Goal: Task Accomplishment & Management: Manage account settings

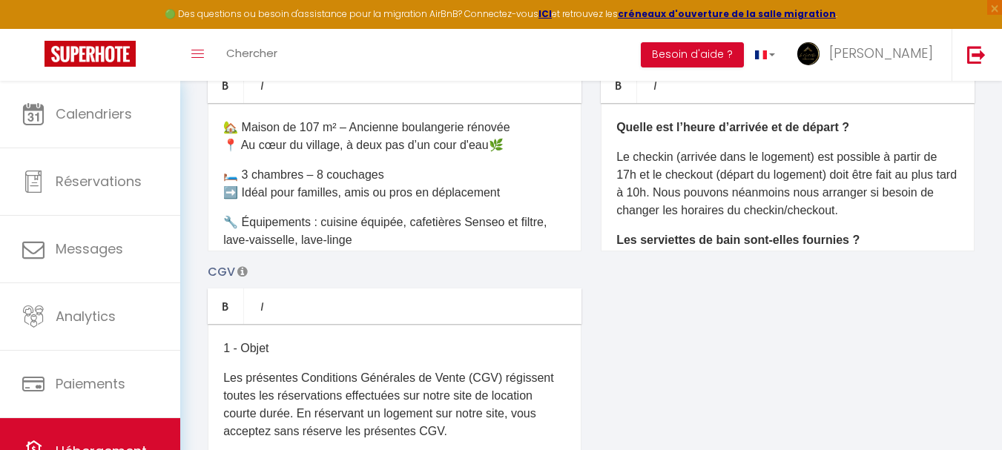
scroll to position [2164, 0]
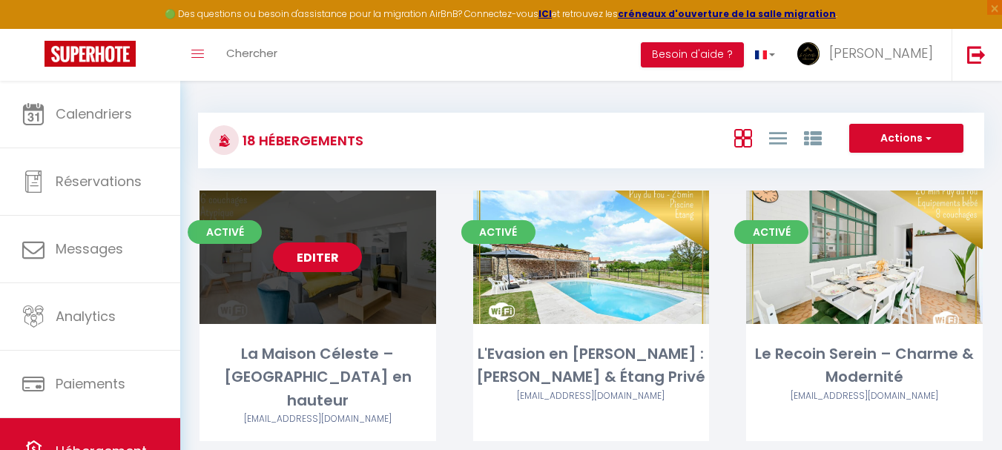
click at [317, 263] on link "Editer" at bounding box center [317, 257] width 89 height 30
select select "3"
select select "2"
select select "1"
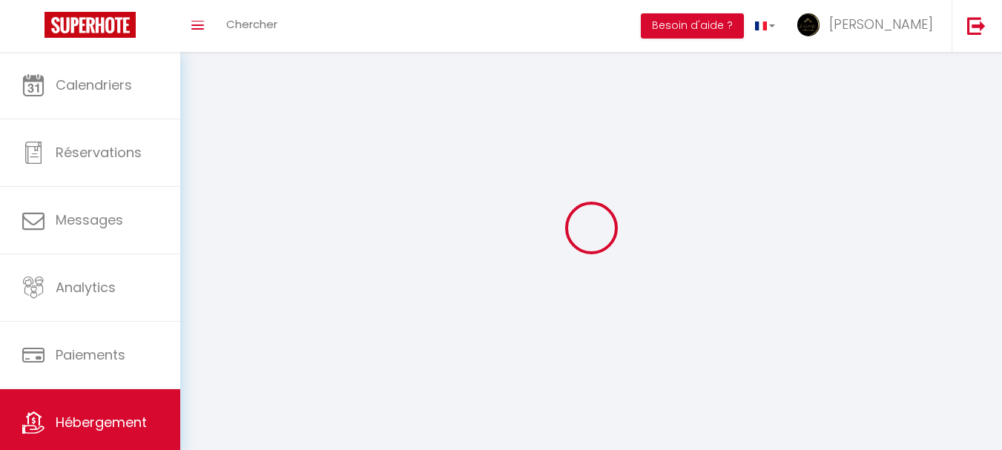
select select
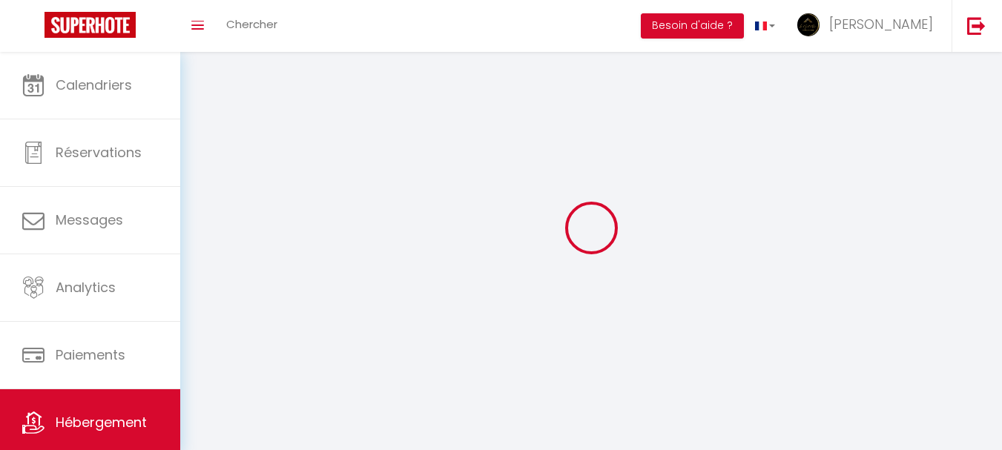
checkbox input "false"
select select
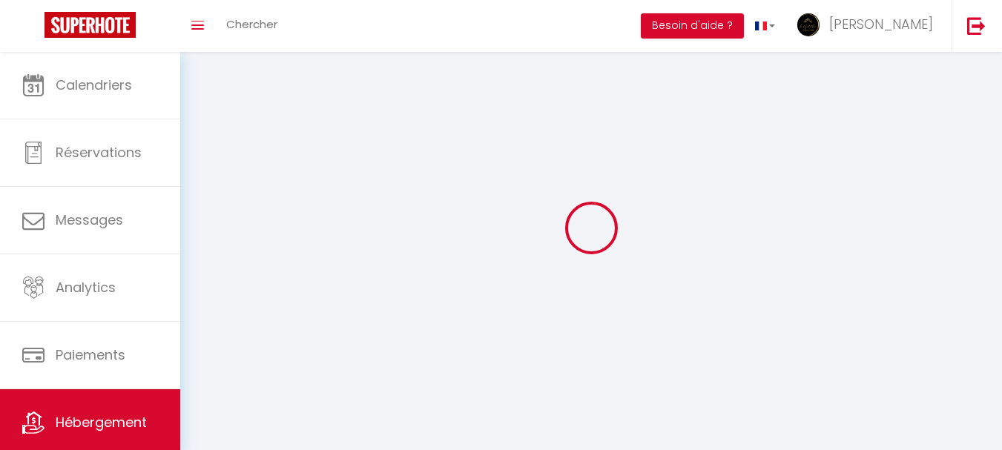
select select
select select "1"
select select
select select "28"
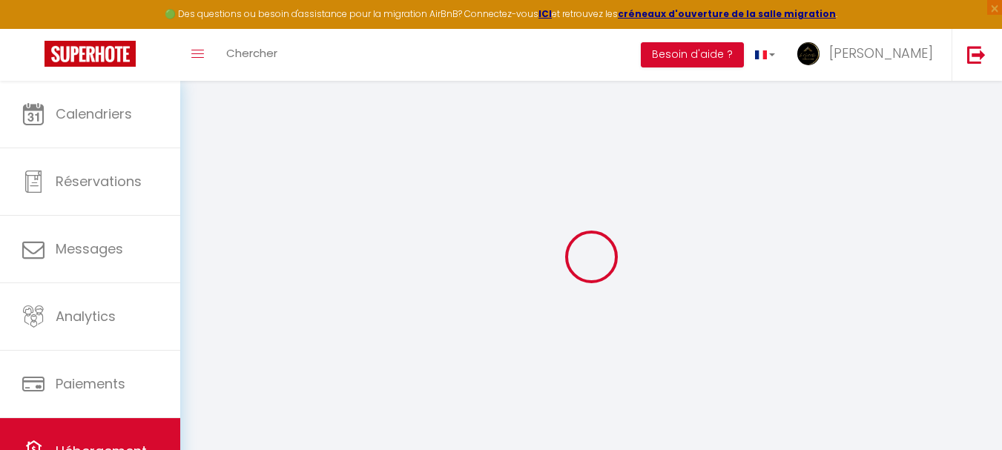
select select
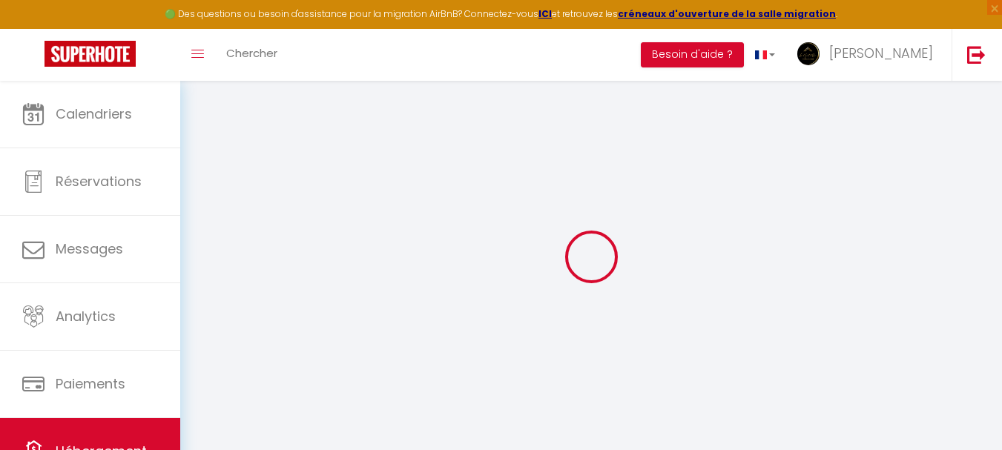
select select
checkbox input "false"
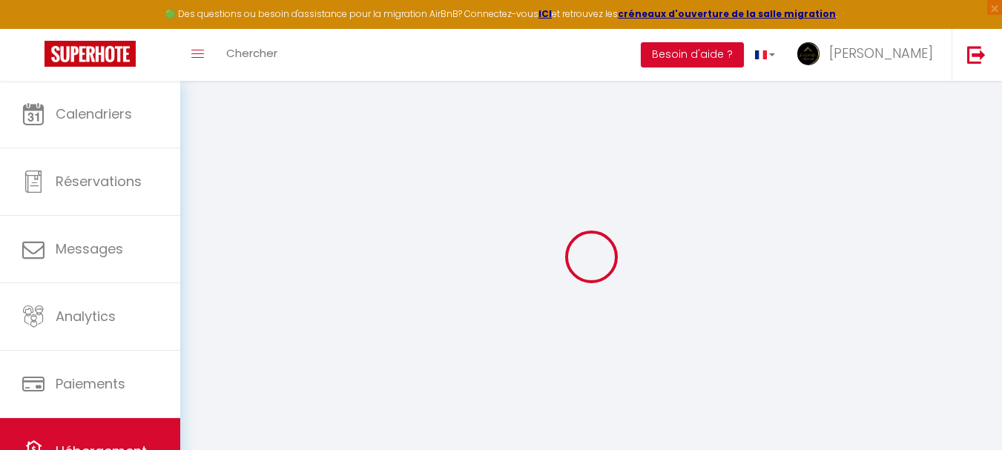
select select
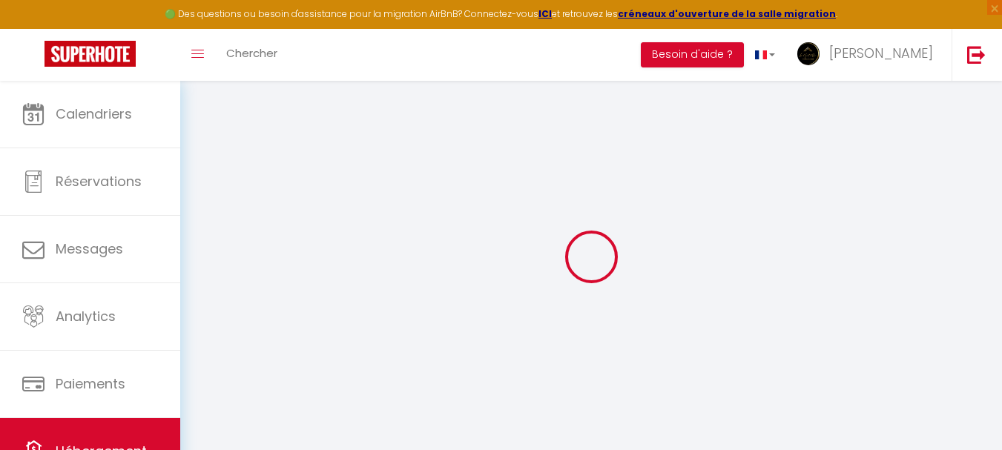
select select
checkbox input "false"
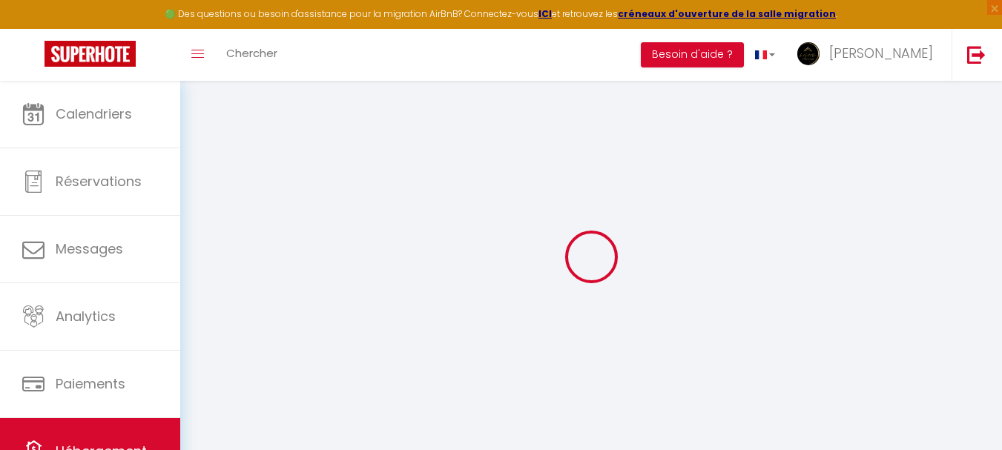
checkbox input "false"
select select
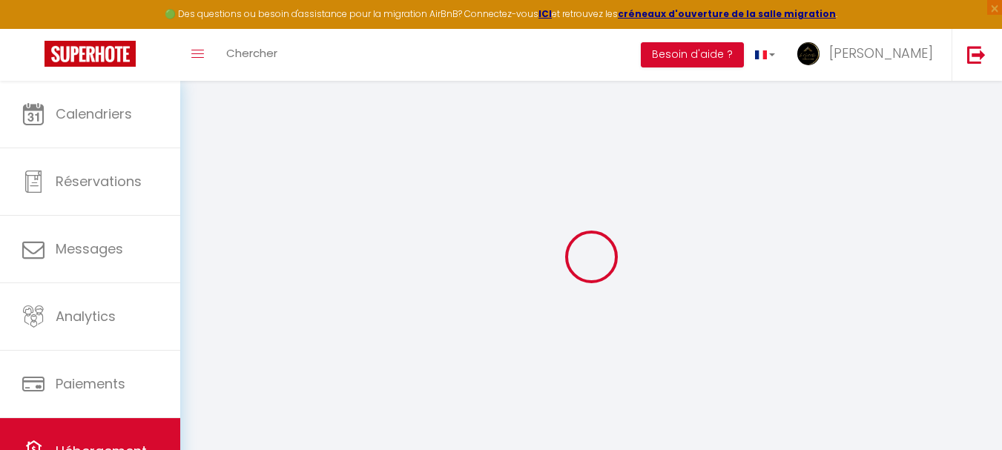
select select
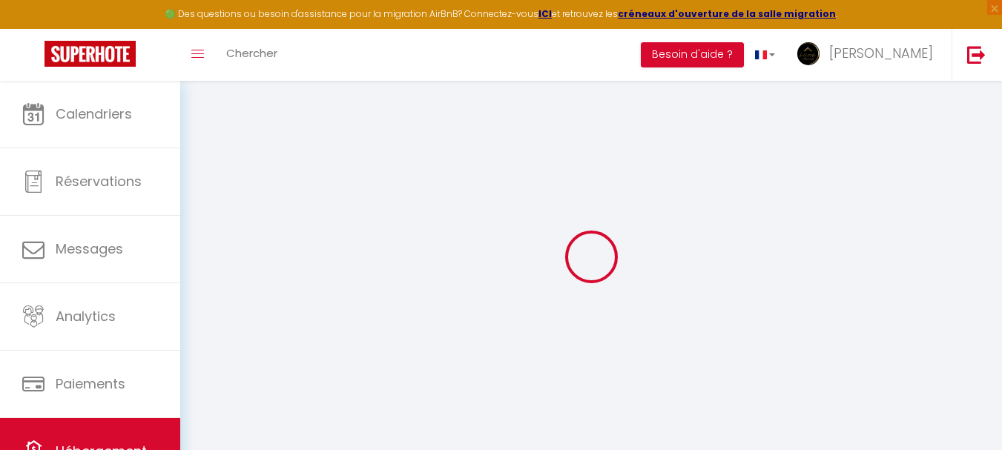
checkbox input "false"
select select
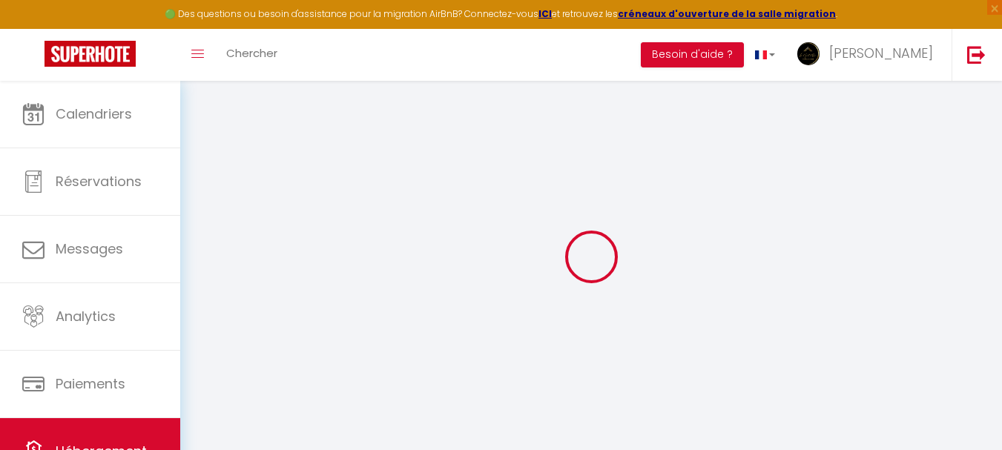
select select
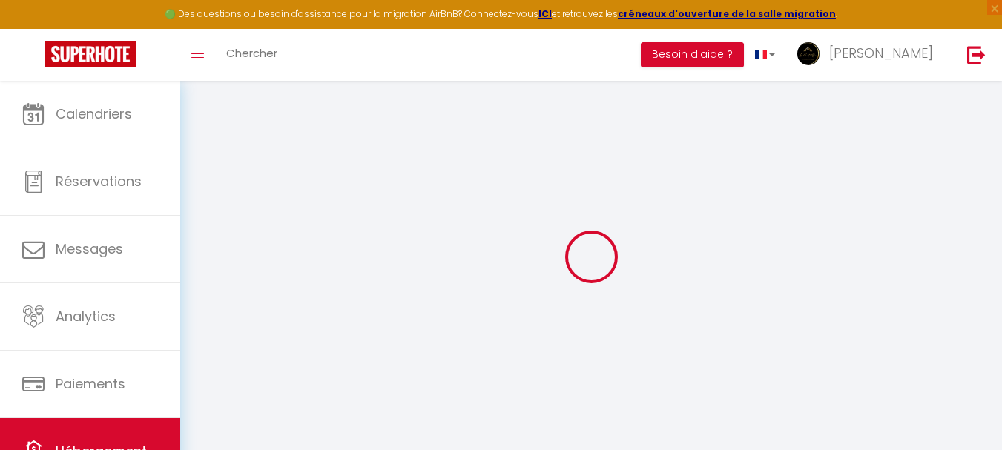
select select
checkbox input "false"
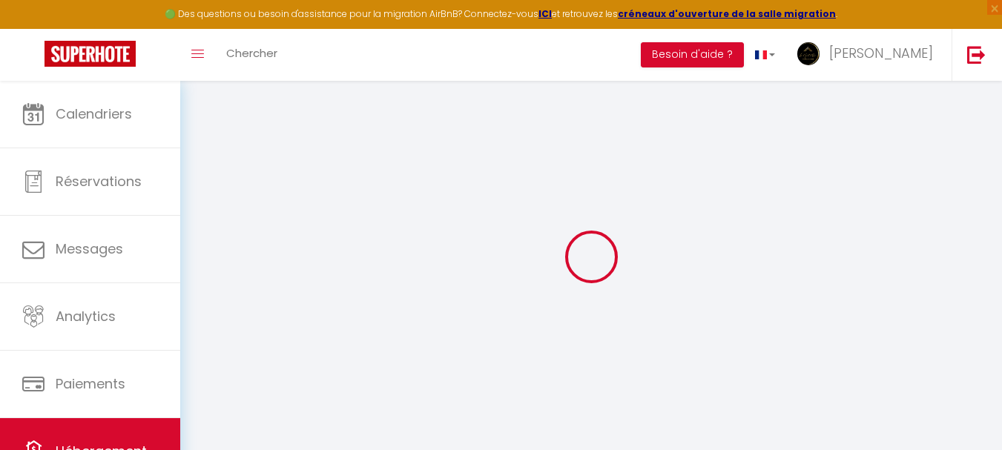
checkbox input "false"
select select
type input "Oups ! Les dates sélectionnées sont indisponibles."
type textarea "Nous vous invitons à choisir d’autres dates ou à consulter nos autres logements…"
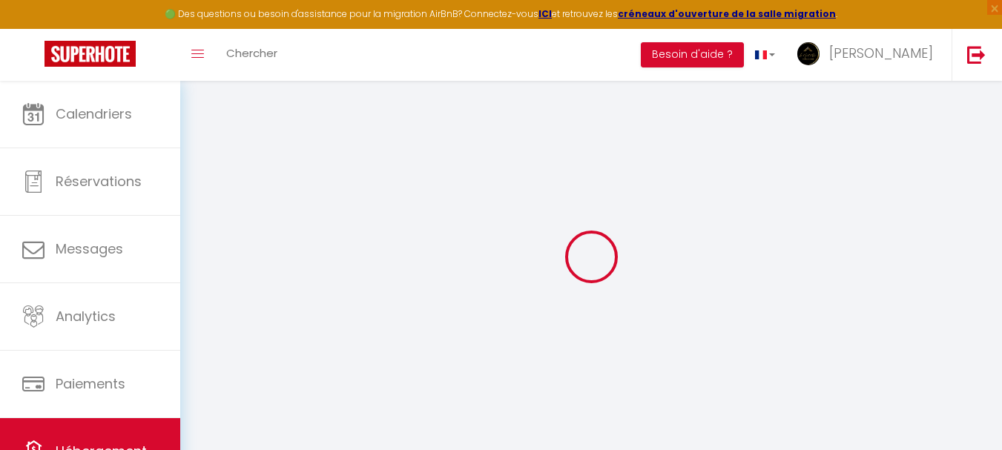
type input "47.0571308"
type input "-0.8818973"
checkbox input "false"
checkbox input "true"
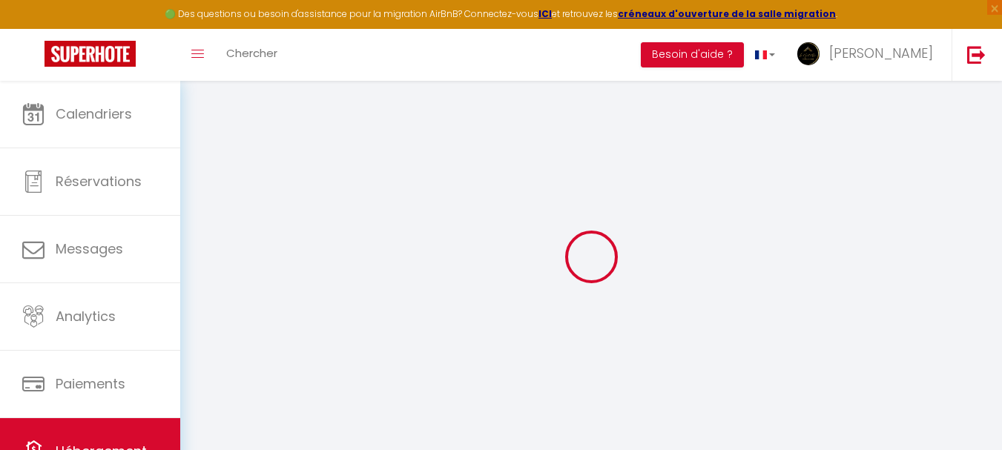
checkbox input "false"
checkbox input "true"
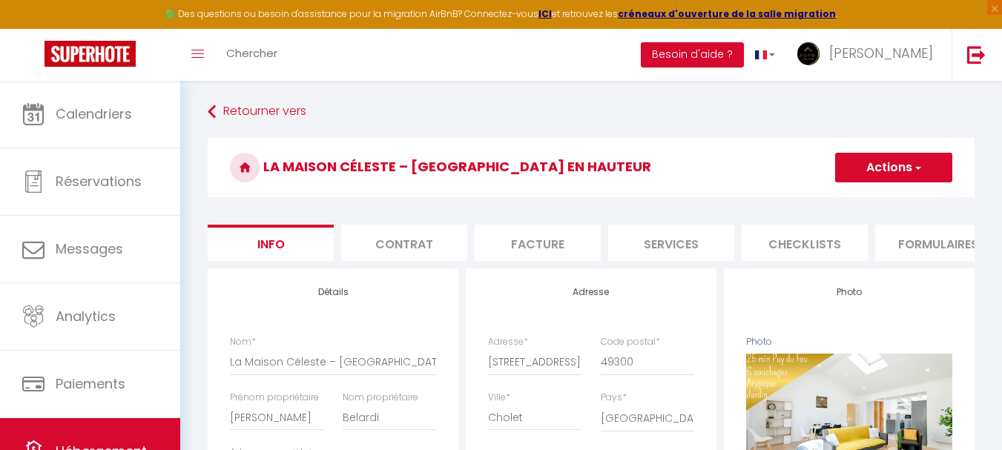
scroll to position [0, 568]
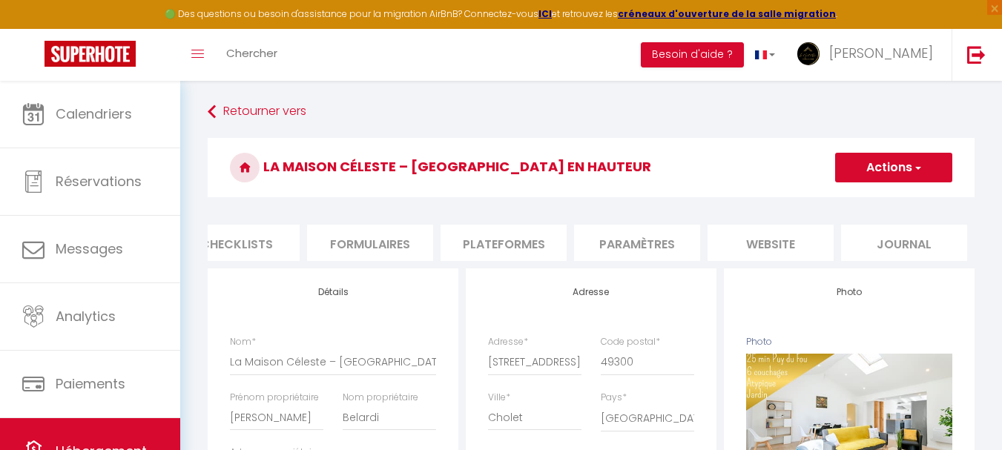
click at [766, 242] on li "website" at bounding box center [770, 243] width 126 height 36
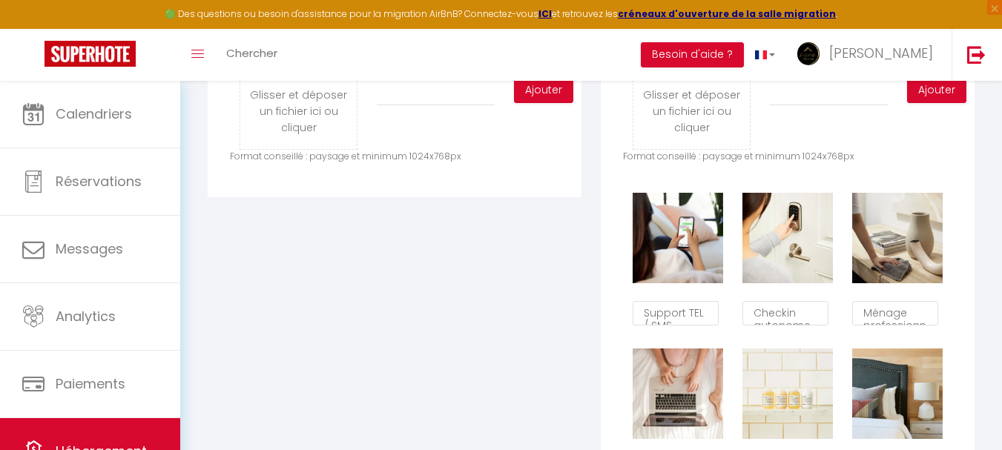
scroll to position [816, 0]
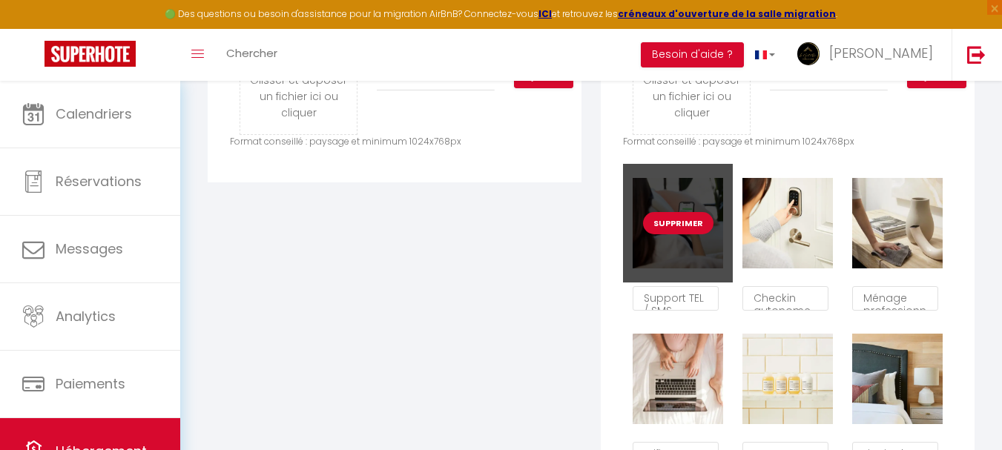
click at [684, 233] on button "Supprimer" at bounding box center [678, 223] width 70 height 22
checkbox input "false"
checkbox input "true"
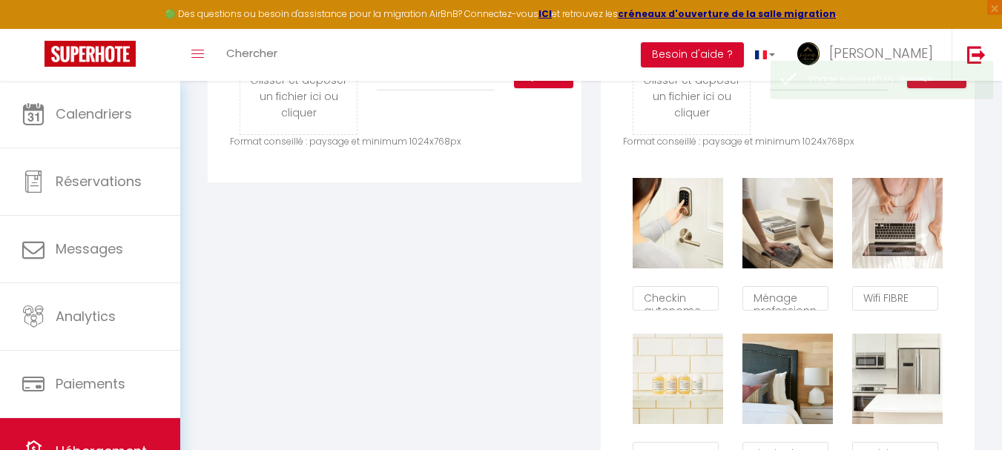
scroll to position [9, 0]
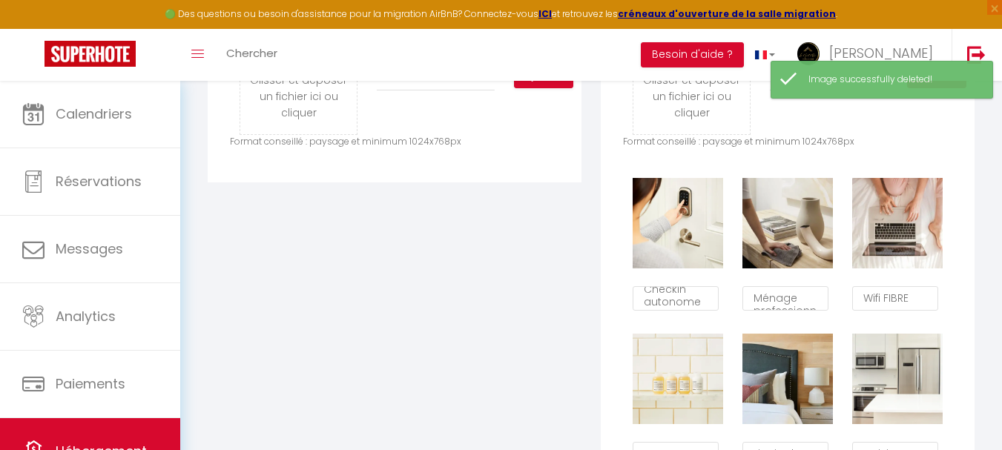
click at [684, 233] on button "Supprimer" at bounding box center [678, 223] width 70 height 22
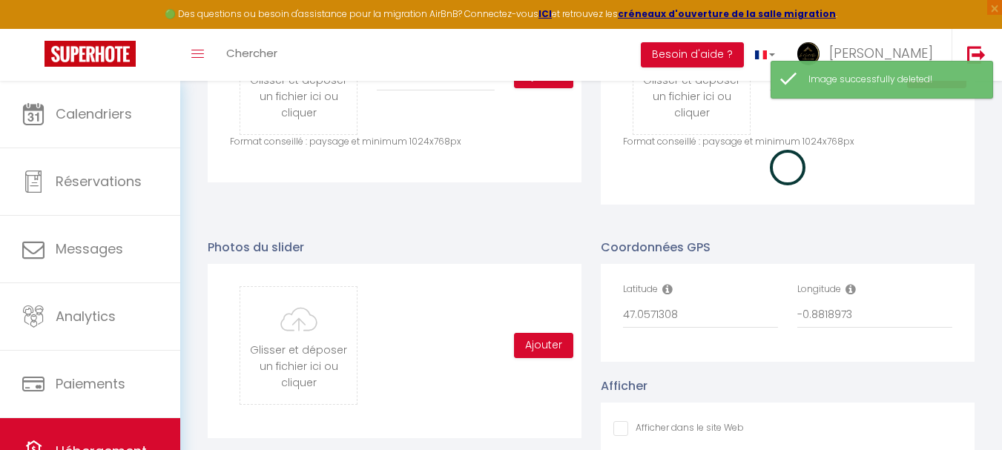
checkbox input "false"
checkbox input "true"
checkbox input "false"
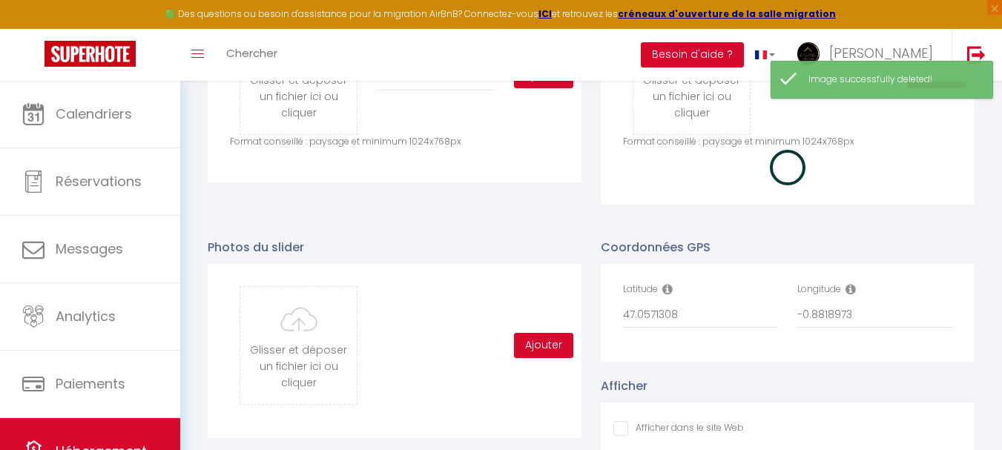
checkbox input "true"
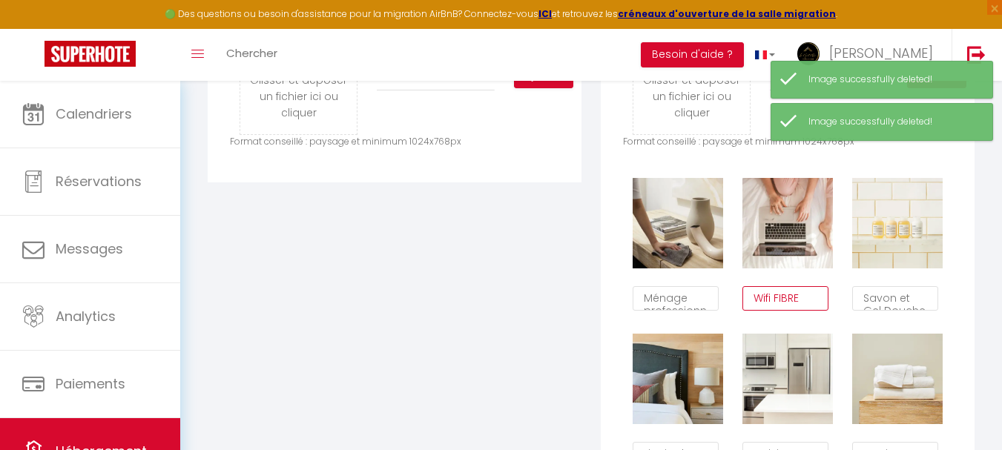
click at [802, 311] on textarea "Wifi FIBRE" at bounding box center [785, 298] width 86 height 25
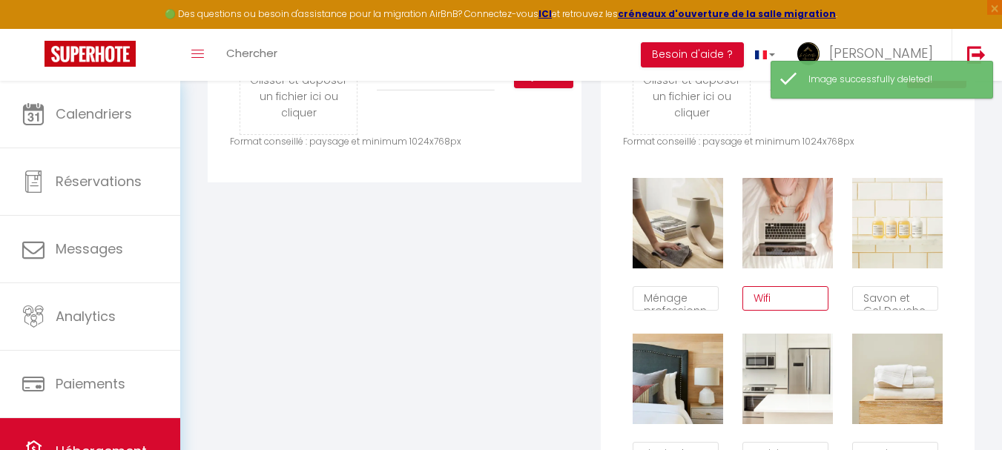
type textarea "Wifi"
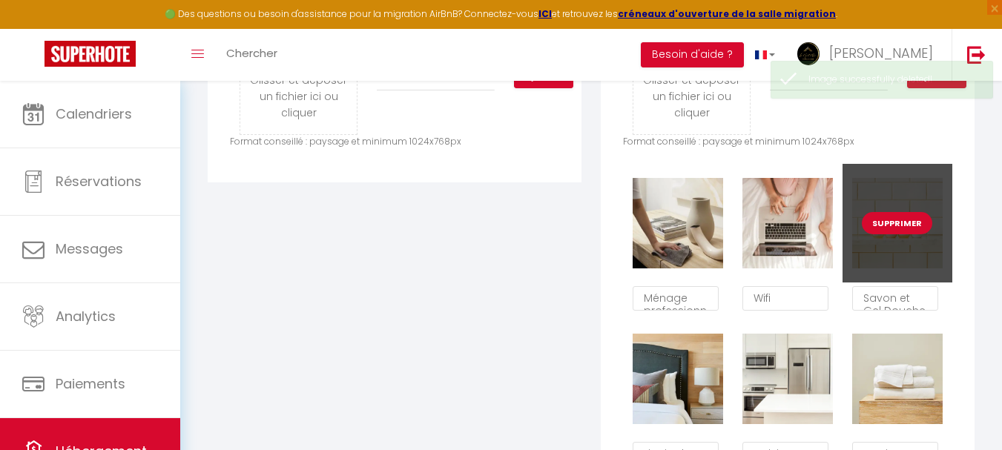
click at [879, 234] on button "Supprimer" at bounding box center [897, 223] width 70 height 22
checkbox input "false"
checkbox input "true"
checkbox input "false"
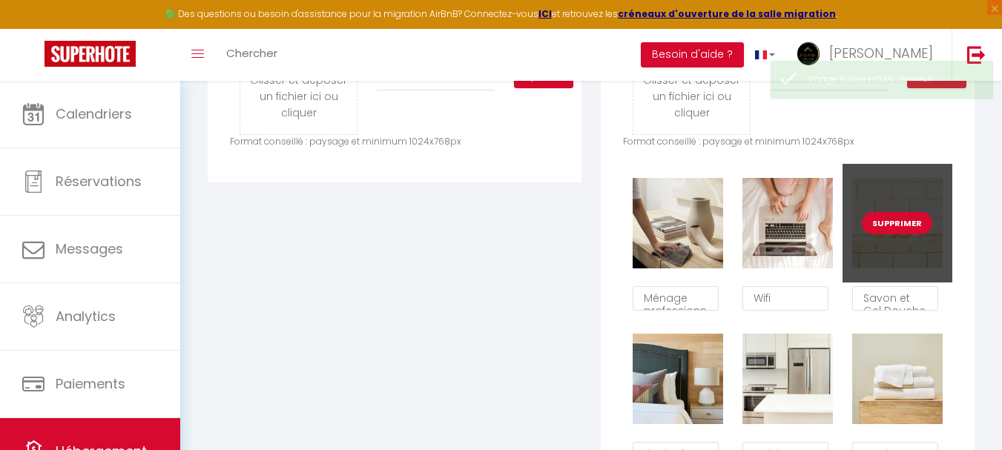
checkbox input "false"
checkbox input "true"
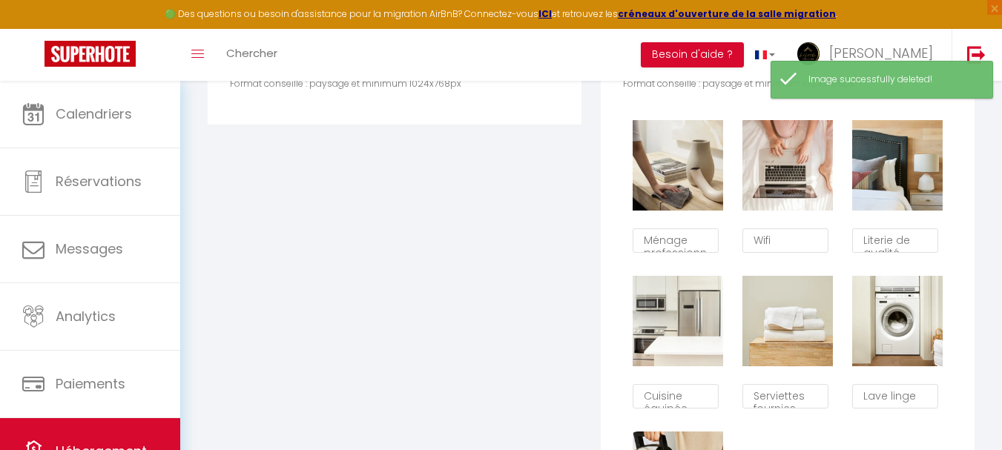
scroll to position [890, 0]
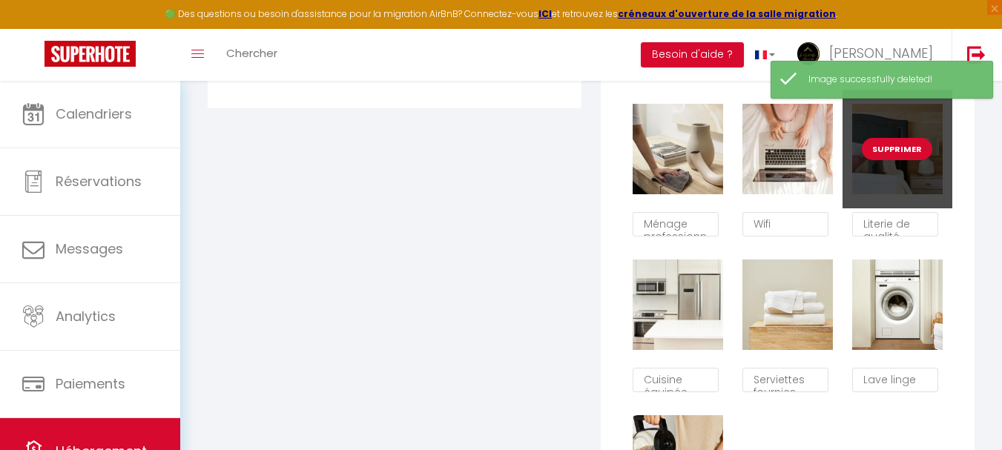
click at [888, 160] on button "Supprimer" at bounding box center [897, 149] width 70 height 22
checkbox input "false"
checkbox input "true"
checkbox input "false"
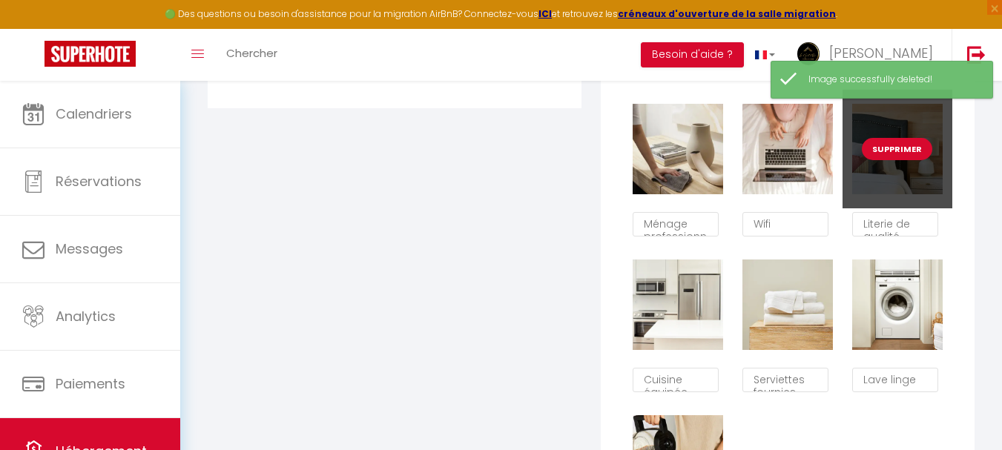
checkbox input "false"
checkbox input "true"
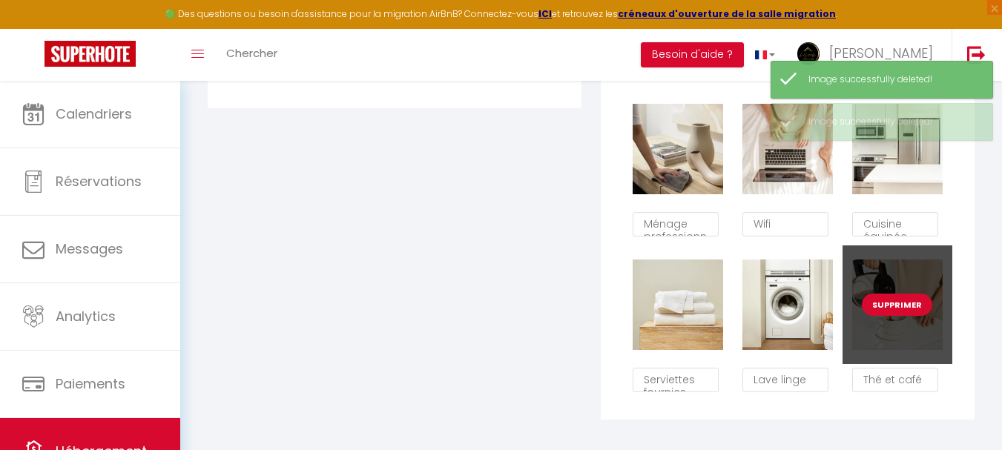
click at [880, 314] on button "Supprimer" at bounding box center [897, 305] width 70 height 22
checkbox input "false"
checkbox input "true"
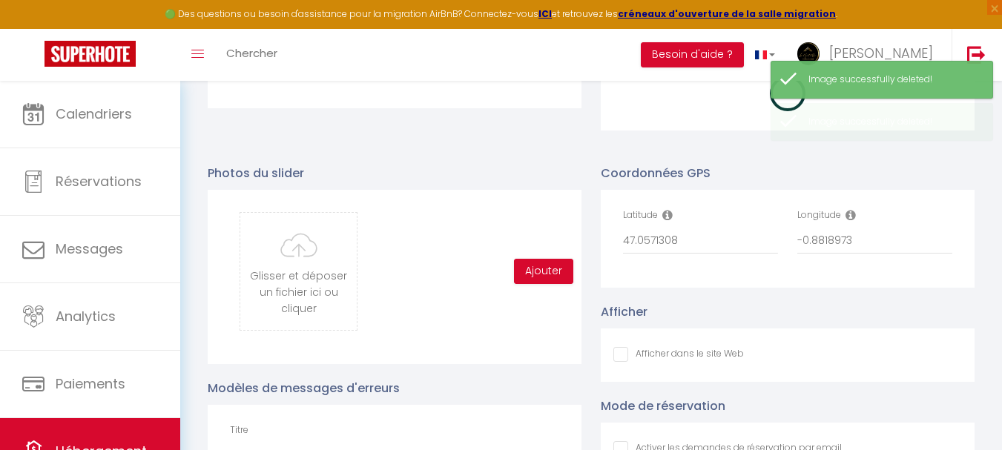
checkbox input "false"
checkbox input "true"
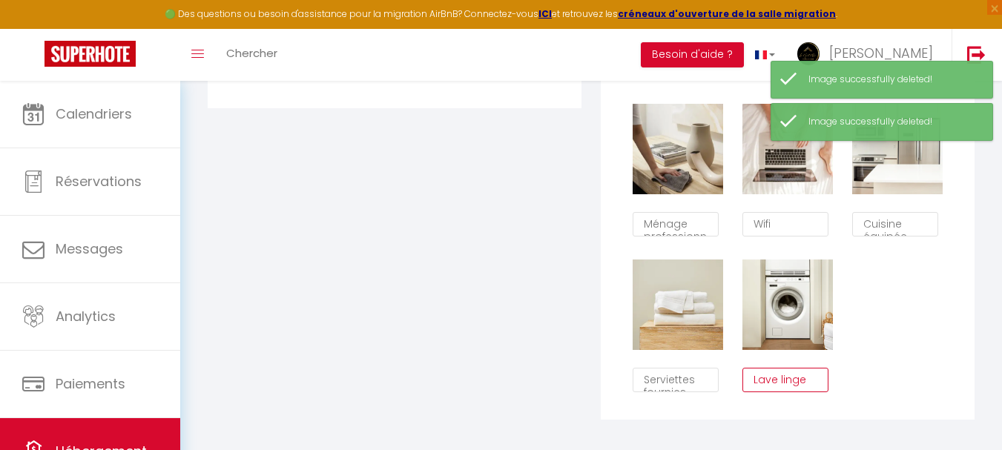
click at [809, 389] on textarea "Lave linge" at bounding box center [785, 380] width 86 height 25
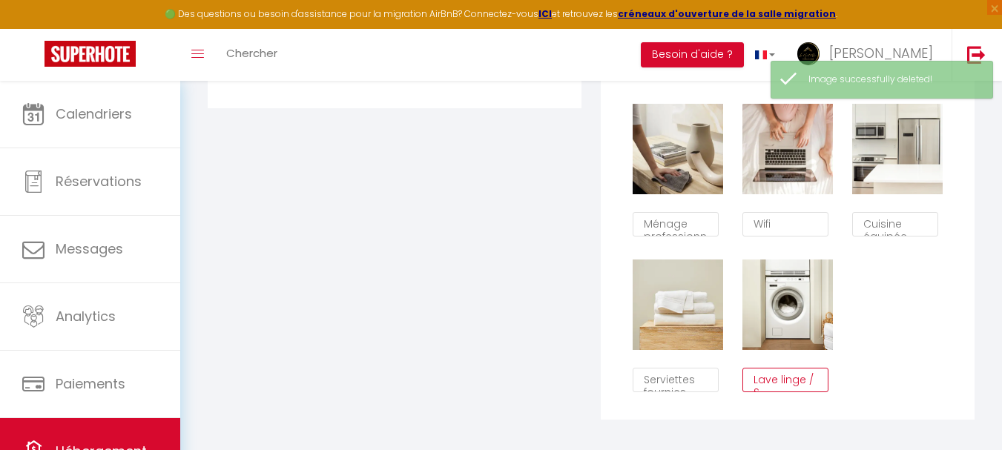
scroll to position [9, 0]
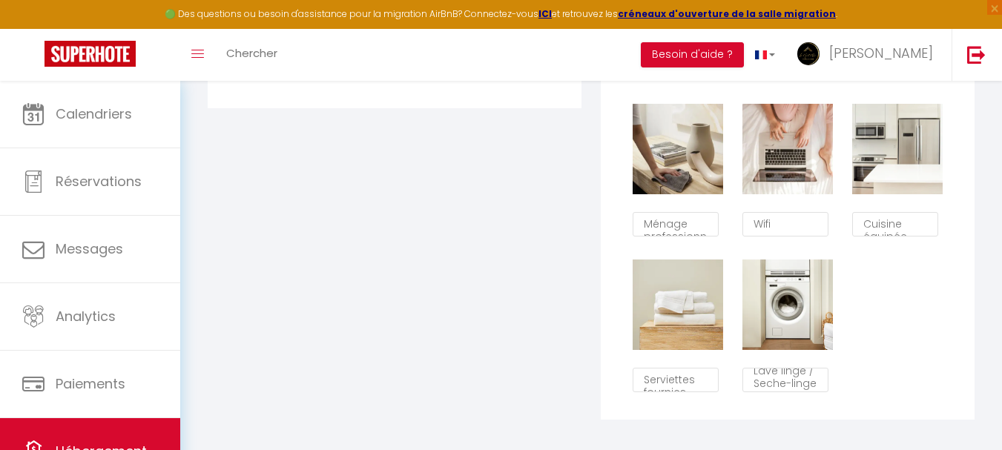
click at [893, 345] on div "Supprimer Ménage professionnel Supprimer Wifi Supprimer Cuisine équipée Supprim…" at bounding box center [787, 245] width 329 height 311
type textarea "Lave linge / Sèche-linge"
click at [967, 323] on div "Glisser et déposer un fichier ici ou cliquer Ooops, something wrong happened. R…" at bounding box center [788, 170] width 374 height 500
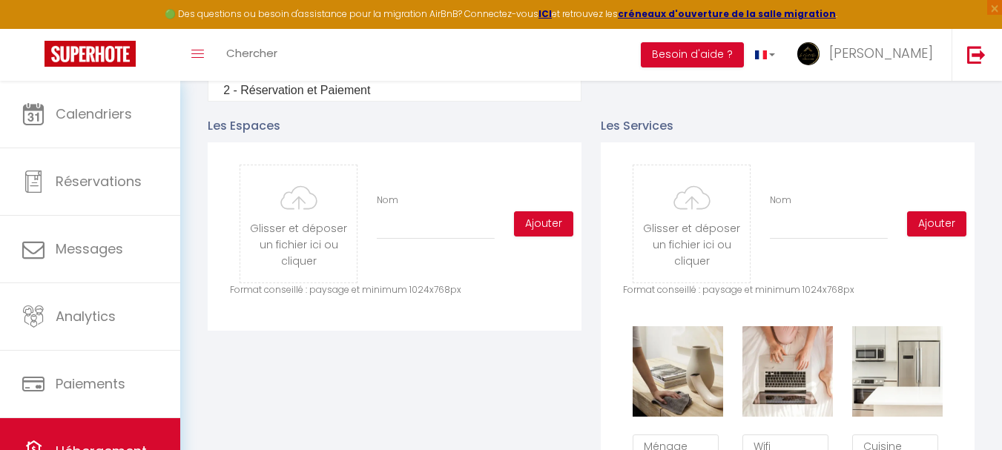
type input "C:\fakepath\cafetiere Nespresso.png"
checkbox input "false"
checkbox input "true"
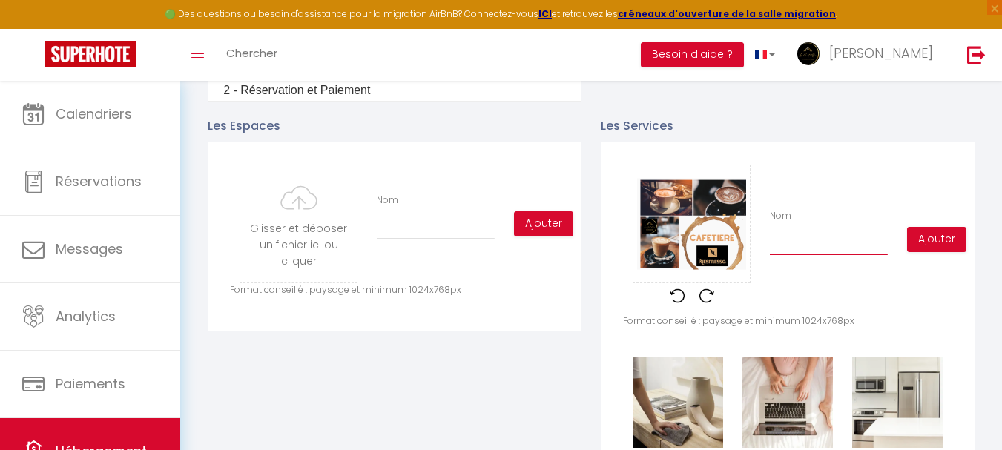
click at [773, 245] on input "Nom" at bounding box center [829, 241] width 118 height 27
type input "N"
checkbox input "false"
checkbox input "true"
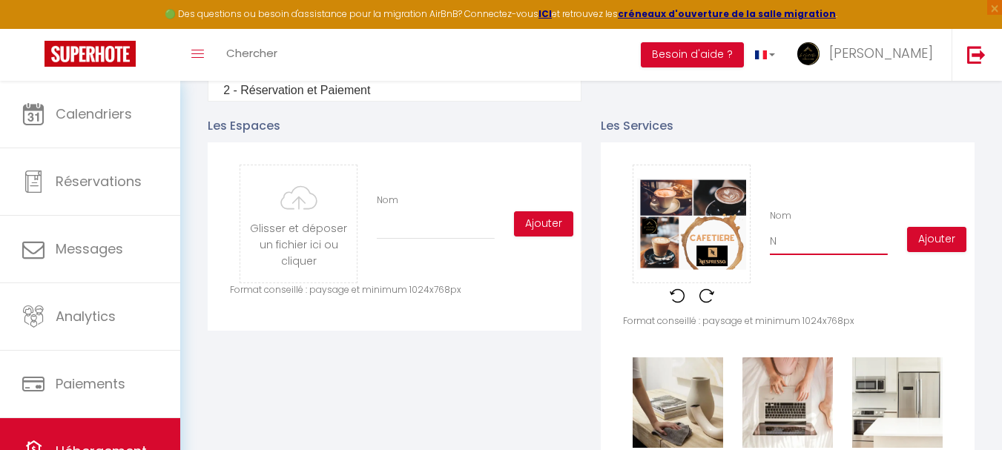
type input "Ne"
checkbox input "false"
checkbox input "true"
type input "Nes"
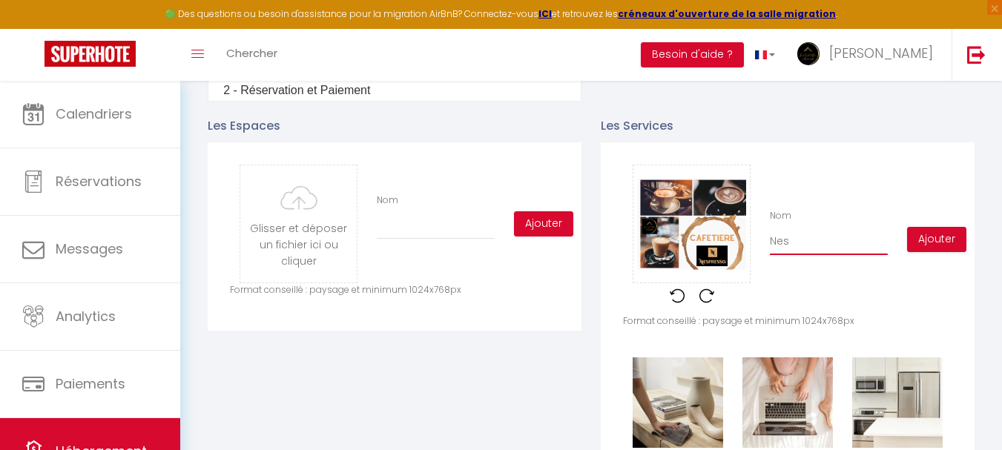
checkbox input "false"
checkbox input "true"
type input "Nesp"
checkbox input "false"
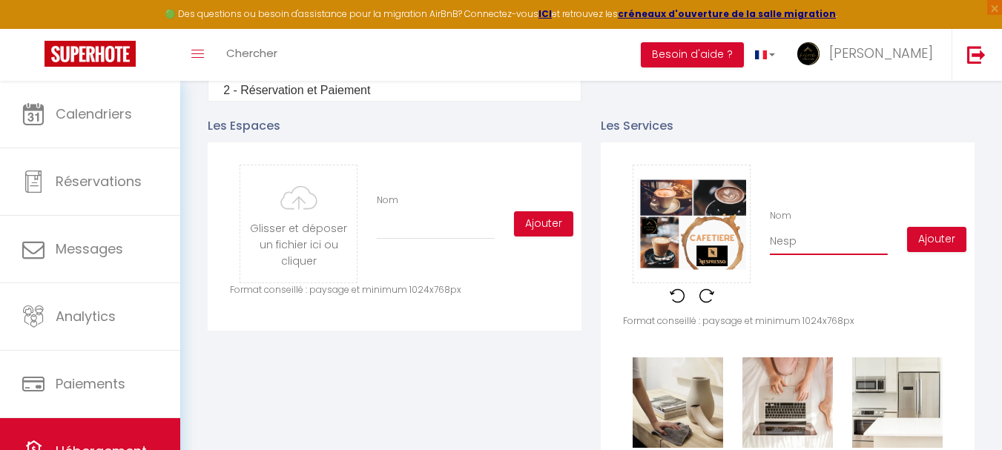
checkbox input "false"
checkbox input "true"
type input "Nespr"
checkbox input "false"
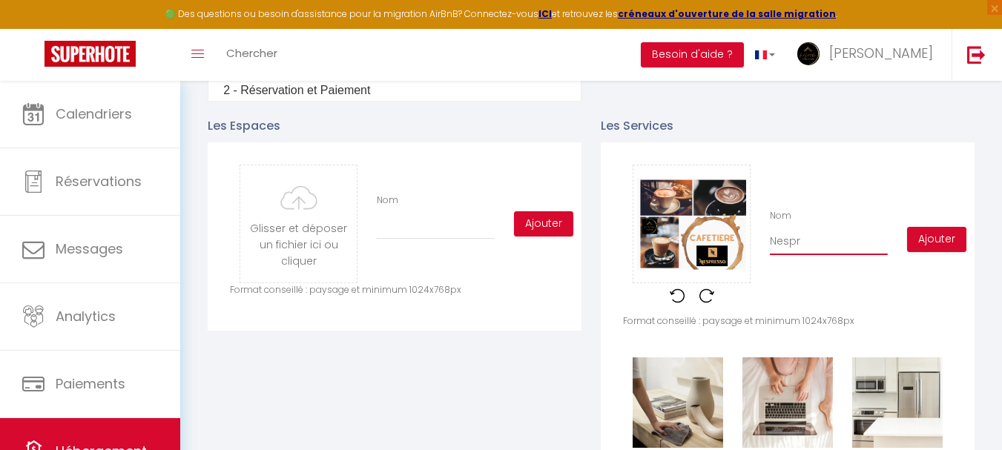
checkbox input "true"
type input "Nespre"
checkbox input "false"
checkbox input "true"
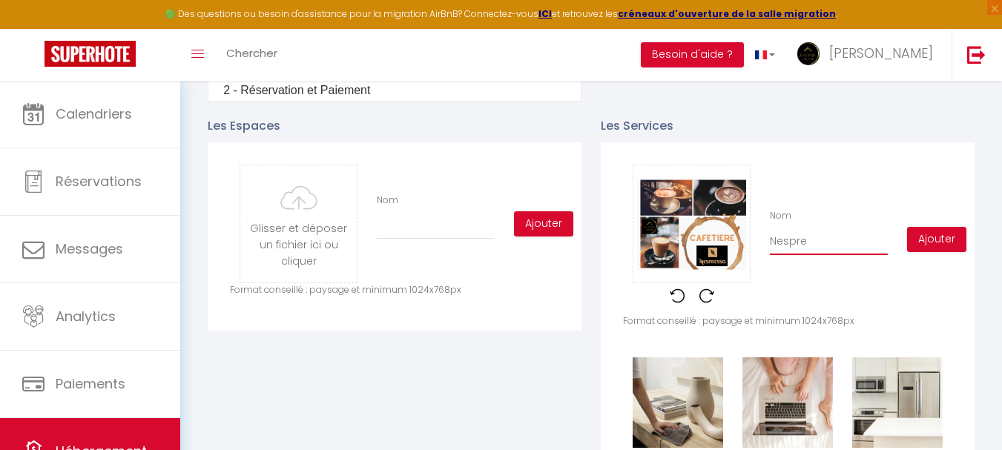
type input "Nespres"
checkbox input "false"
checkbox input "true"
type input "Nespress"
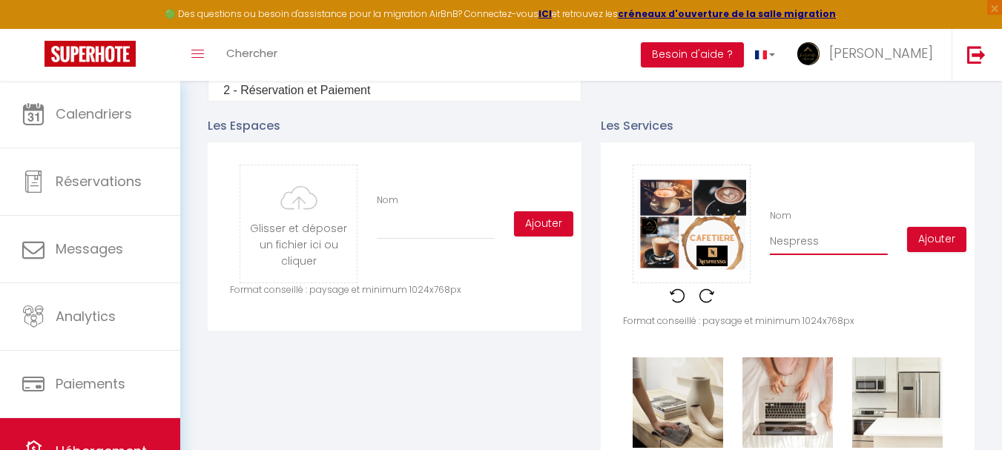
checkbox input "false"
checkbox input "true"
type input "Nespresso"
checkbox input "false"
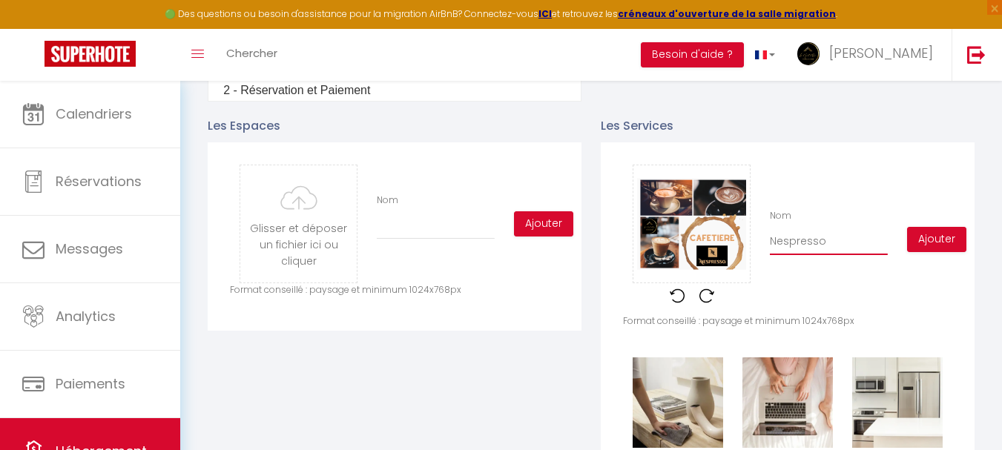
checkbox input "false"
checkbox input "true"
type input "Nespresso"
click at [948, 245] on button "Ajouter" at bounding box center [936, 239] width 59 height 25
checkbox input "false"
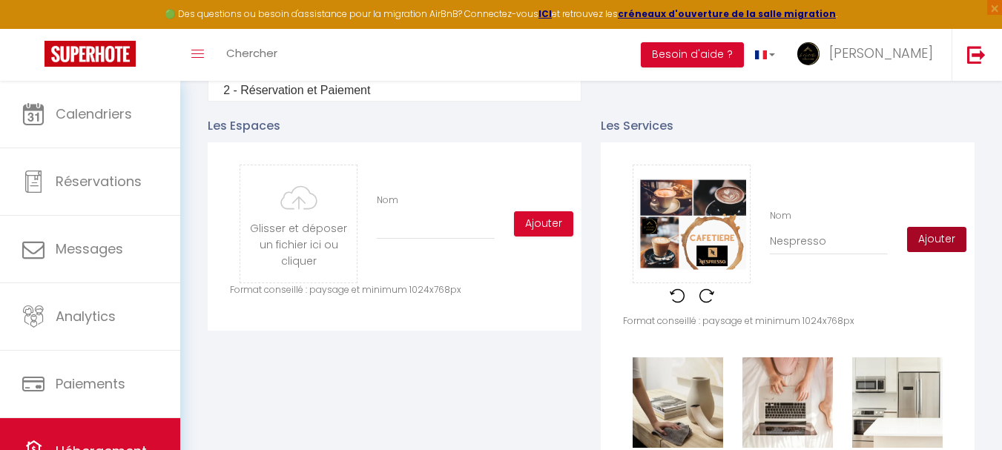
checkbox input "false"
checkbox input "true"
checkbox input "false"
checkbox input "true"
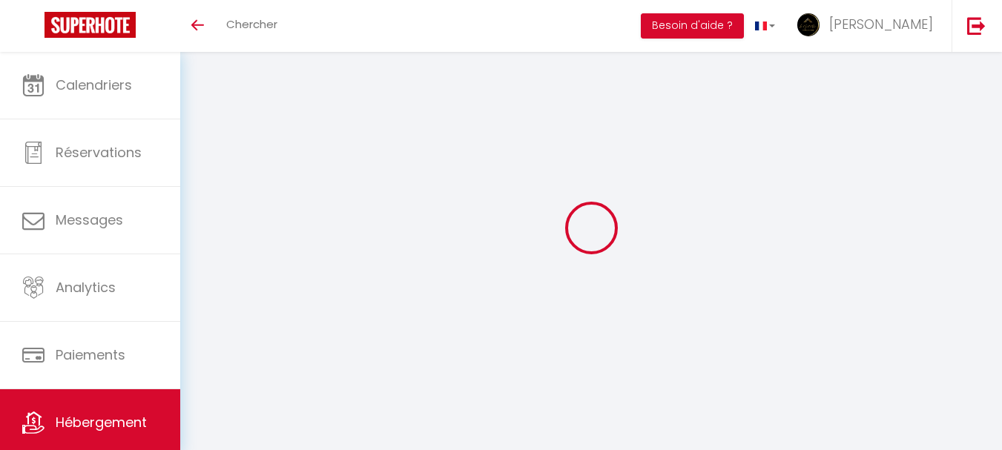
type input "Oups ! Les dates sélectionnées sont indisponibles."
type textarea "Nous vous invitons à choisir d’autres dates ou à consulter nos autres logements…"
type input "47.0571308"
type input "-0.8818973"
checkbox input "false"
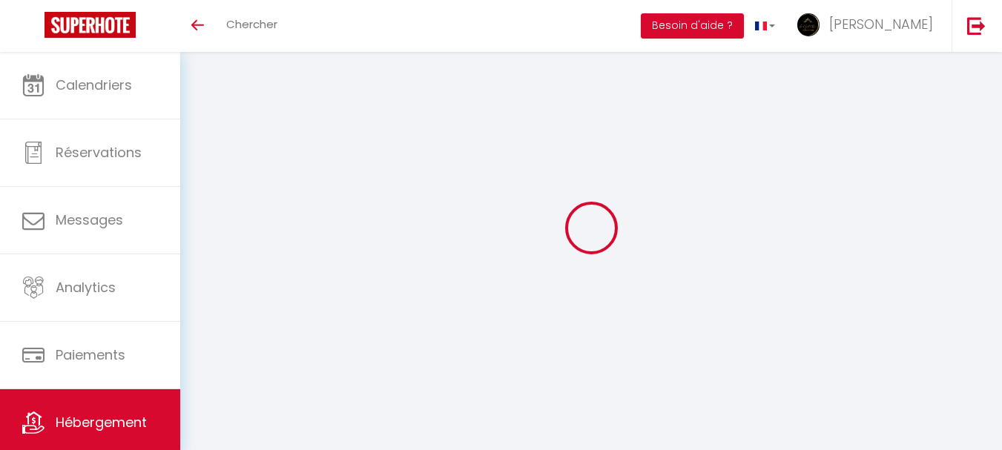
checkbox input "false"
checkbox input "true"
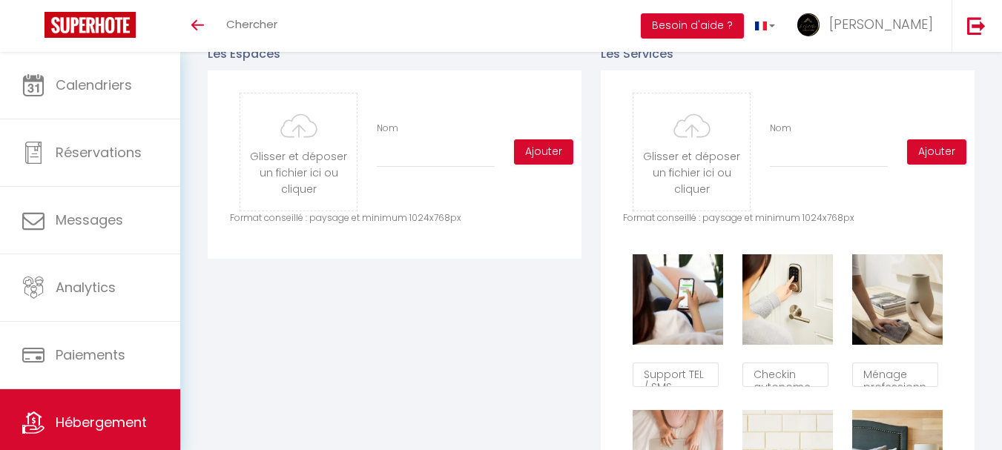
scroll to position [719, 0]
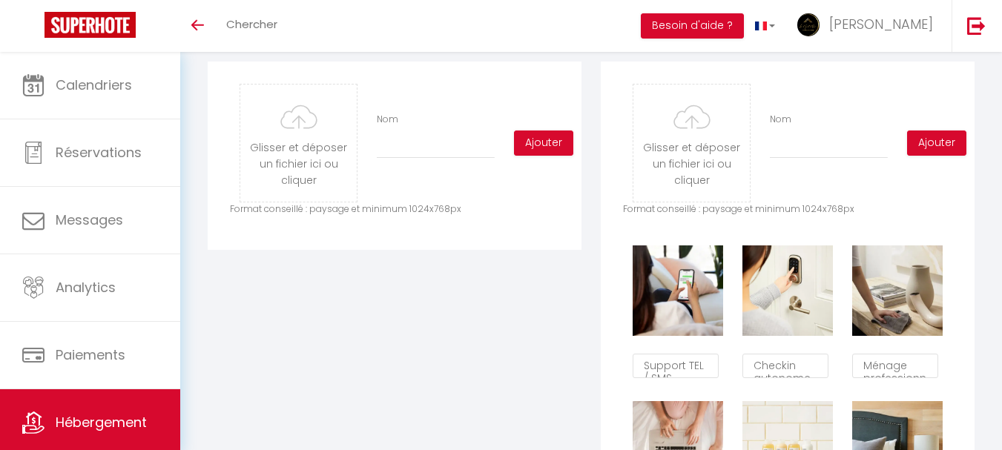
type input "C:\fakepath\cafetiere Nespresso.png"
checkbox input "false"
checkbox input "true"
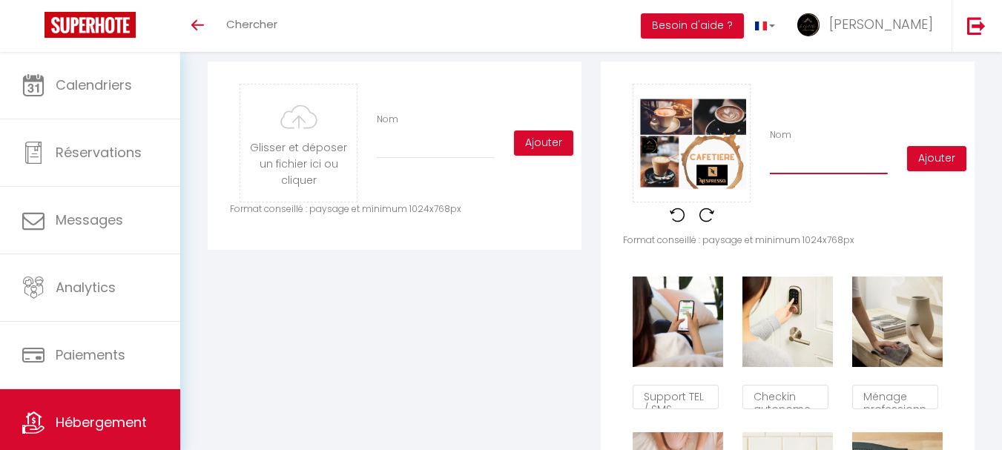
click at [802, 171] on input "Nom" at bounding box center [829, 161] width 118 height 27
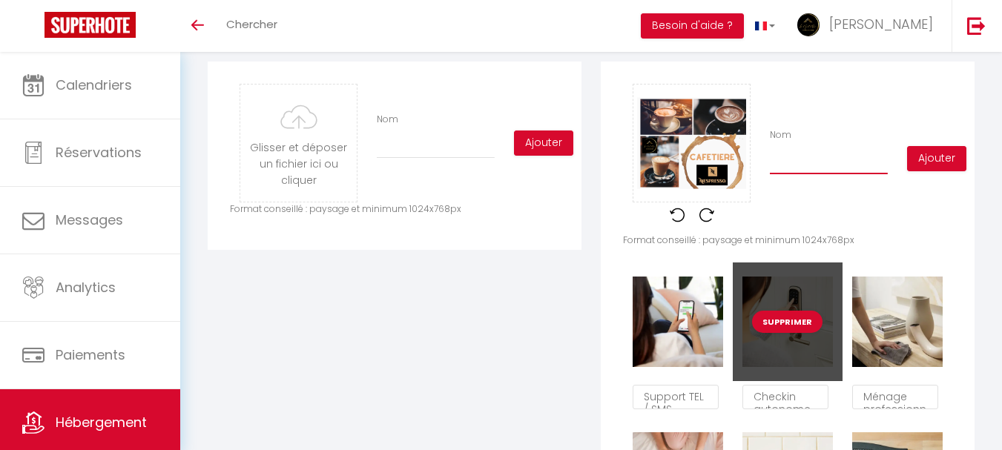
type input "N"
checkbox input "false"
checkbox input "true"
type input "Ne"
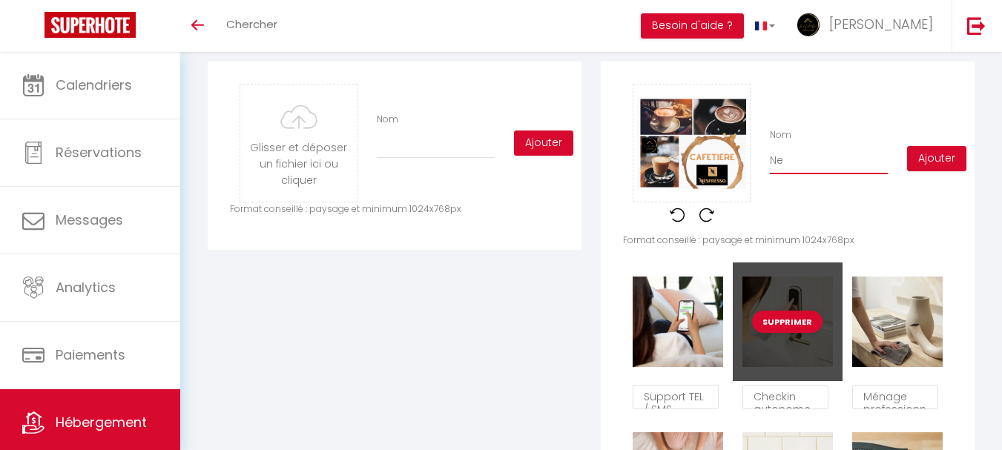
checkbox input "false"
checkbox input "true"
type input "Nes"
checkbox input "false"
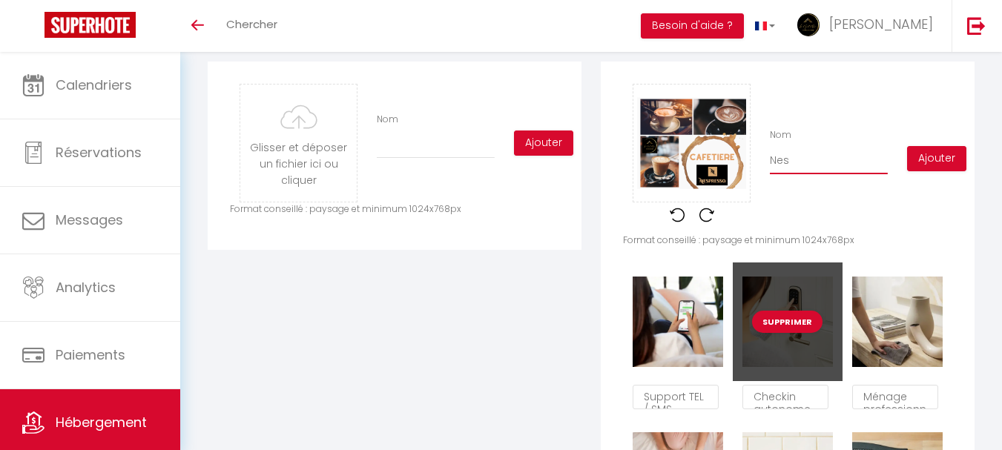
checkbox input "false"
checkbox input "true"
type input "Nesp"
checkbox input "false"
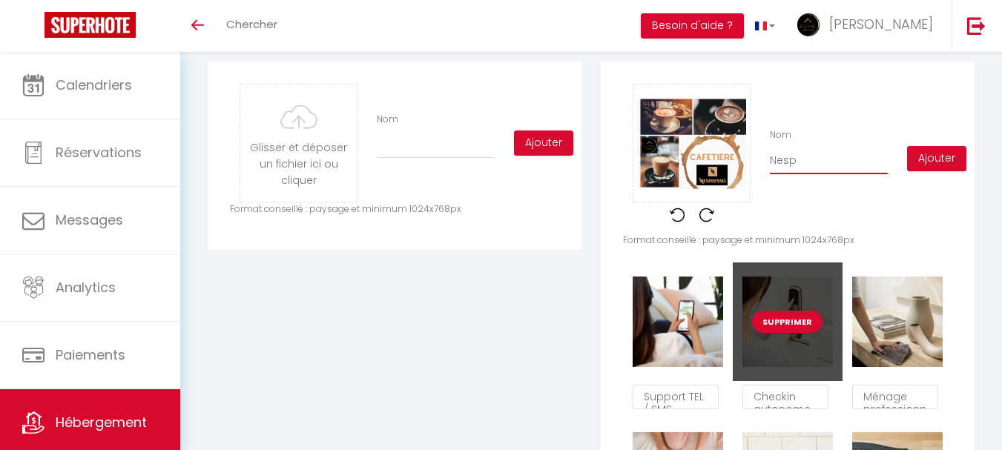
checkbox input "true"
type input "Nespr"
checkbox input "false"
checkbox input "true"
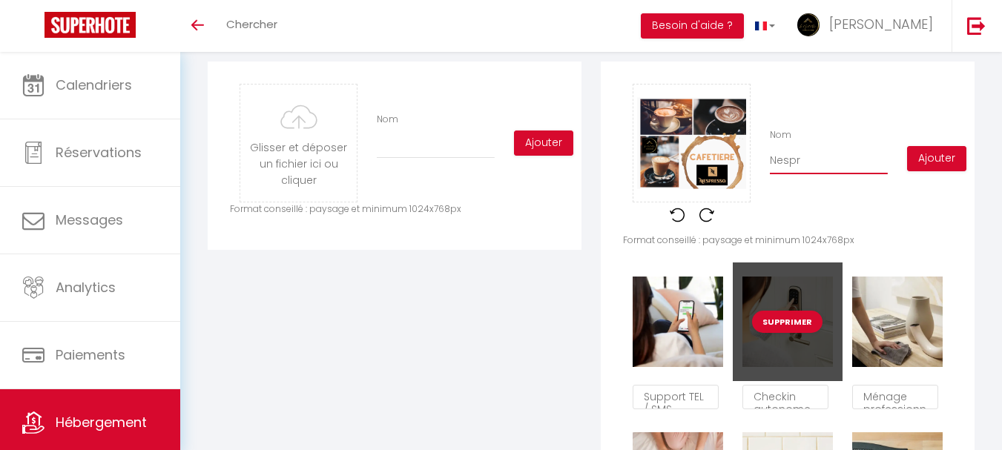
type input "Nespre"
checkbox input "false"
checkbox input "true"
type input "Nespres"
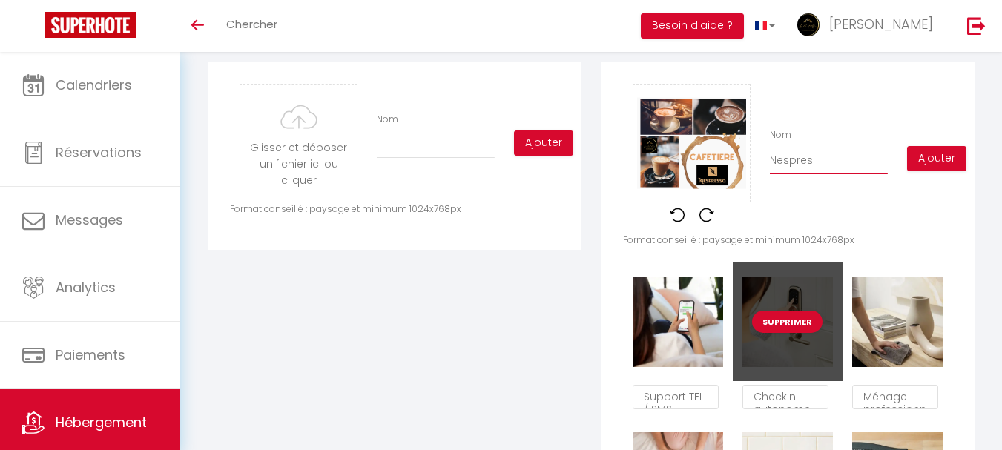
checkbox input "false"
checkbox input "true"
type input "Nespress"
checkbox input "false"
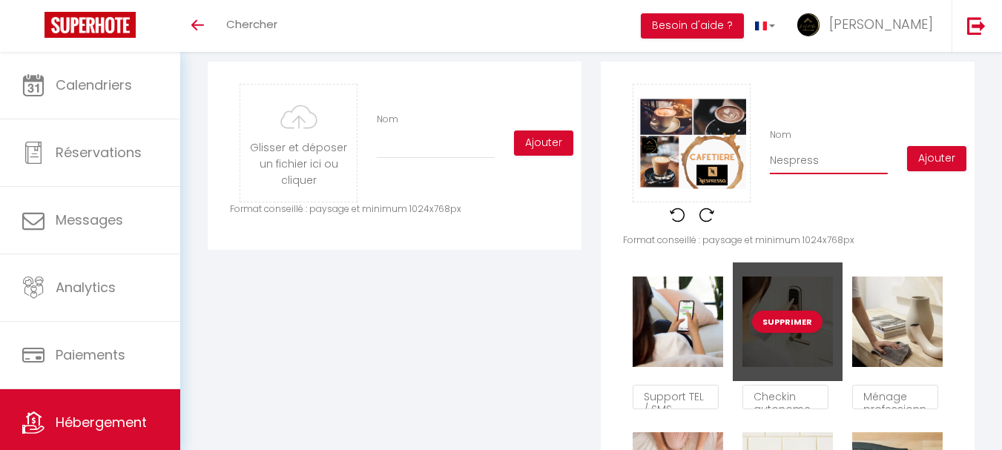
checkbox input "false"
checkbox input "true"
type input "Nespresso"
checkbox input "false"
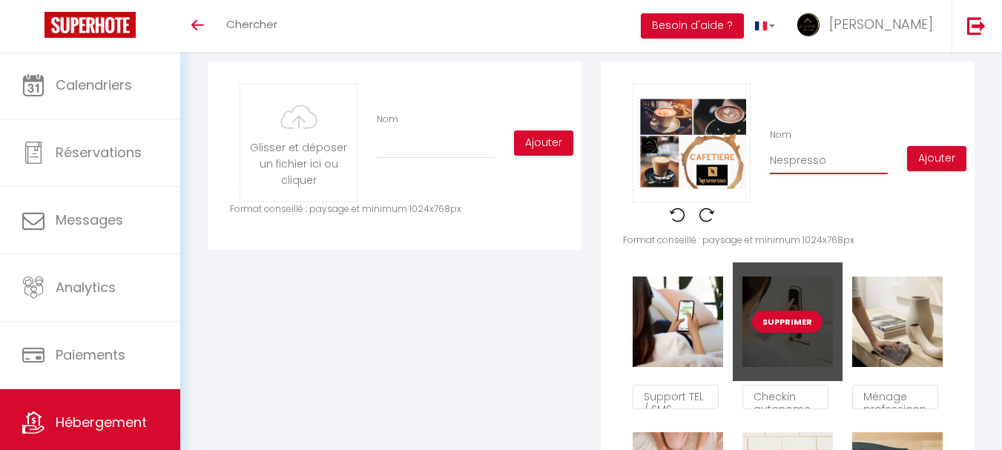
checkbox input "true"
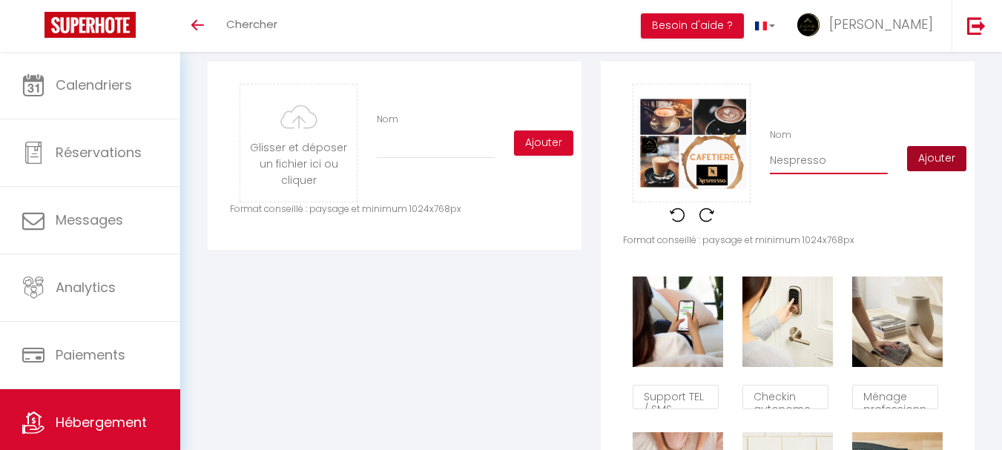
type input "Nespresso"
click at [939, 165] on button "Ajouter" at bounding box center [936, 158] width 59 height 25
checkbox input "false"
checkbox input "true"
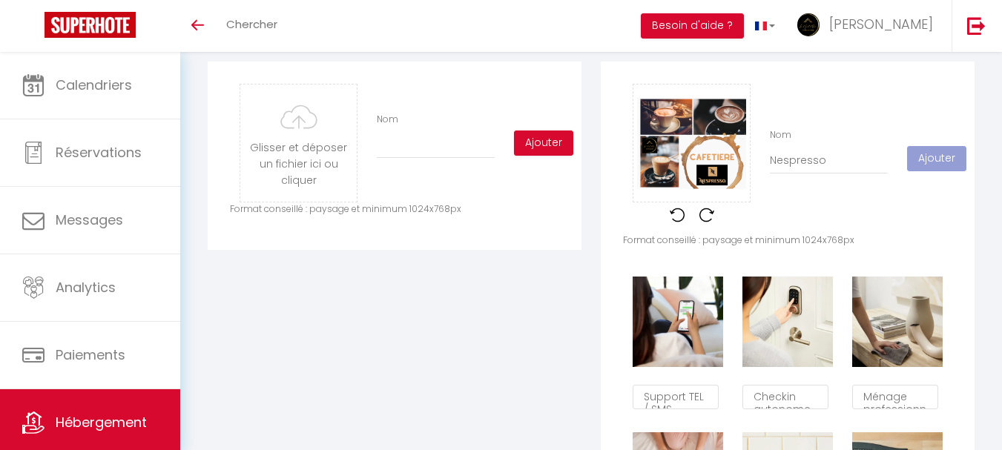
checkbox input "false"
checkbox input "true"
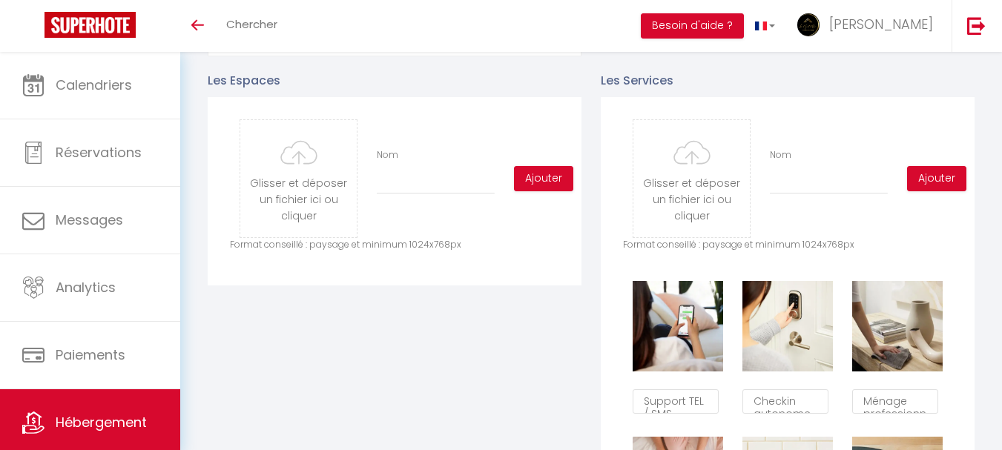
scroll to position [670, 0]
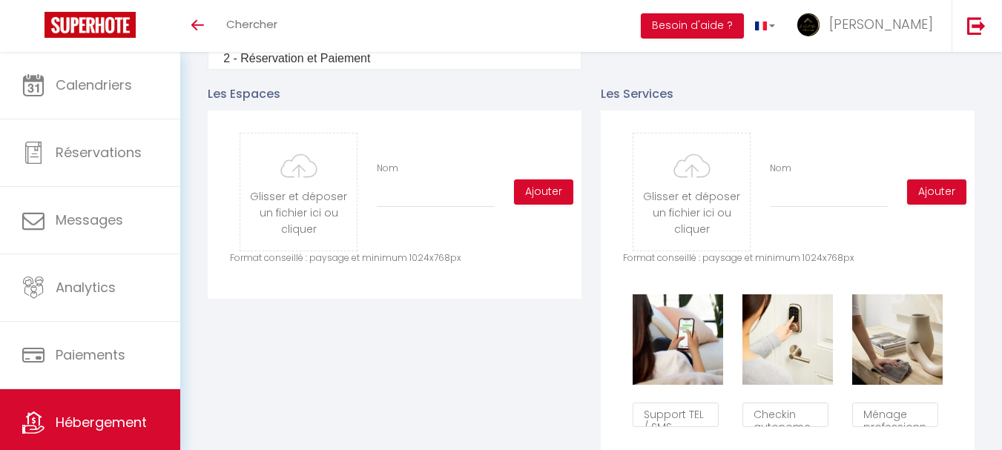
type input "C:\fakepath\Caution Booking.png"
checkbox input "false"
checkbox input "true"
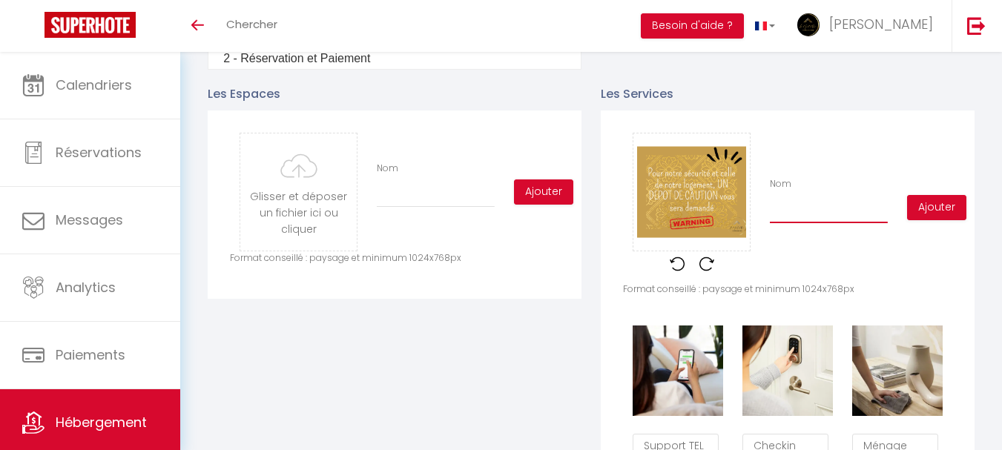
click at [794, 223] on input "Nom" at bounding box center [829, 210] width 118 height 27
type input "C"
checkbox input "false"
checkbox input "true"
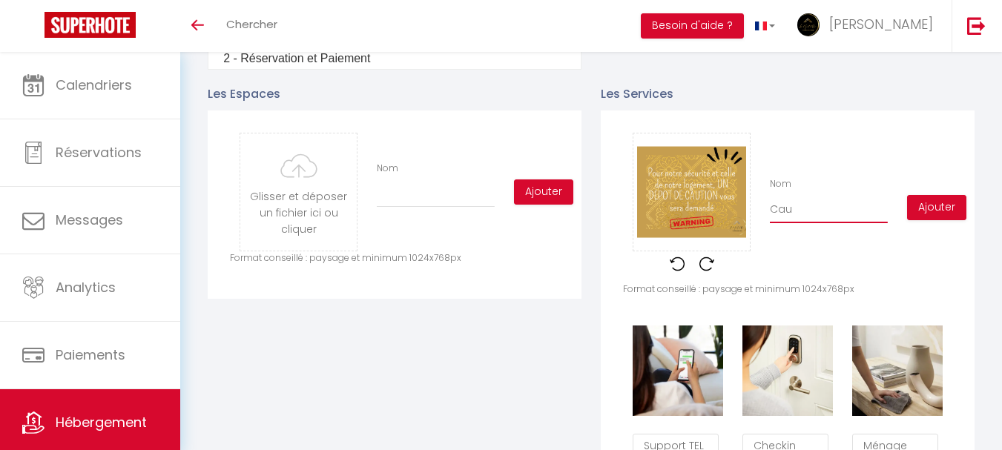
type input "Caut"
checkbox input "false"
checkbox input "true"
type input "Cauti"
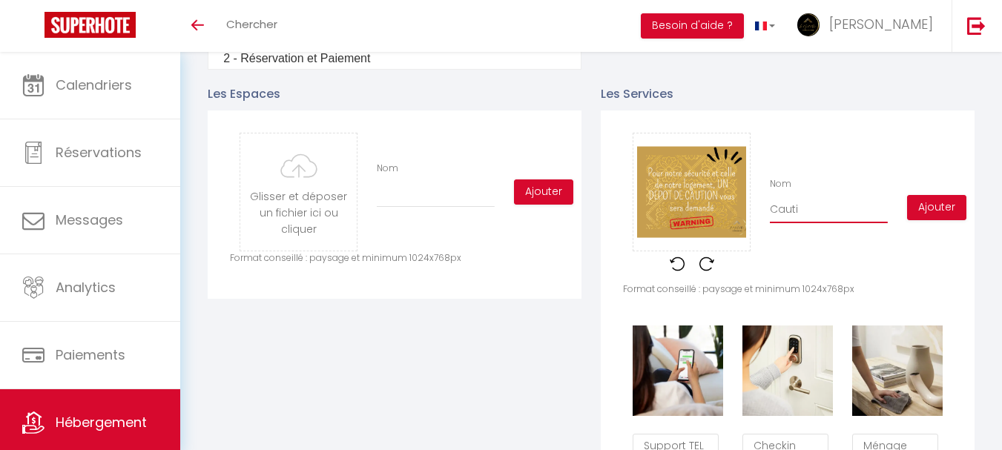
checkbox input "false"
checkbox input "true"
type input "Cautio"
checkbox input "false"
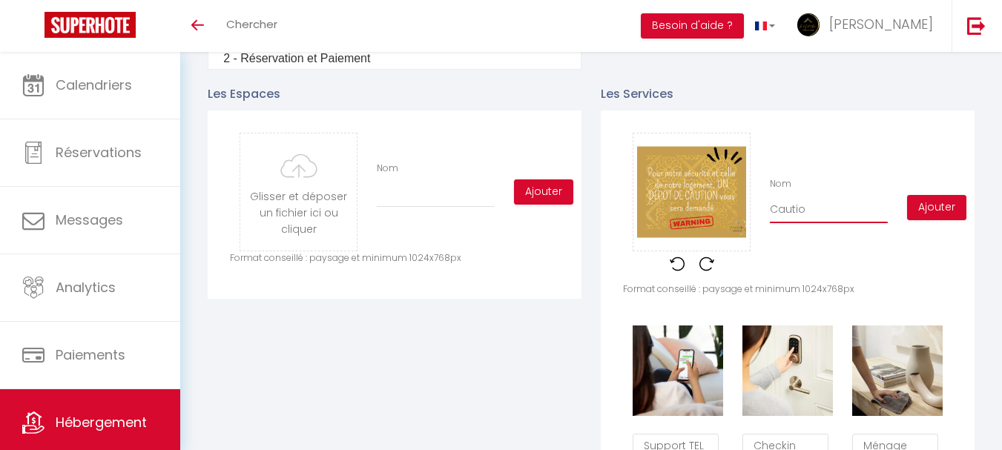
checkbox input "false"
checkbox input "true"
type input "Caution"
checkbox input "false"
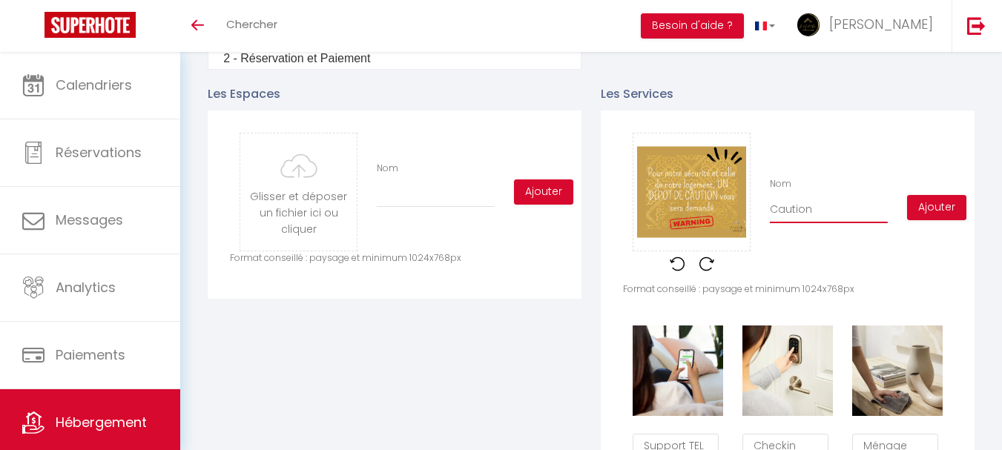
checkbox input "true"
type input "Caution"
click at [945, 215] on button "Ajouter" at bounding box center [936, 207] width 59 height 25
checkbox input "false"
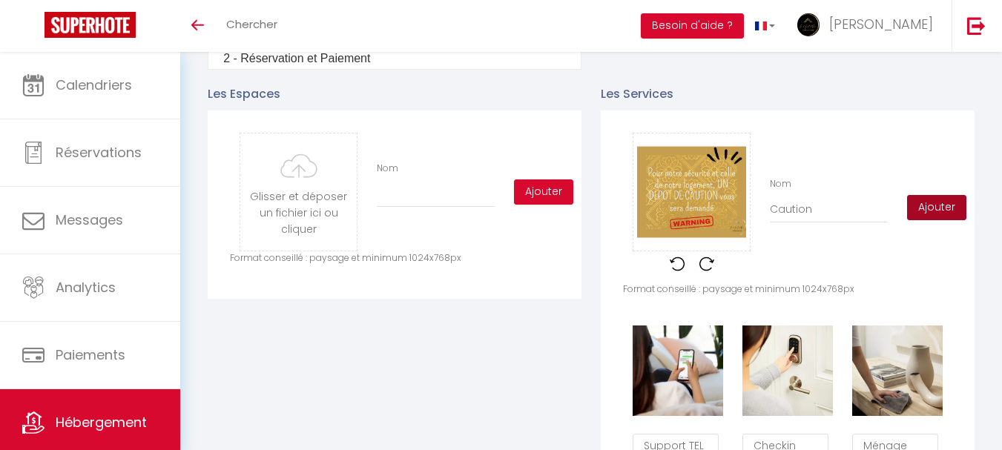
checkbox input "true"
checkbox input "false"
checkbox input "true"
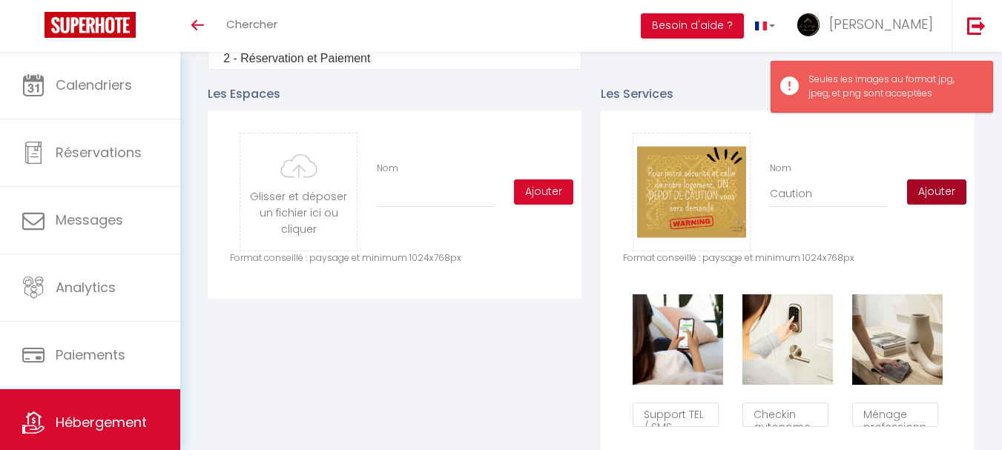
click at [937, 205] on button "Ajouter" at bounding box center [936, 191] width 59 height 25
checkbox input "false"
checkbox input "true"
checkbox input "false"
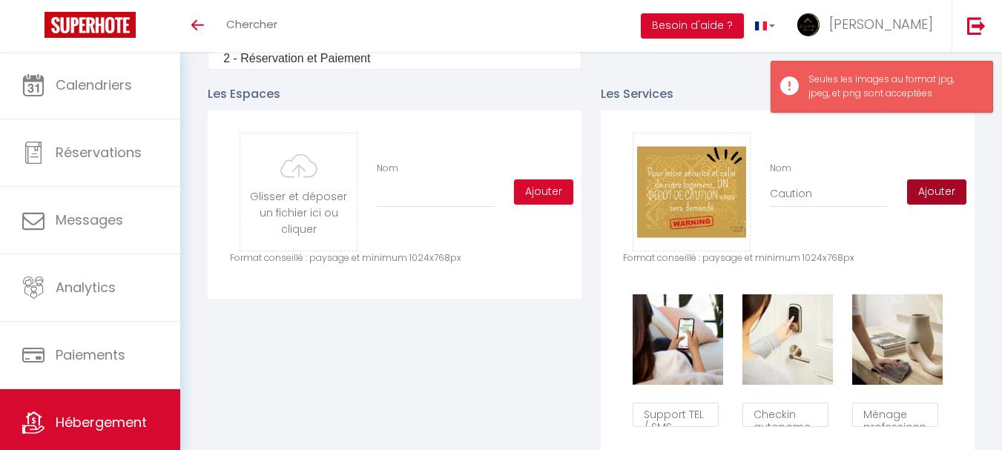
checkbox input "false"
checkbox input "true"
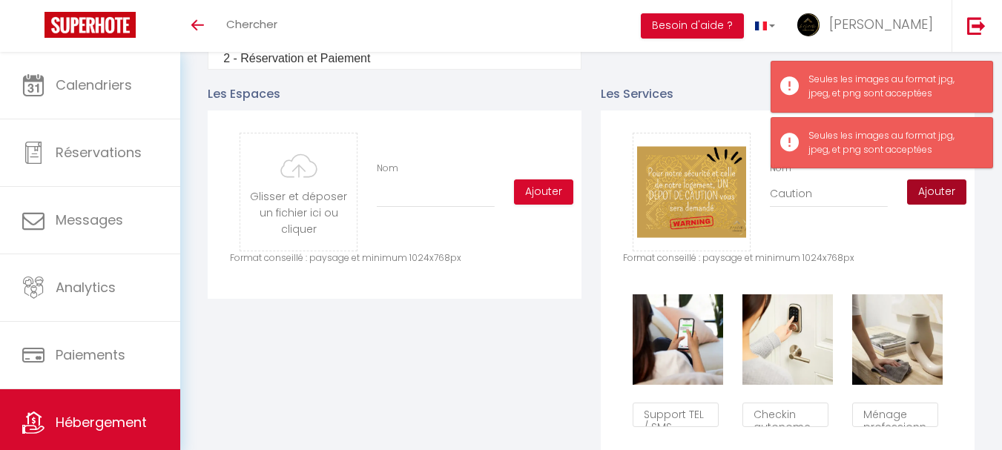
click at [938, 203] on button "Ajouter" at bounding box center [936, 191] width 59 height 25
checkbox input "false"
checkbox input "true"
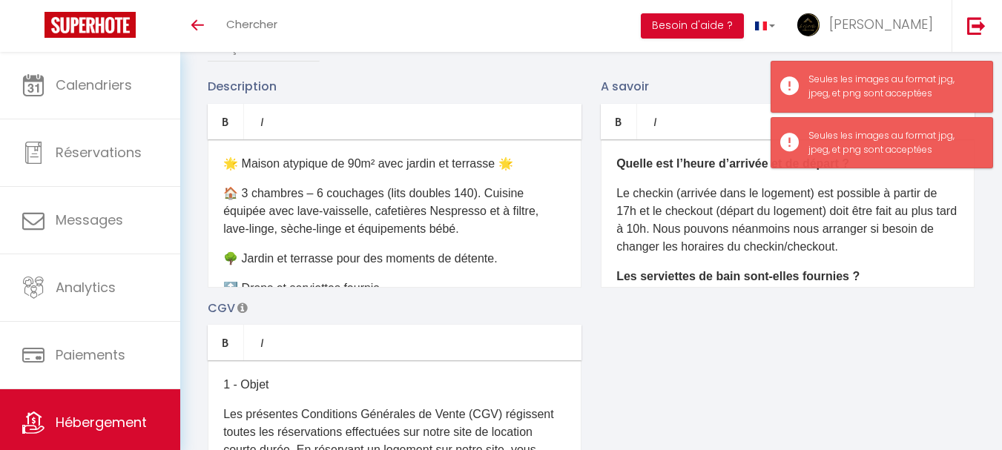
scroll to position [4, 0]
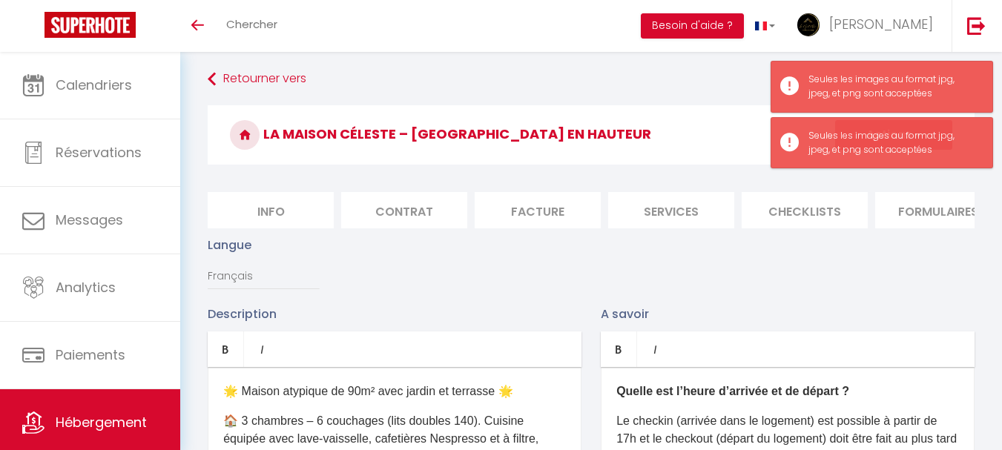
checkbox input "false"
checkbox input "true"
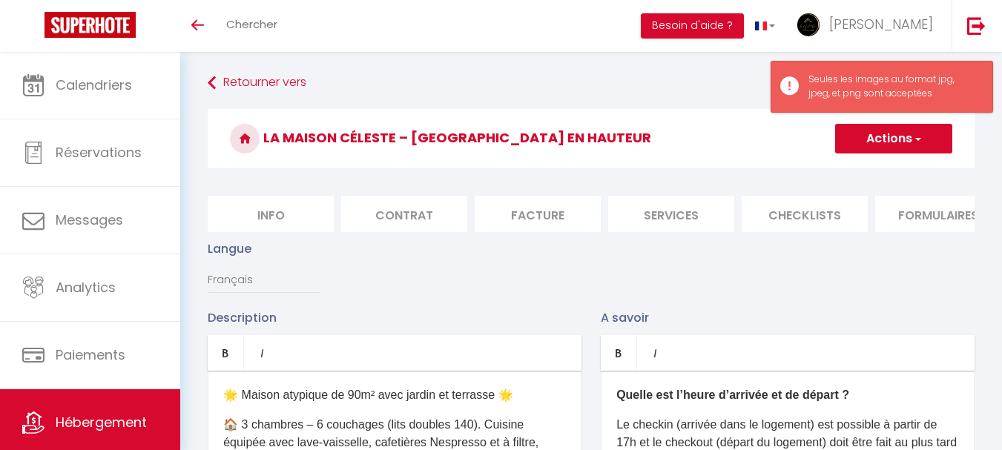
click at [858, 142] on button "Actions" at bounding box center [893, 139] width 117 height 30
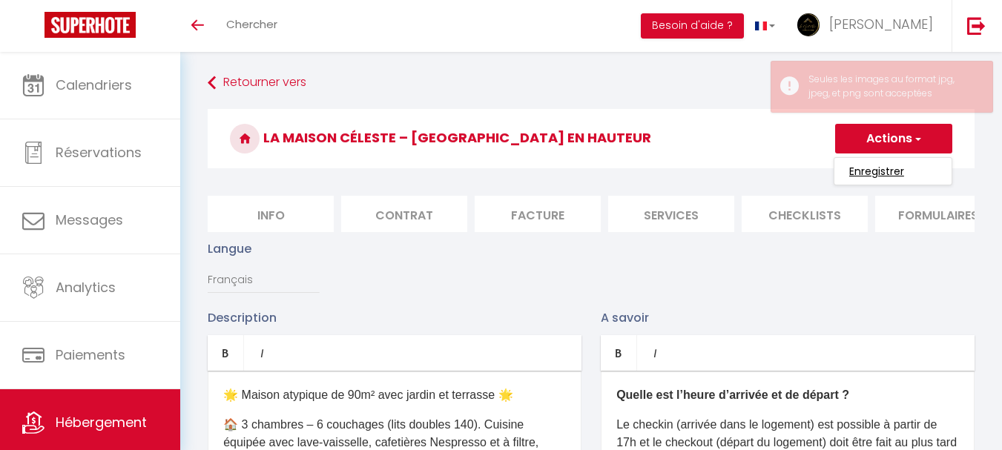
click at [855, 167] on input "Enregistrer" at bounding box center [876, 171] width 55 height 15
checkbox input "false"
checkbox input "true"
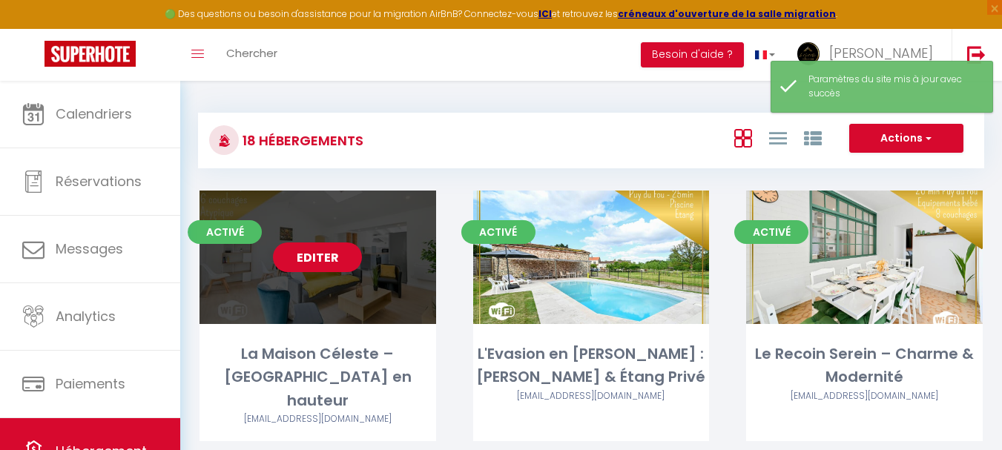
click at [315, 249] on link "Editer" at bounding box center [317, 257] width 89 height 30
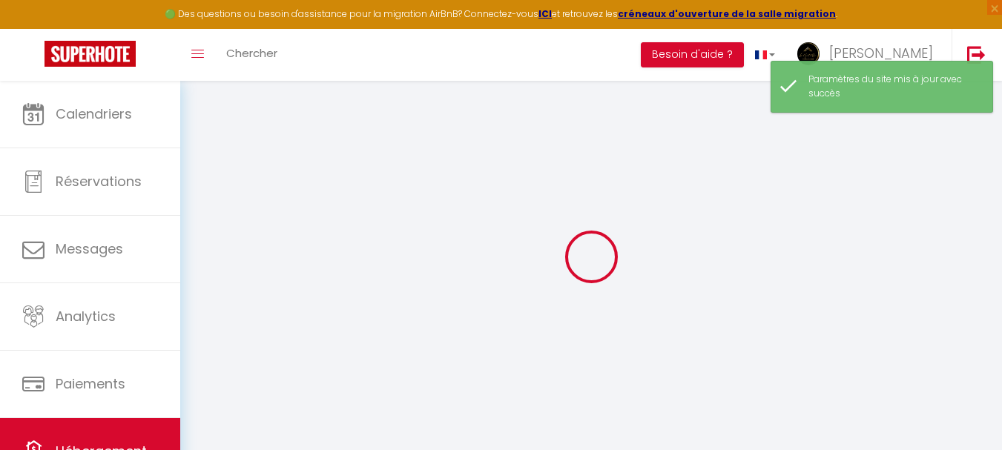
type input "La Maison Céleste – [GEOGRAPHIC_DATA] en hauteur"
type input "[PERSON_NAME]"
type input "Belardi"
type input "[STREET_ADDRESS][PERSON_NAME]"
type input "49300"
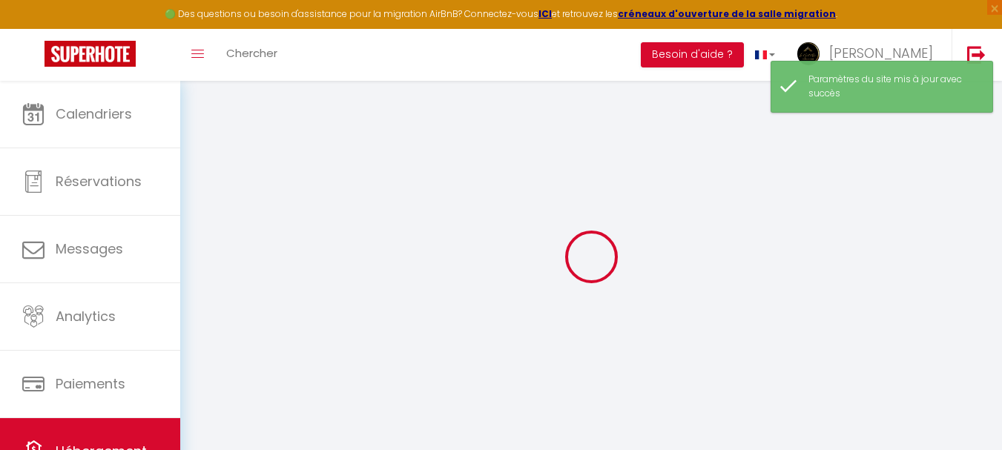
type input "Cholet"
select select "6"
select select "3"
type input "40"
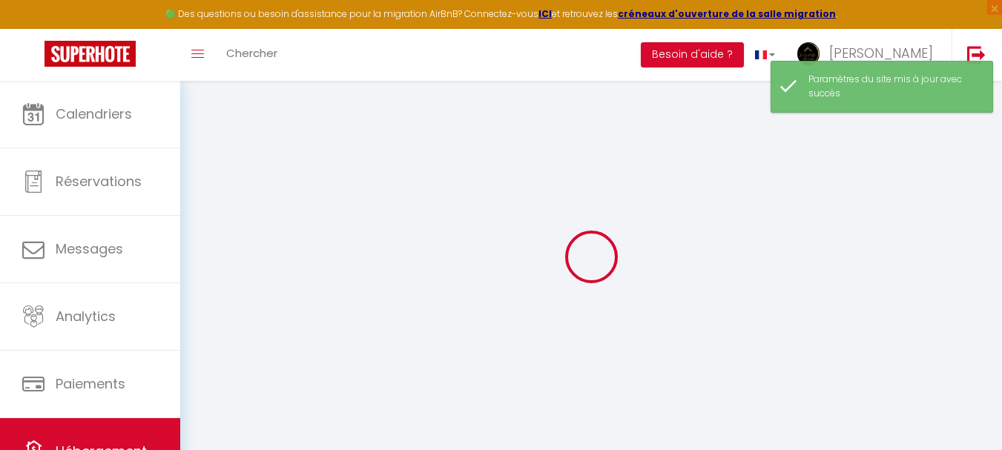
type input "73"
type input "3"
type input "0"
type input "300"
select select
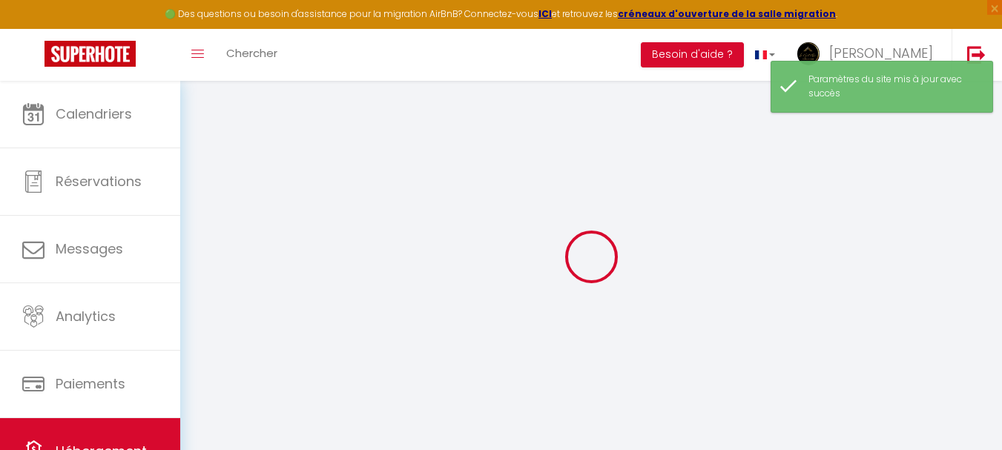
select select
type input "[STREET_ADDRESS]"
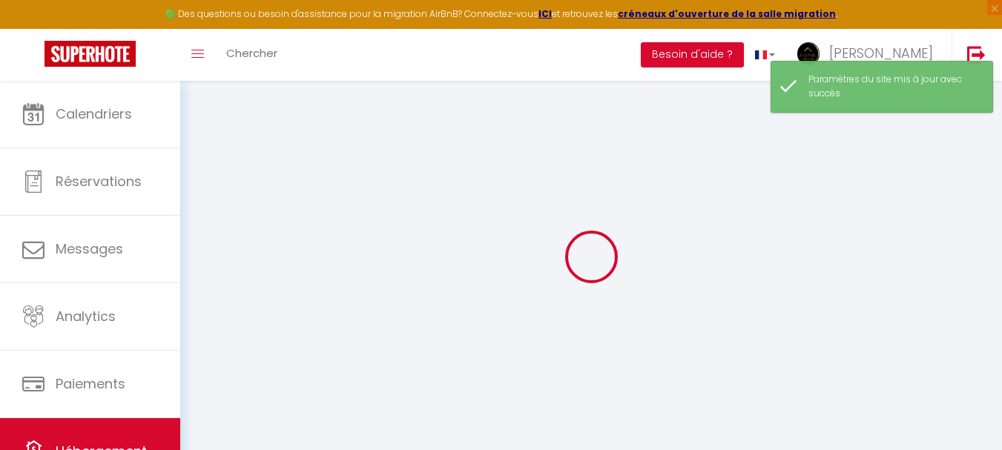
type input "49300"
type input "Cholet"
type input "[EMAIL_ADDRESS][DOMAIN_NAME]"
select select "15961"
checkbox input "false"
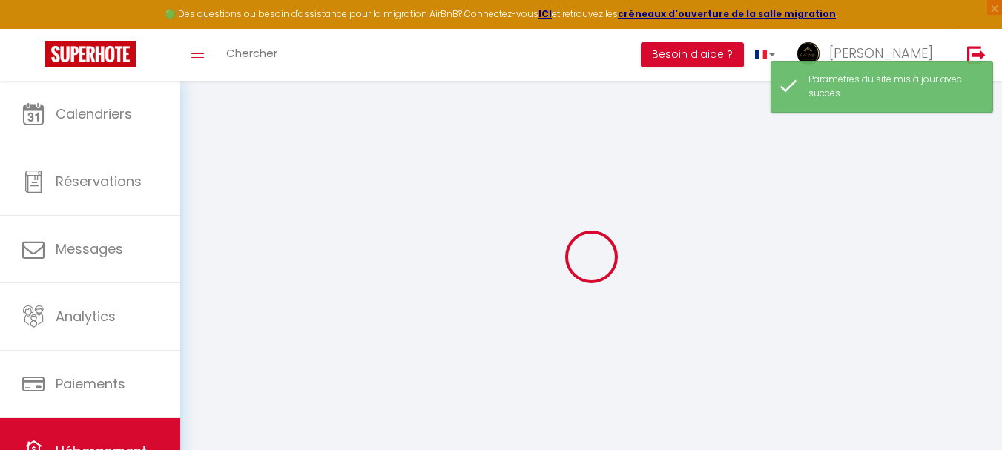
checkbox input "true"
radio input "true"
select select "36393"
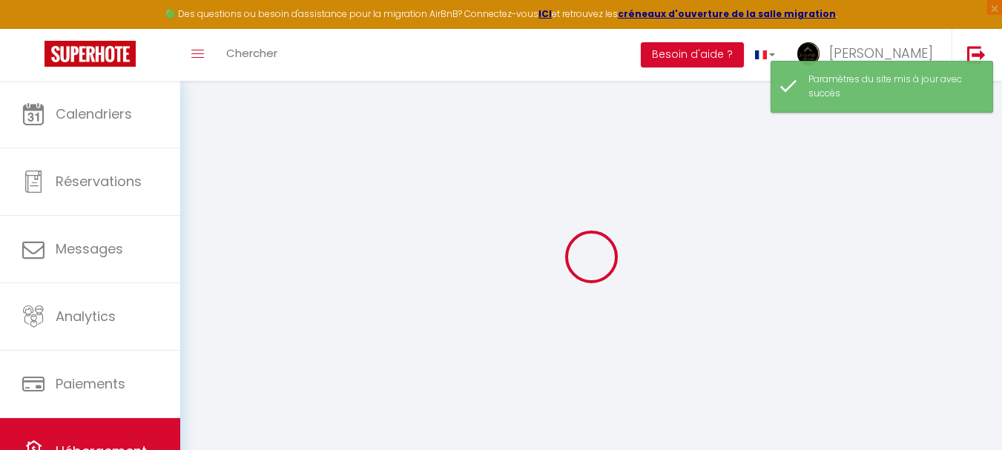
type input "0"
select select
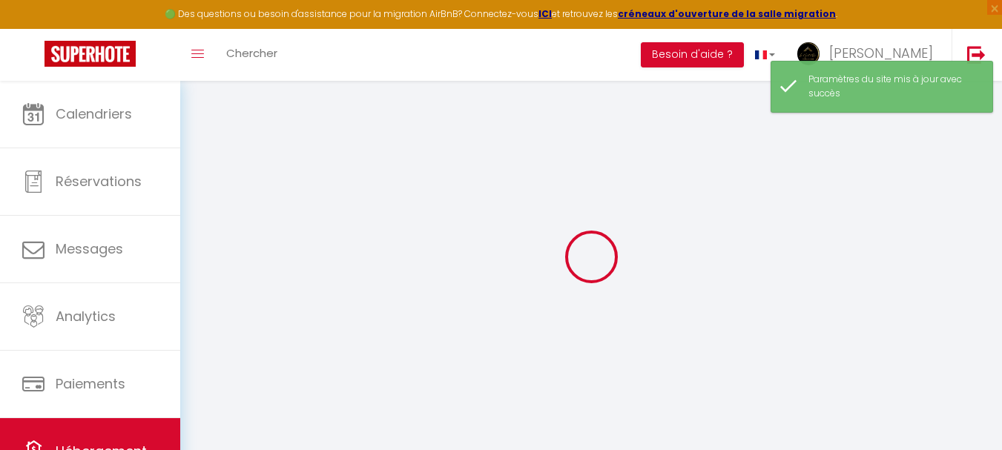
select select
checkbox input "false"
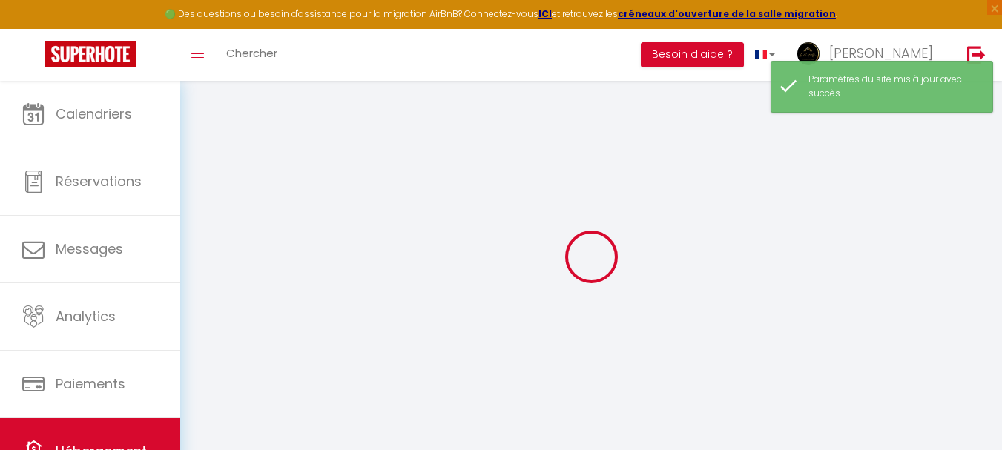
checkbox input "true"
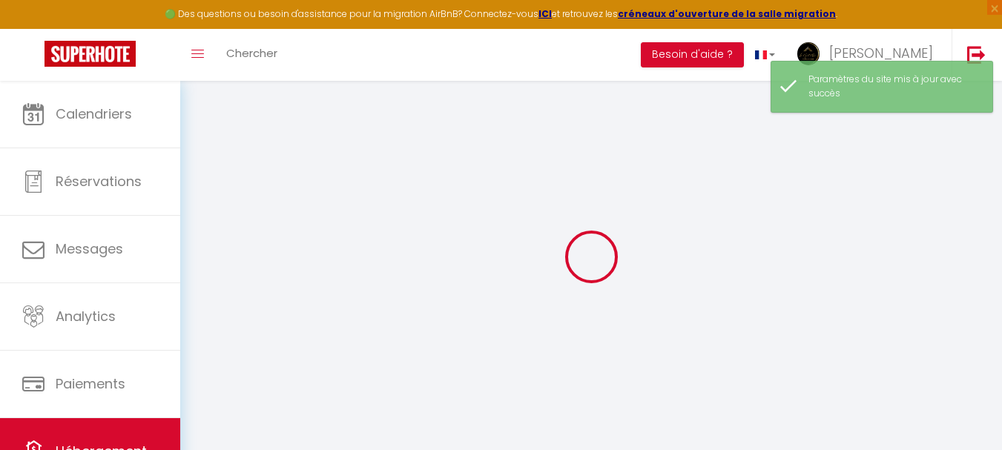
select select "17:00"
select select "23:45"
select select "10:00"
select select "30"
select select "120"
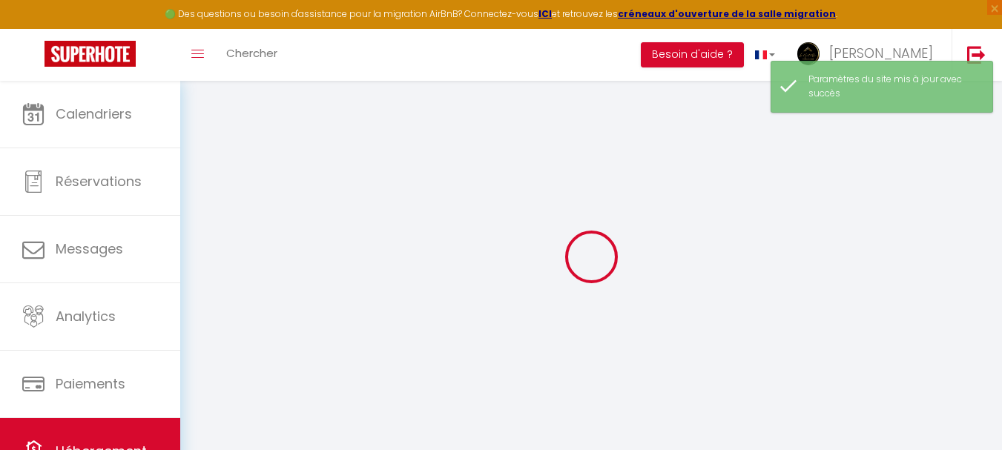
checkbox input "false"
checkbox input "true"
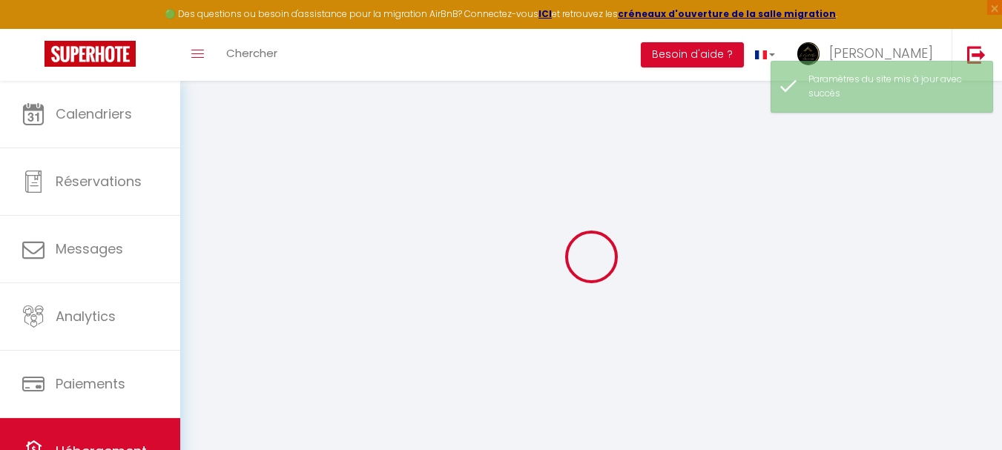
checkbox input "false"
checkbox input "true"
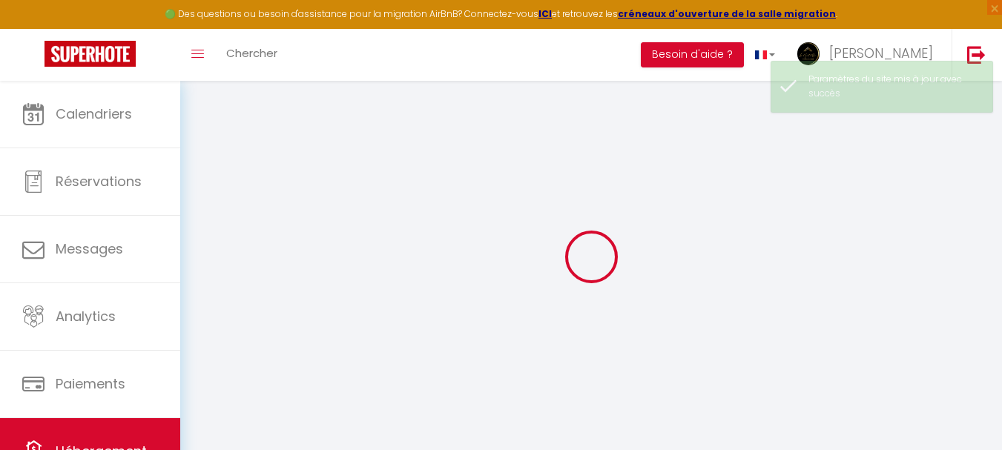
checkbox input "false"
checkbox input "true"
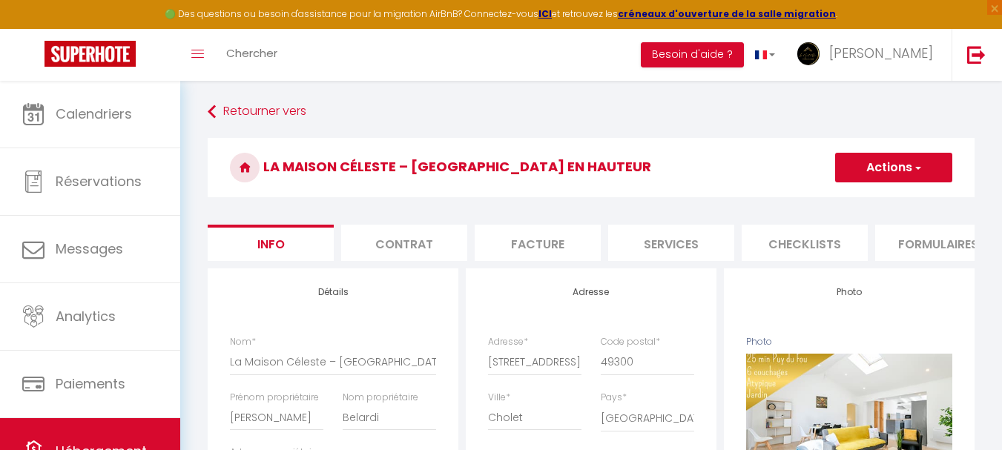
scroll to position [0, 568]
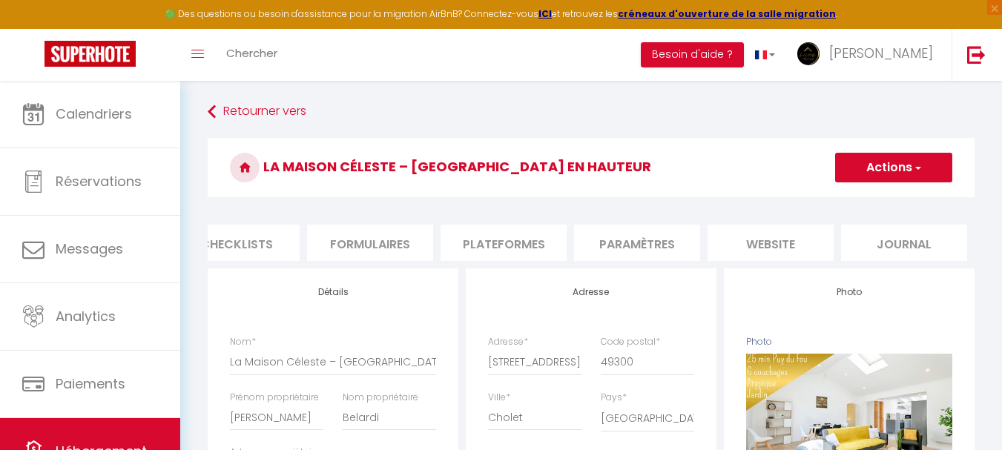
click at [793, 255] on li "website" at bounding box center [770, 243] width 126 height 36
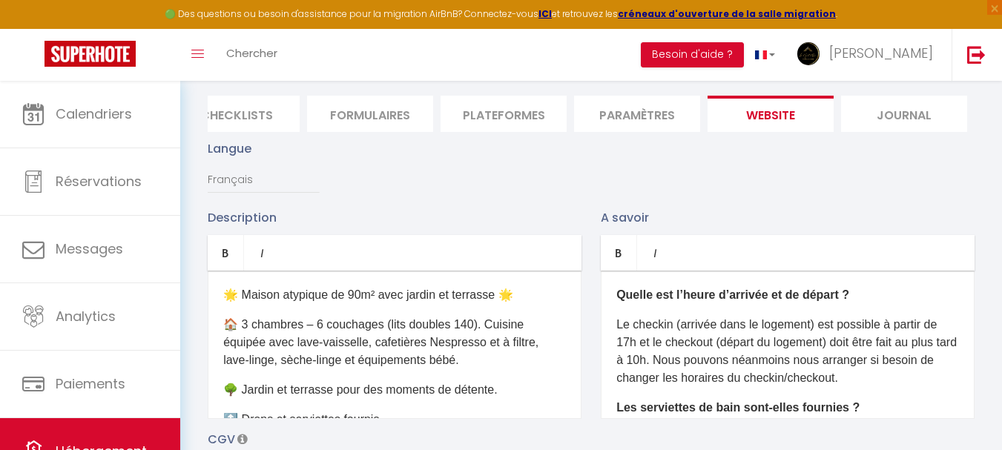
scroll to position [593, 0]
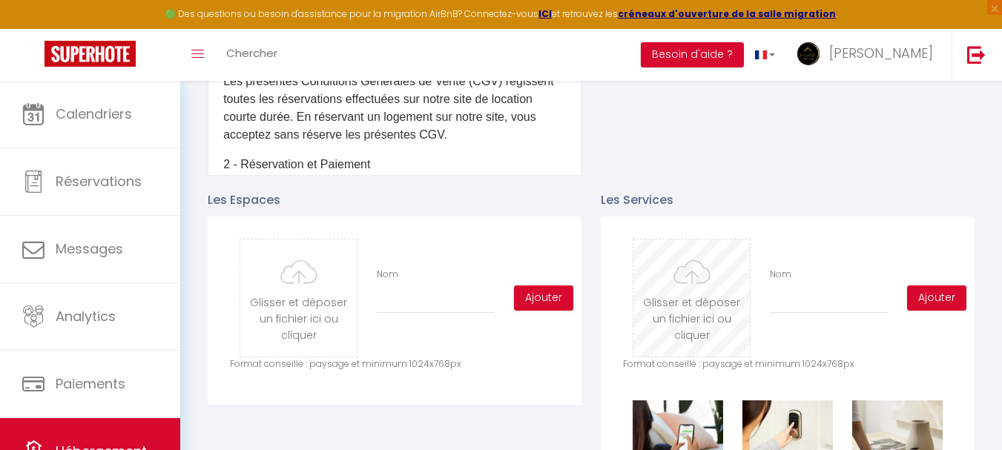
type input "C:\fakepath\Caution Booking.png"
checkbox input "false"
checkbox input "true"
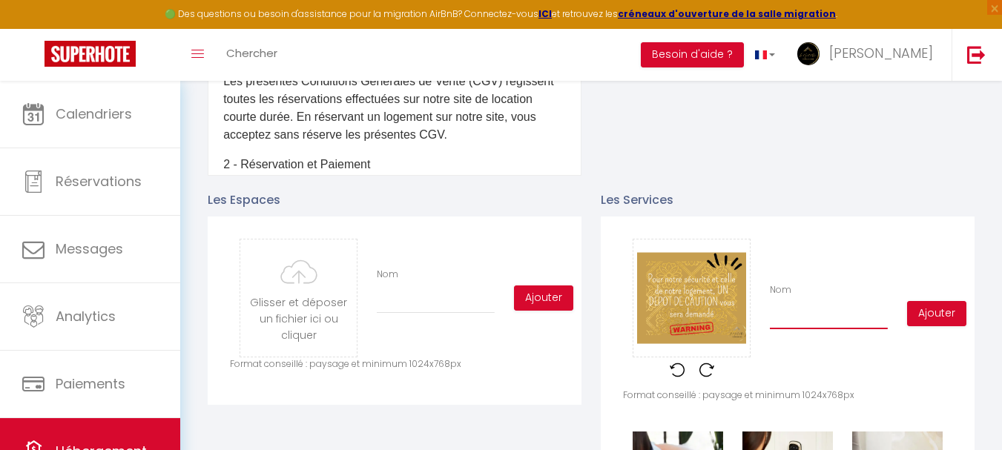
click at [781, 322] on input "Nom" at bounding box center [829, 316] width 118 height 27
type input "C"
checkbox input "false"
checkbox input "true"
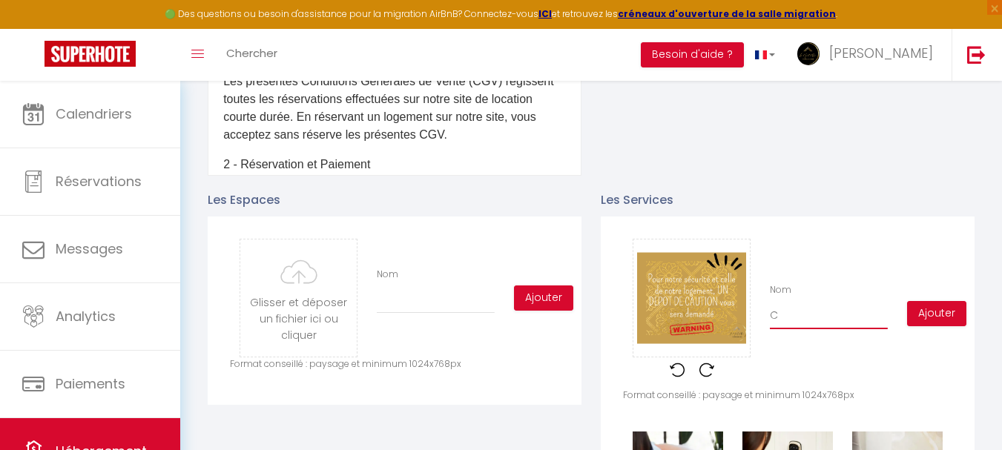
type input "Ca"
checkbox input "false"
checkbox input "true"
type input "Cau"
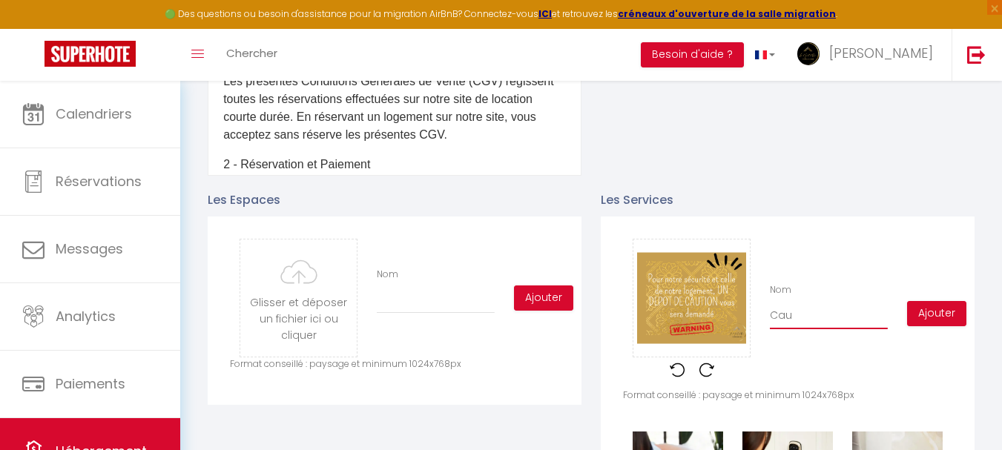
checkbox input "false"
checkbox input "true"
type input "Caut"
checkbox input "false"
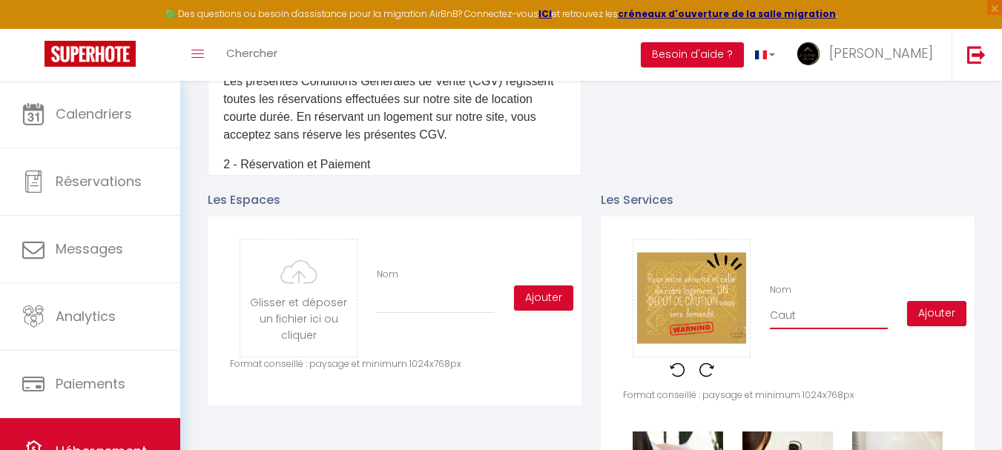
checkbox input "false"
checkbox input "true"
type input "Cauti"
checkbox input "false"
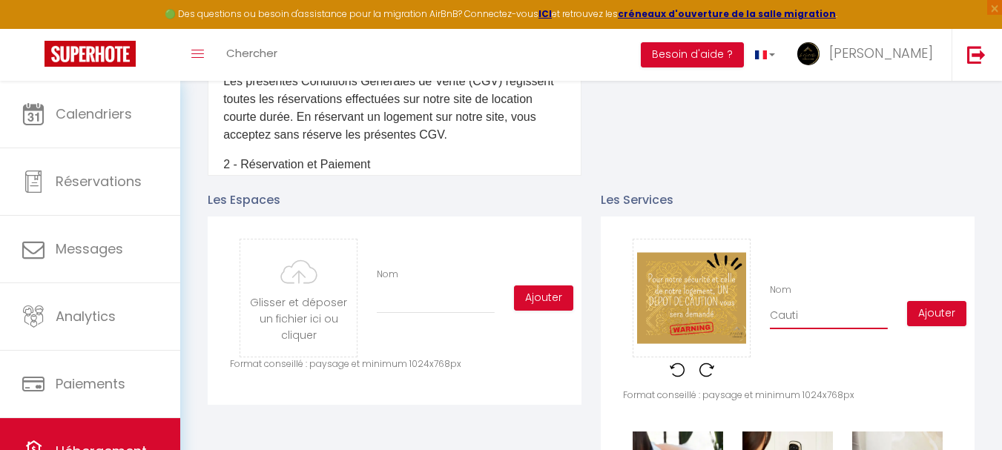
checkbox input "true"
type input "Cautio"
checkbox input "false"
checkbox input "true"
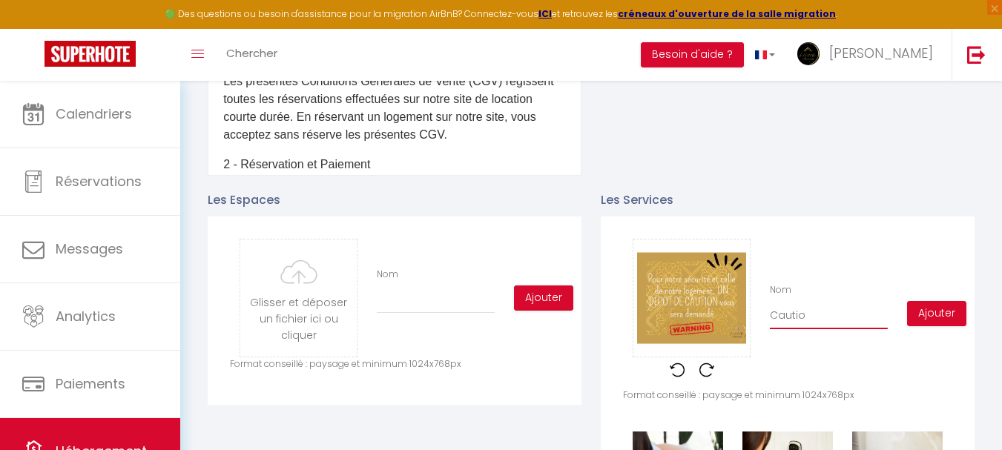
type input "Caution"
checkbox input "false"
checkbox input "true"
type input "Caution"
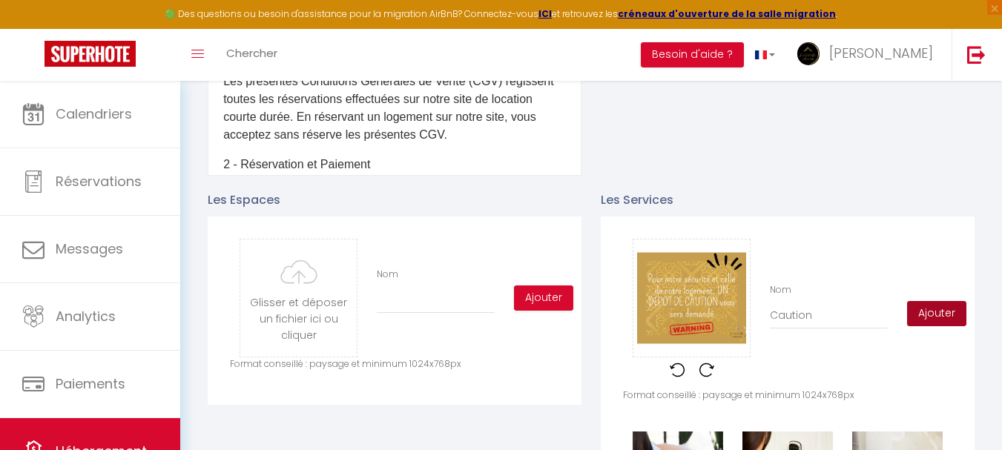
click at [931, 326] on button "Ajouter" at bounding box center [936, 313] width 59 height 25
checkbox input "false"
checkbox input "true"
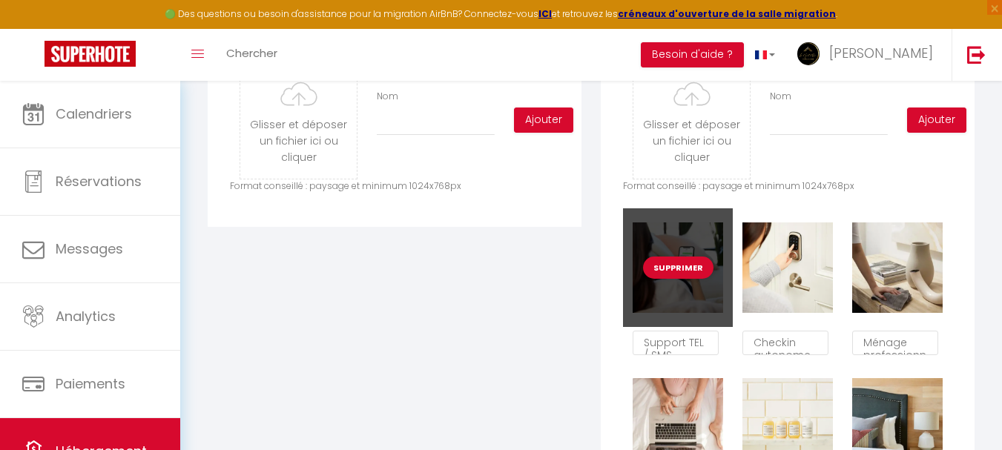
scroll to position [667, 0]
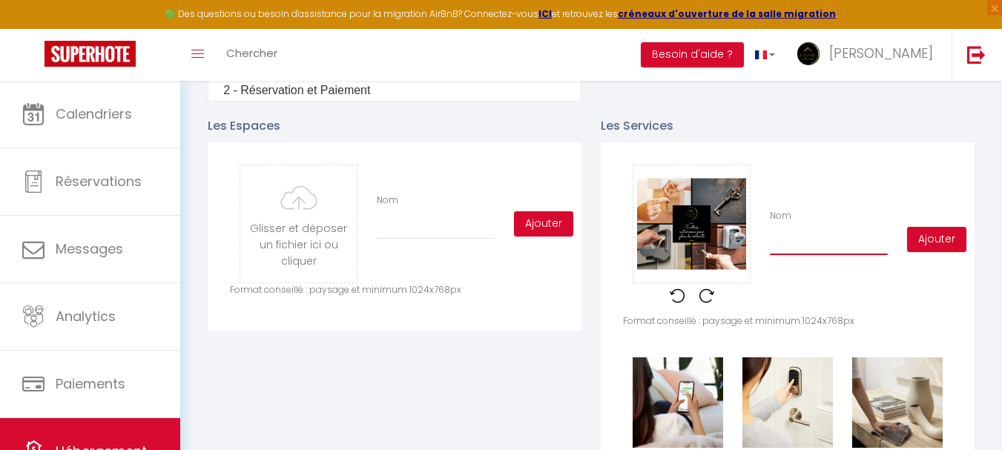
click at [822, 245] on input "Nom" at bounding box center [829, 241] width 118 height 27
click at [937, 245] on button "Ajouter" at bounding box center [936, 239] width 59 height 25
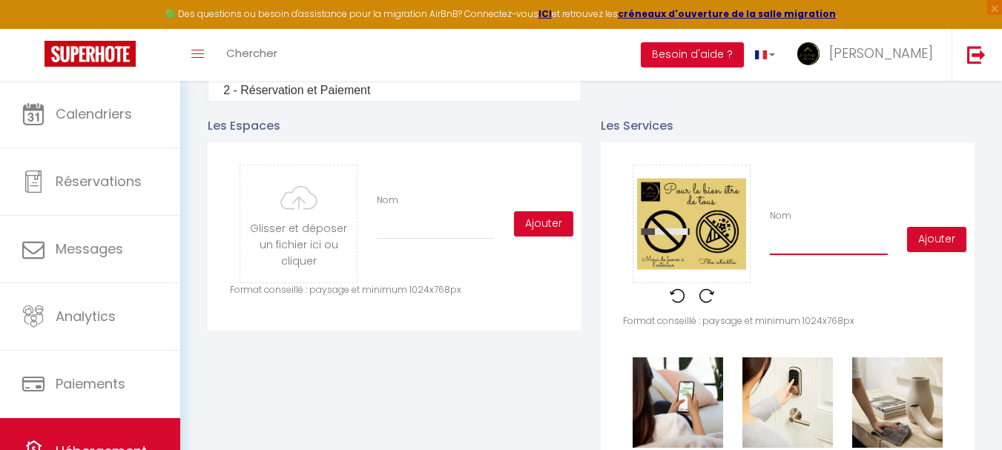
click at [796, 250] on input "Nom" at bounding box center [829, 241] width 118 height 27
click at [937, 252] on button "Ajouter" at bounding box center [936, 239] width 59 height 25
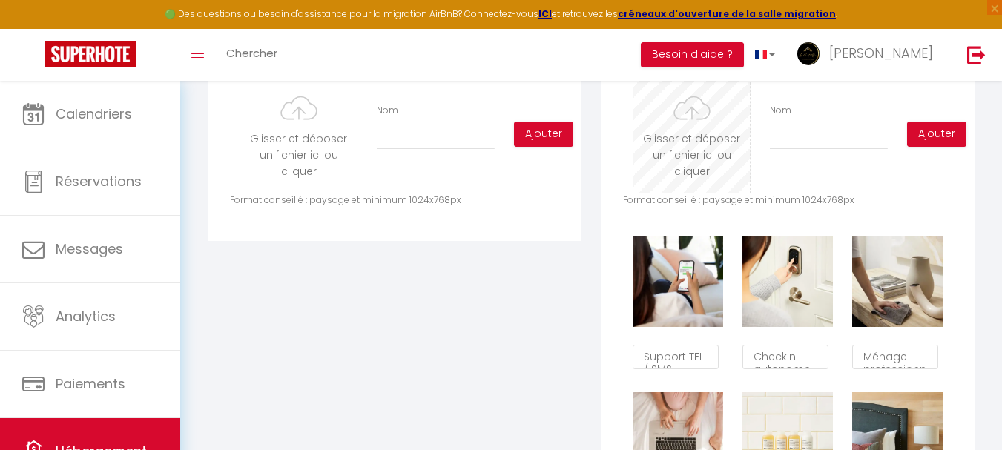
scroll to position [742, 0]
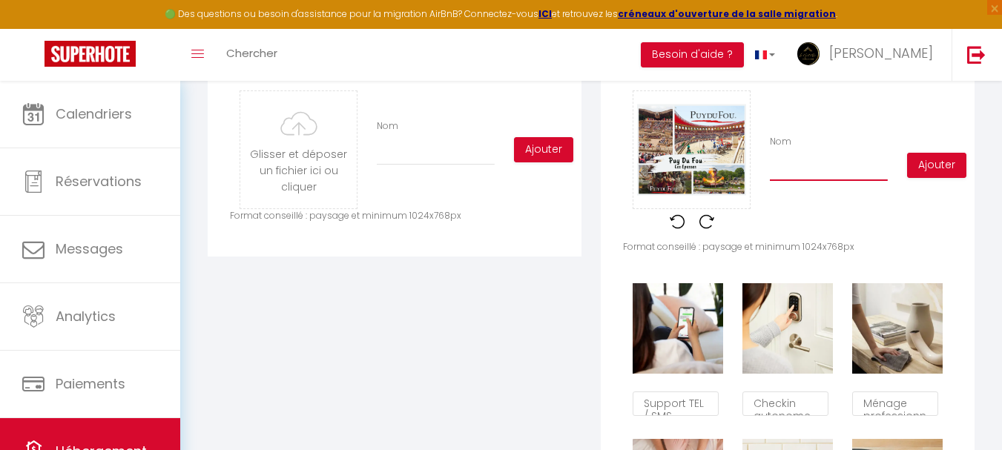
click at [786, 181] on input "Nom" at bounding box center [829, 167] width 118 height 27
click at [935, 178] on button "Ajouter" at bounding box center [936, 165] width 59 height 25
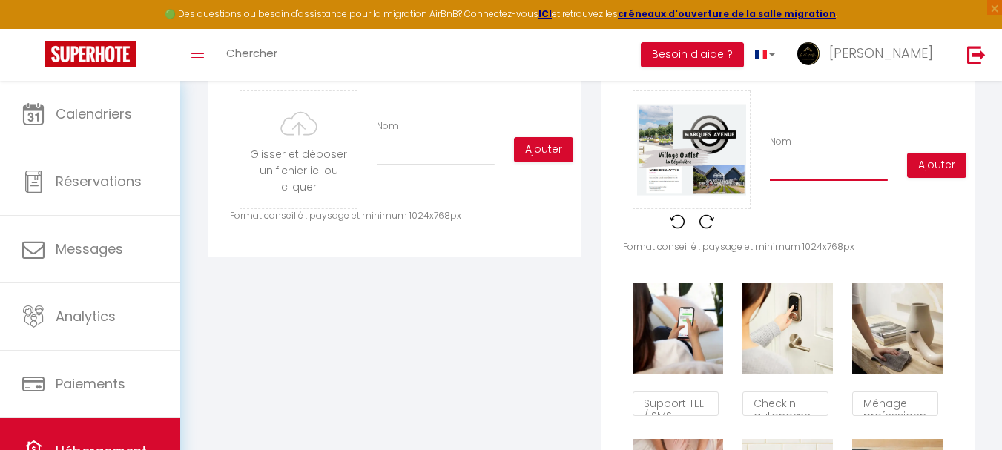
click at [835, 175] on input "Nom" at bounding box center [829, 167] width 118 height 27
click at [931, 178] on button "Ajouter" at bounding box center [936, 165] width 59 height 25
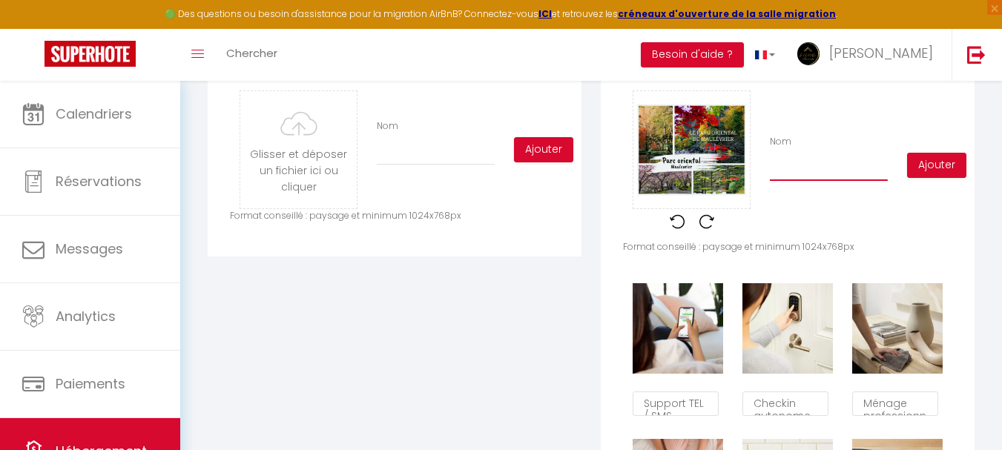
click at [794, 173] on input "Nom" at bounding box center [829, 167] width 118 height 27
click at [933, 178] on button "Ajouter" at bounding box center [936, 165] width 59 height 25
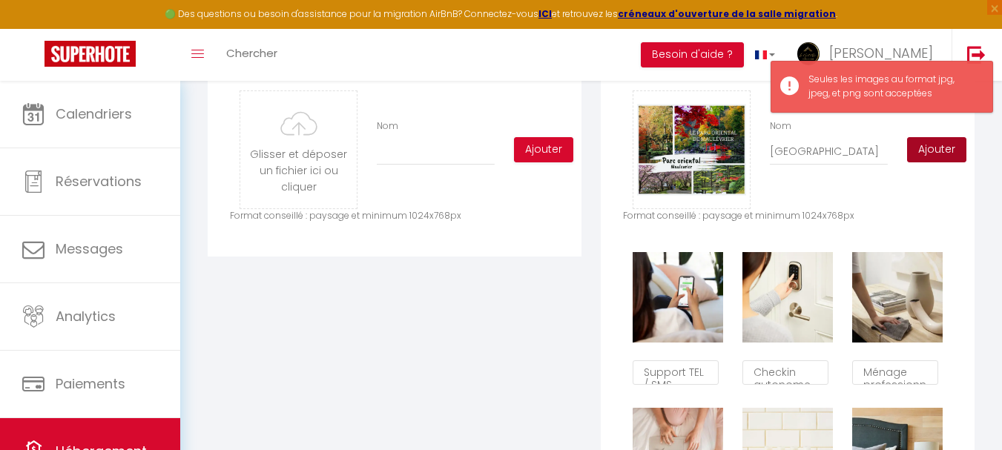
click at [933, 158] on button "Ajouter" at bounding box center [936, 149] width 59 height 25
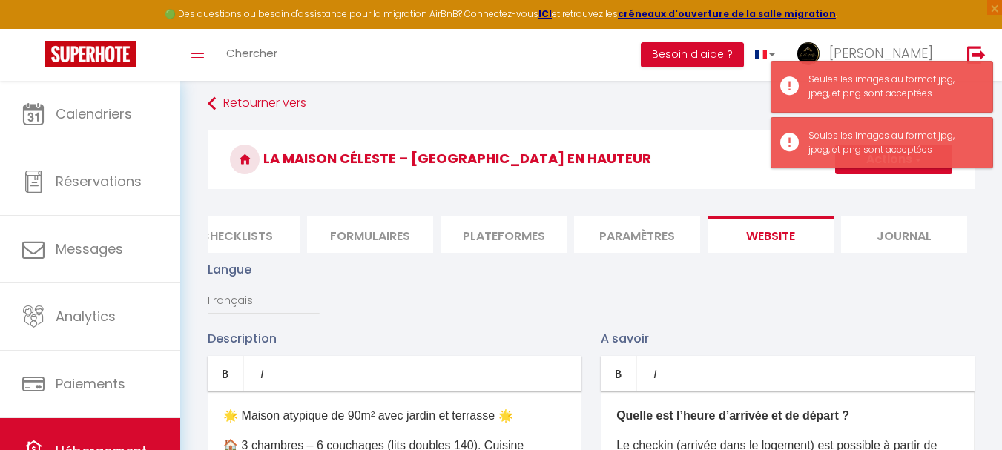
scroll to position [0, 0]
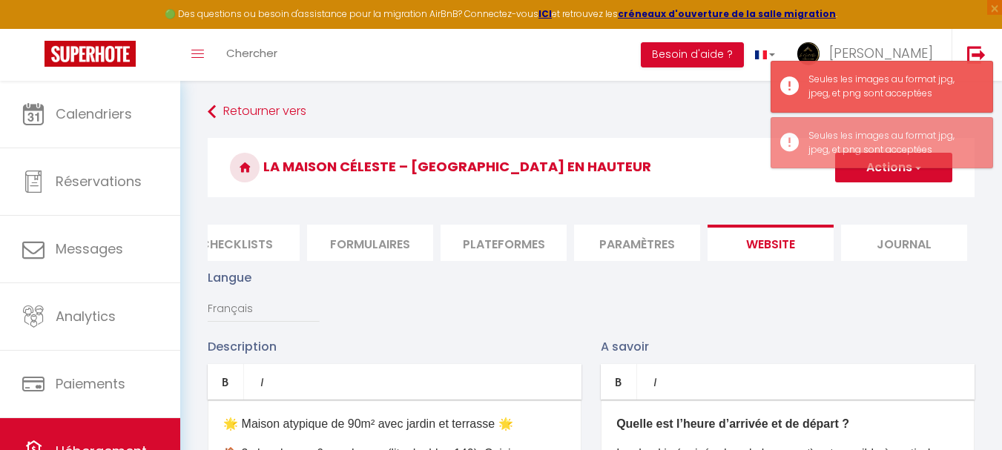
click at [901, 173] on button "Actions" at bounding box center [893, 168] width 117 height 30
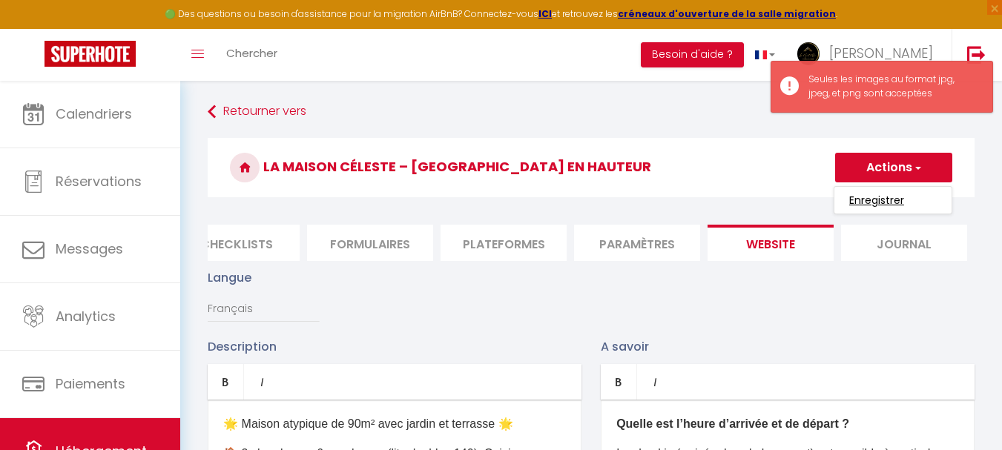
click at [882, 195] on input "Enregistrer" at bounding box center [876, 200] width 55 height 15
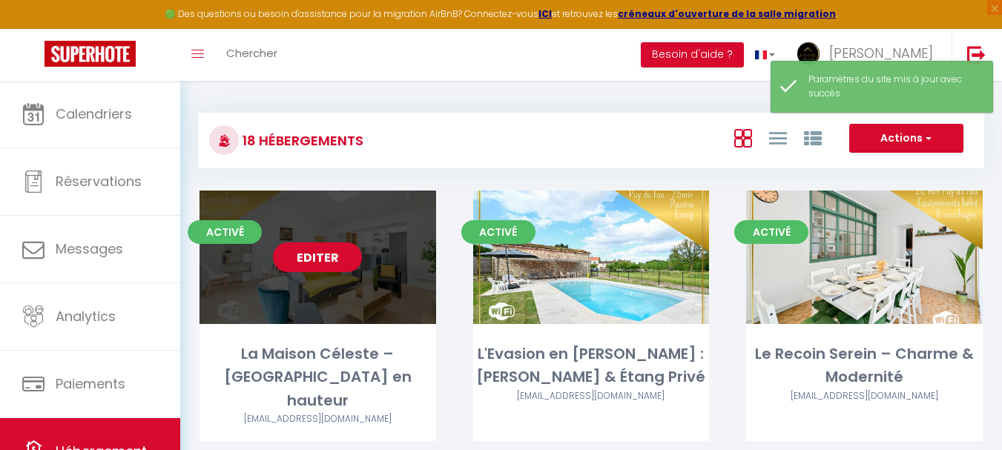
click at [327, 270] on link "Editer" at bounding box center [317, 257] width 89 height 30
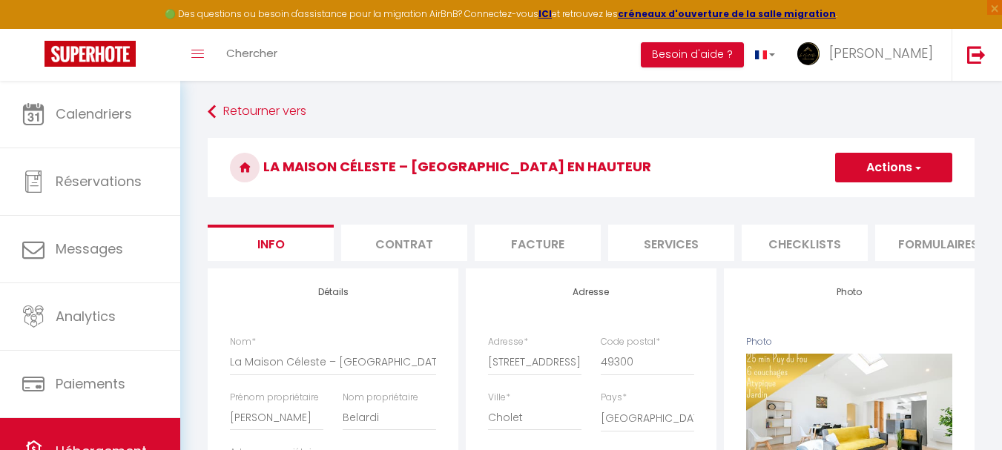
scroll to position [0, 568]
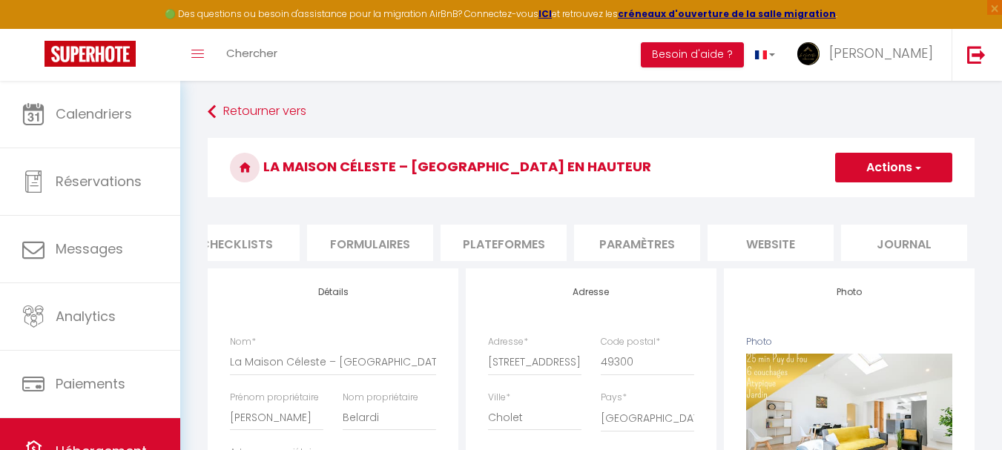
click at [782, 242] on li "website" at bounding box center [770, 243] width 126 height 36
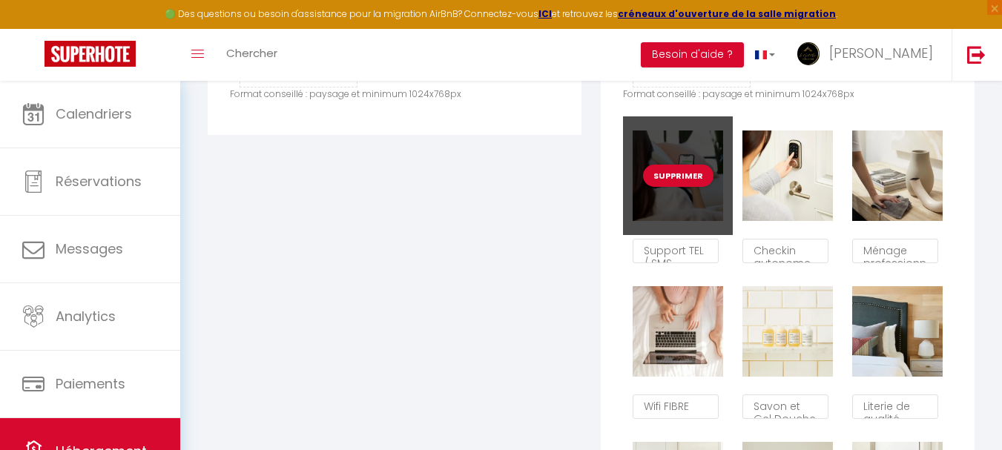
scroll to position [816, 0]
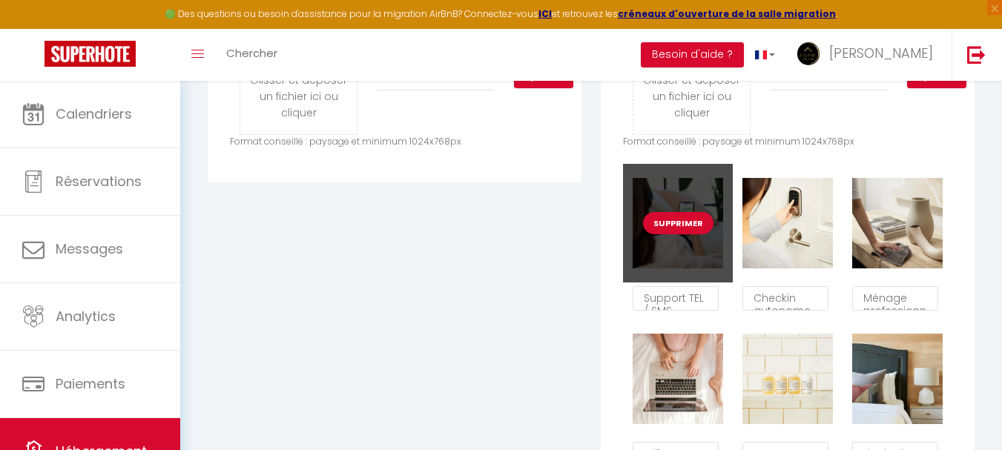
click at [680, 234] on button "Supprimer" at bounding box center [678, 223] width 70 height 22
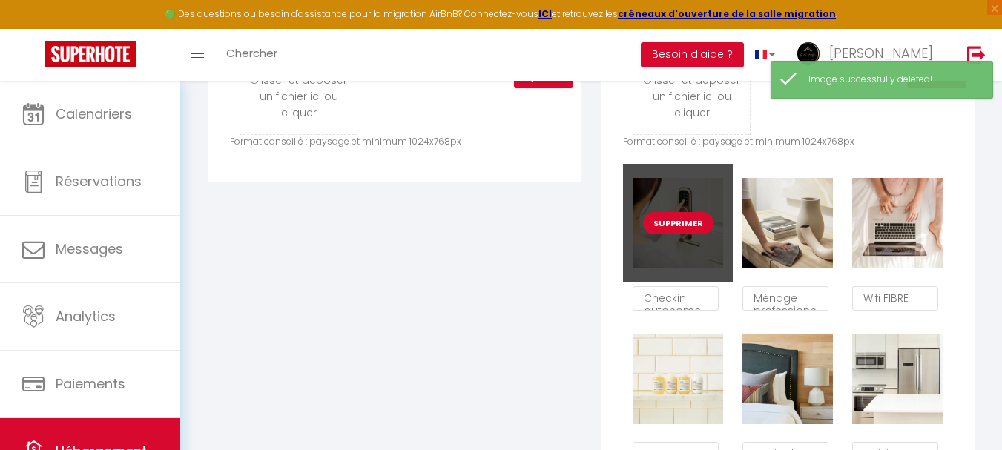
click at [680, 233] on button "Supprimer" at bounding box center [678, 223] width 70 height 22
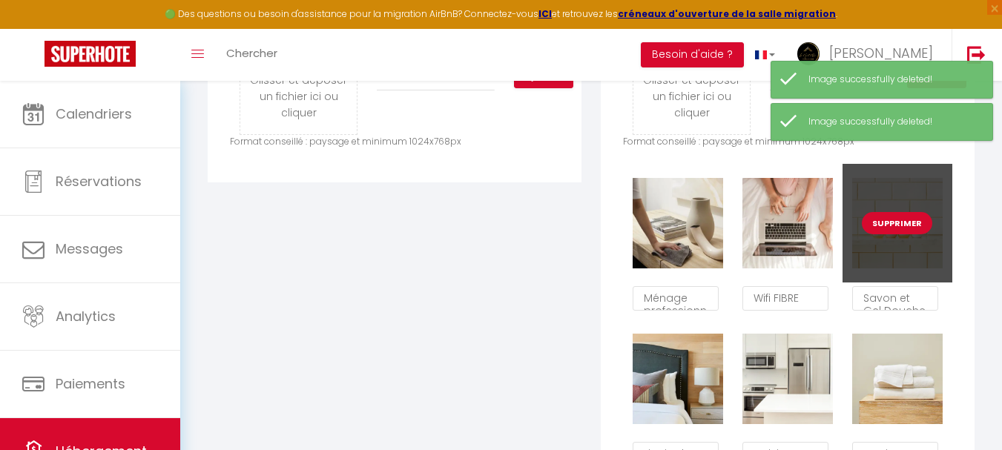
click at [895, 234] on button "Supprimer" at bounding box center [897, 223] width 70 height 22
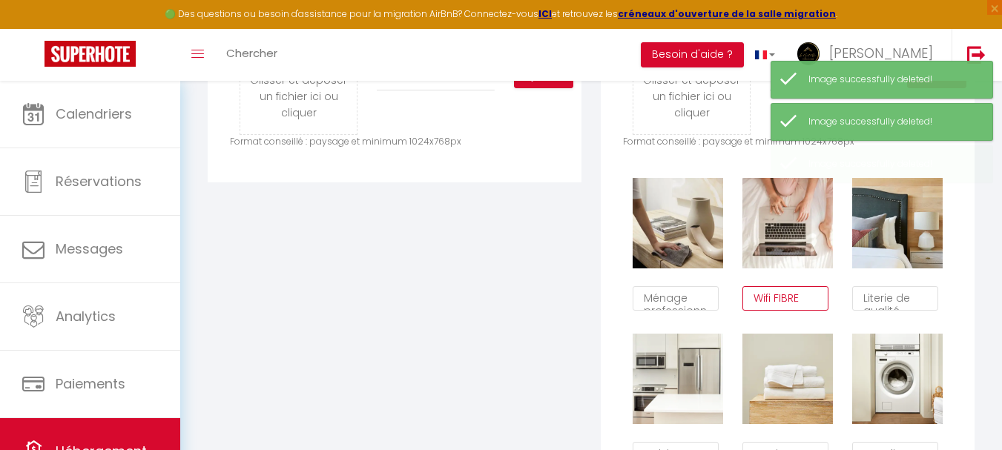
click at [805, 306] on textarea "Wifi FIBRE" at bounding box center [785, 298] width 86 height 25
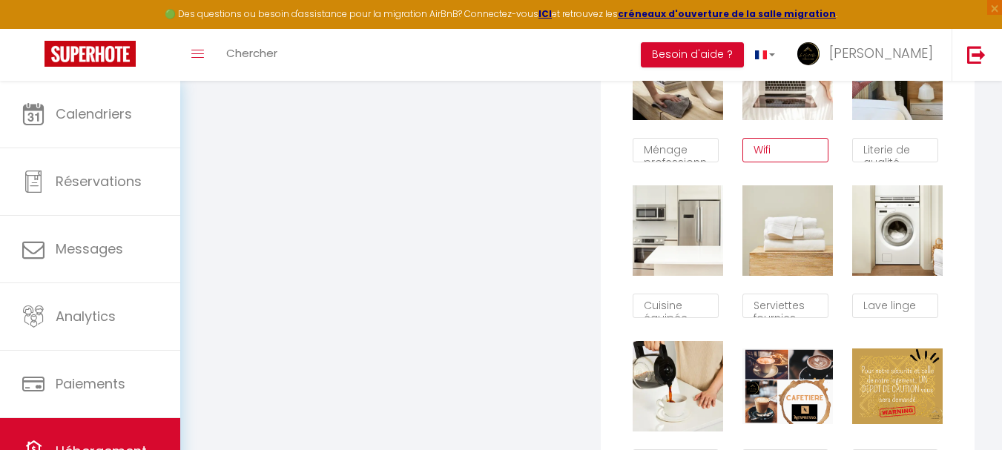
scroll to position [1038, 0]
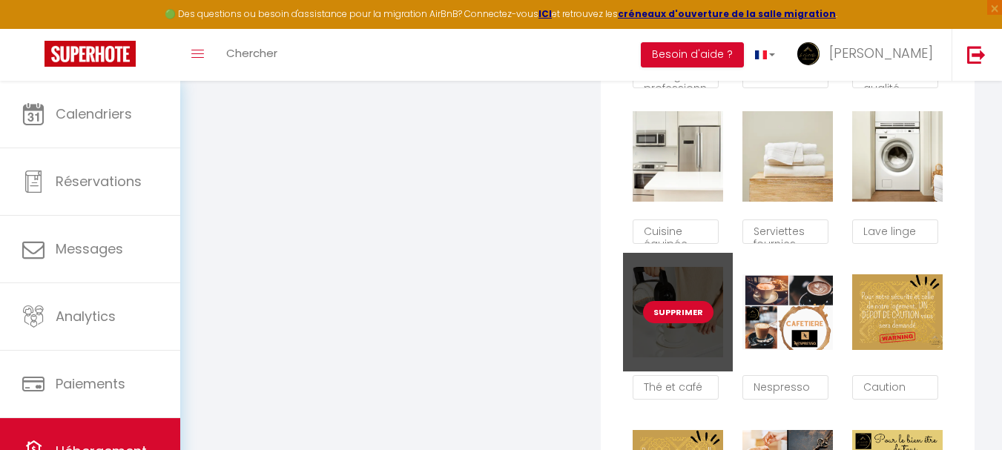
click at [678, 323] on button "Supprimer" at bounding box center [678, 312] width 70 height 22
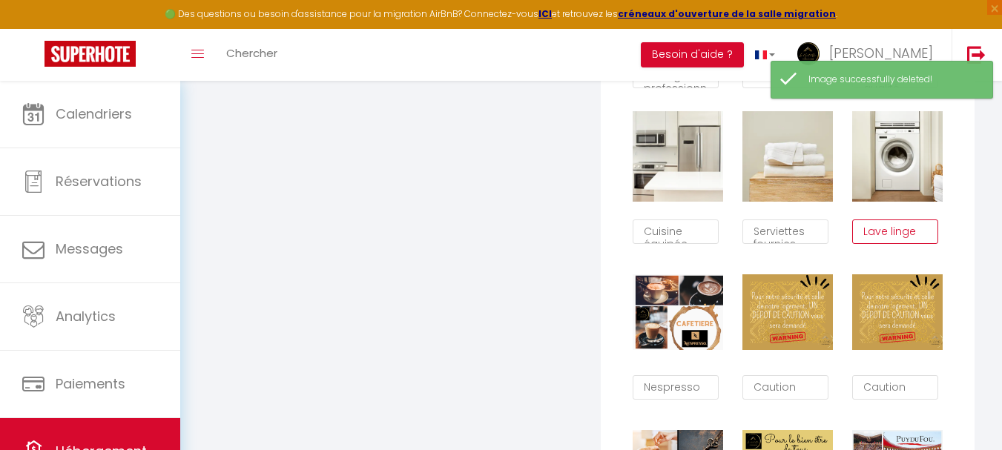
click at [921, 239] on textarea "Lave linge" at bounding box center [895, 231] width 86 height 25
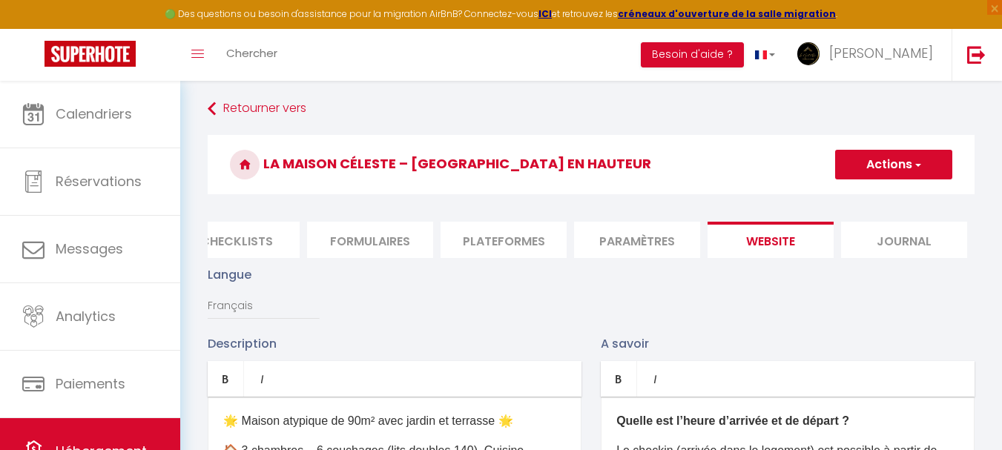
scroll to position [0, 0]
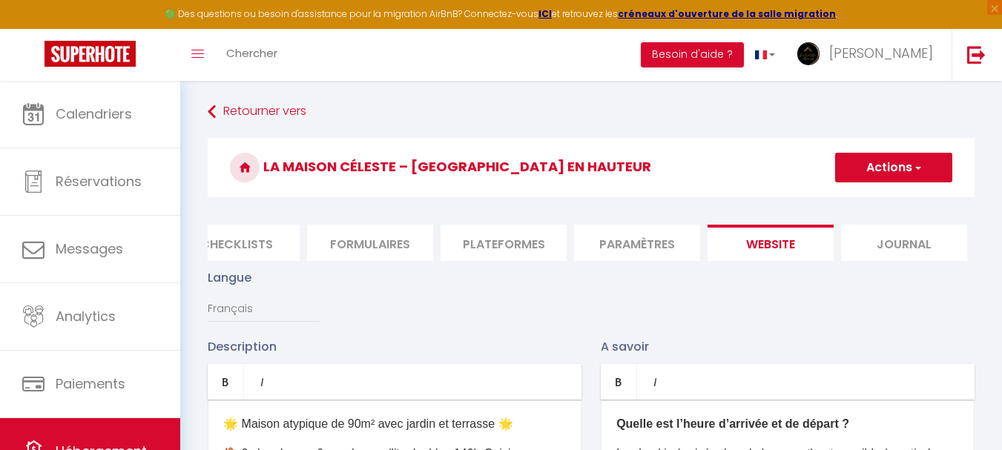
click at [902, 171] on button "Actions" at bounding box center [893, 168] width 117 height 30
click at [880, 197] on input "Enregistrer" at bounding box center [876, 200] width 55 height 15
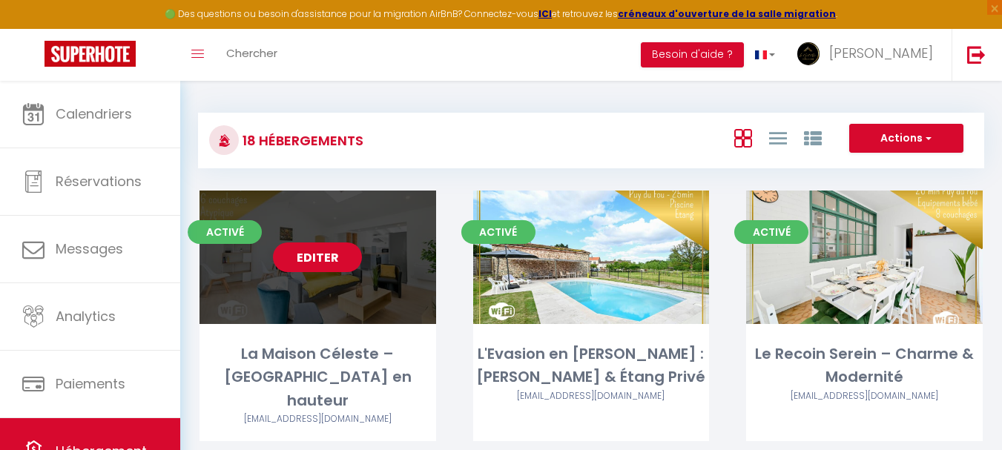
click at [342, 256] on link "Editer" at bounding box center [317, 257] width 89 height 30
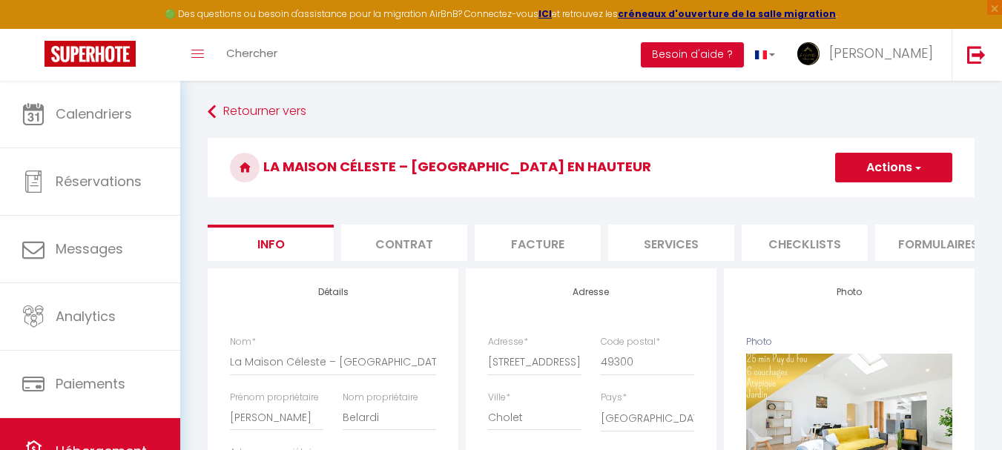
scroll to position [0, 568]
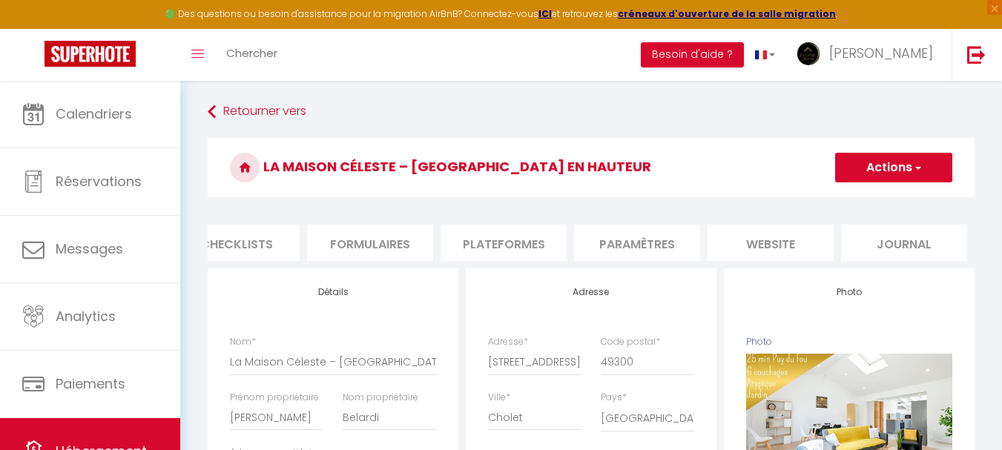
click at [796, 245] on li "website" at bounding box center [770, 243] width 126 height 36
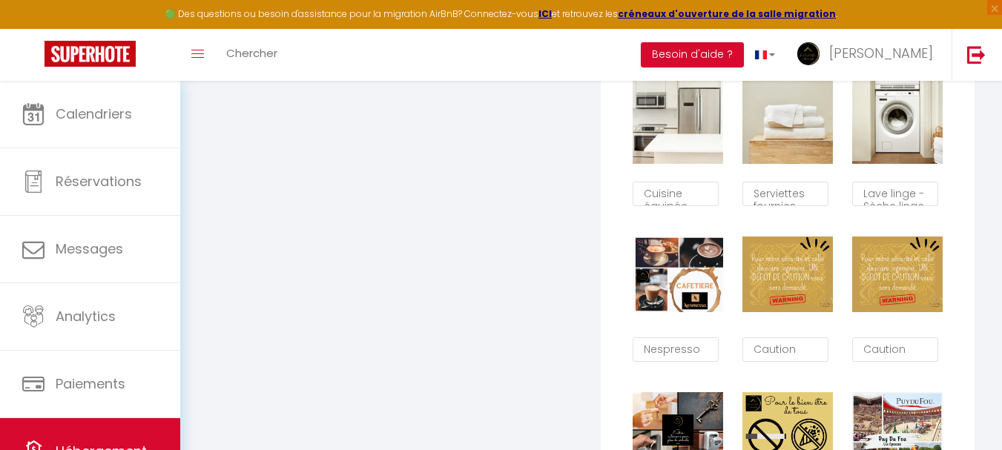
scroll to position [1112, 0]
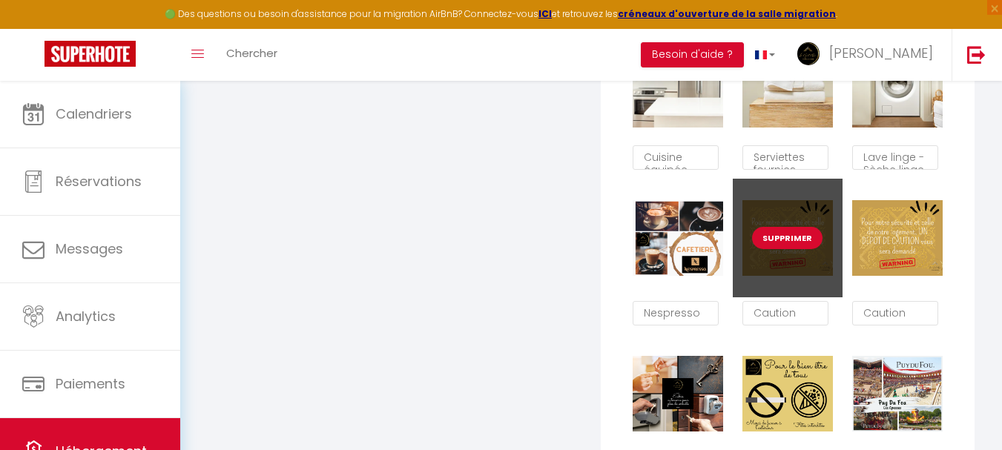
click at [791, 248] on button "Supprimer" at bounding box center [787, 238] width 70 height 22
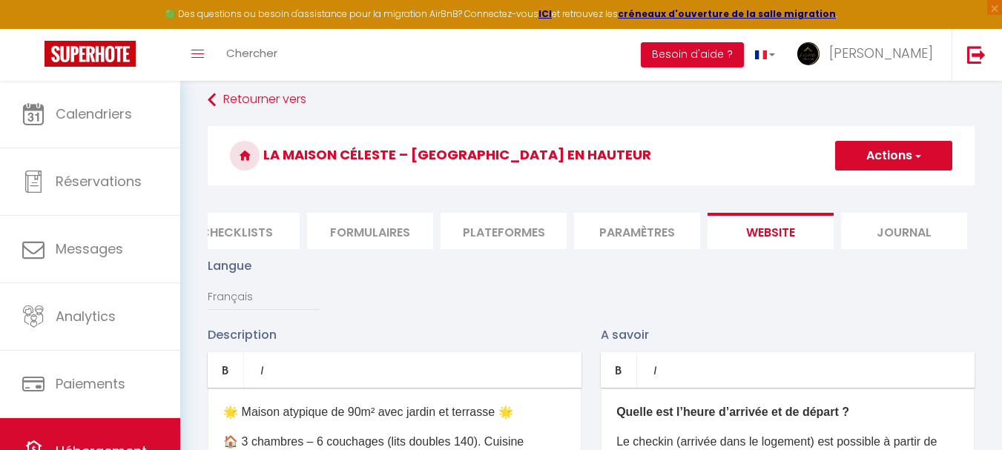
scroll to position [0, 0]
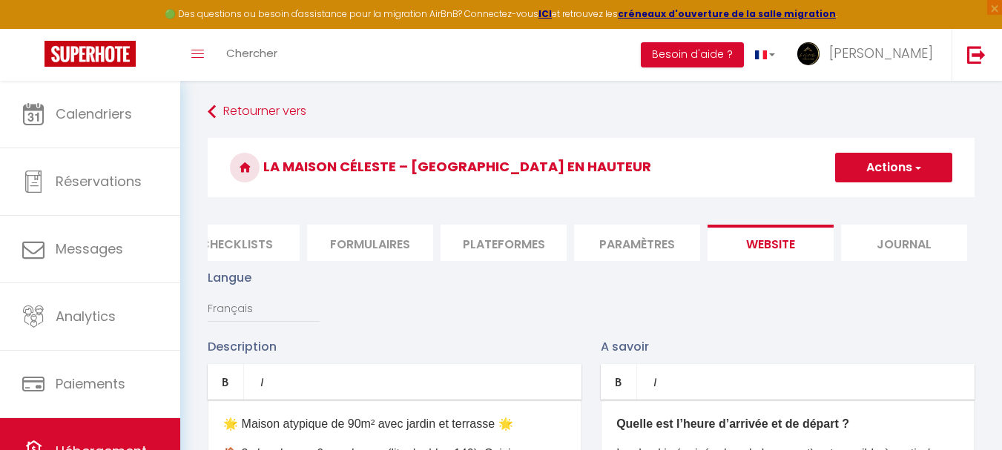
click at [896, 163] on button "Actions" at bounding box center [893, 168] width 117 height 30
click at [878, 195] on input "Enregistrer" at bounding box center [876, 200] width 55 height 15
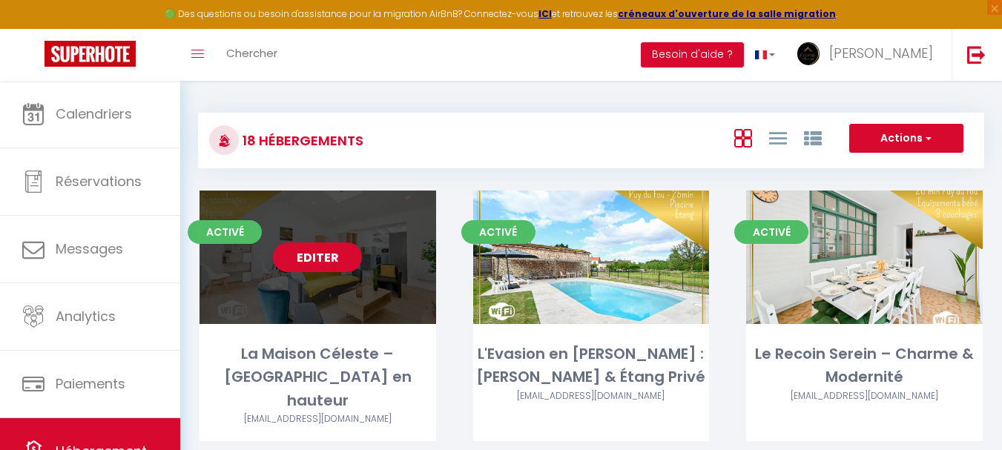
click at [289, 258] on link "Editer" at bounding box center [317, 257] width 89 height 30
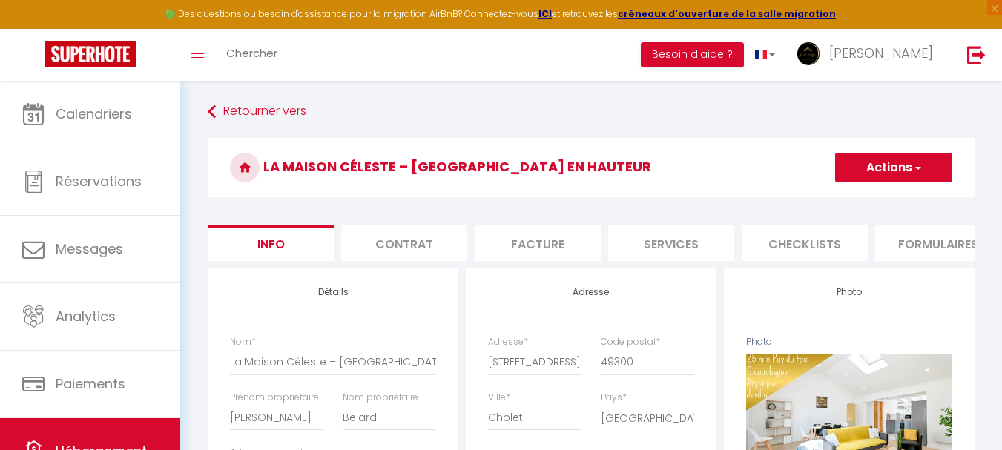
scroll to position [0, 568]
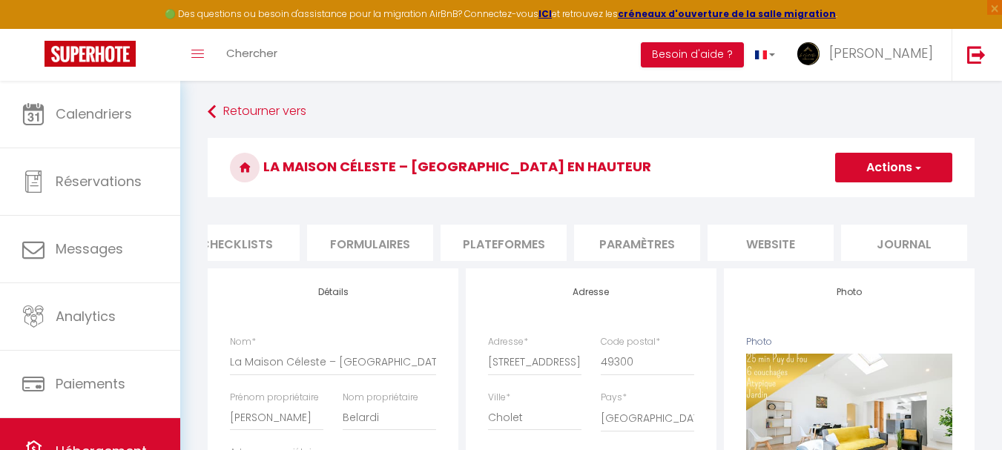
click at [772, 239] on li "website" at bounding box center [770, 243] width 126 height 36
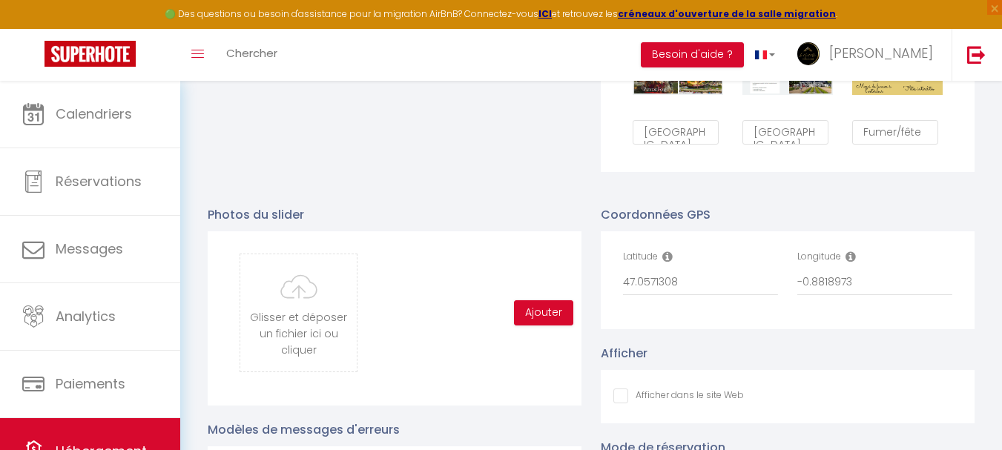
scroll to position [1523, 0]
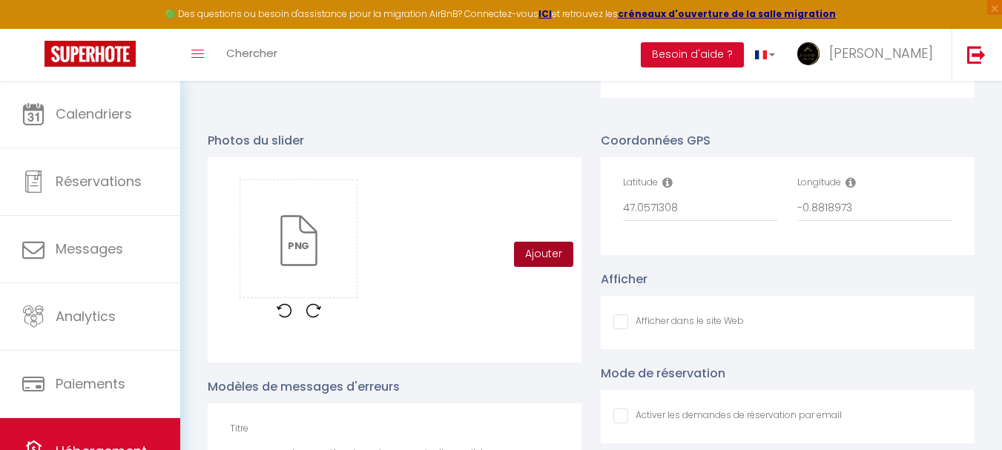
click at [547, 254] on button "Ajouter" at bounding box center [543, 254] width 59 height 25
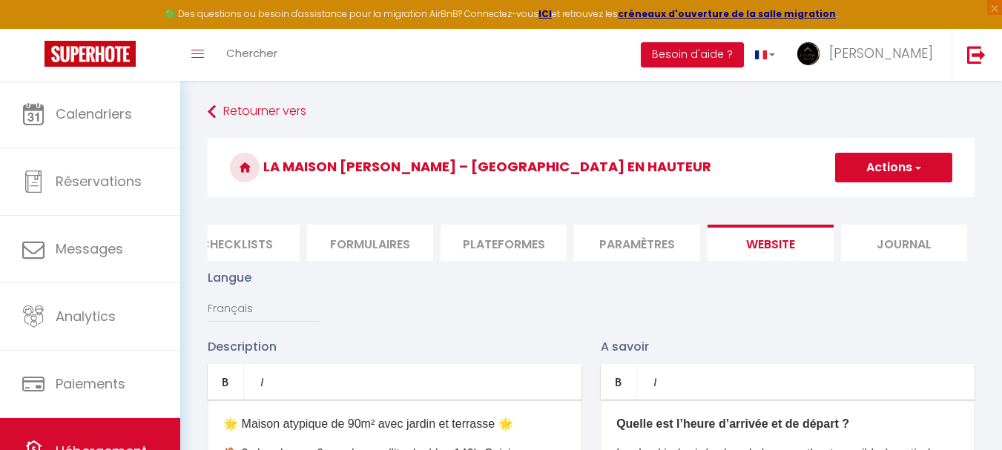
click at [863, 171] on button "Actions" at bounding box center [893, 168] width 117 height 30
click at [856, 200] on input "Enregistrer" at bounding box center [876, 200] width 55 height 15
checkbox input "false"
checkbox input "true"
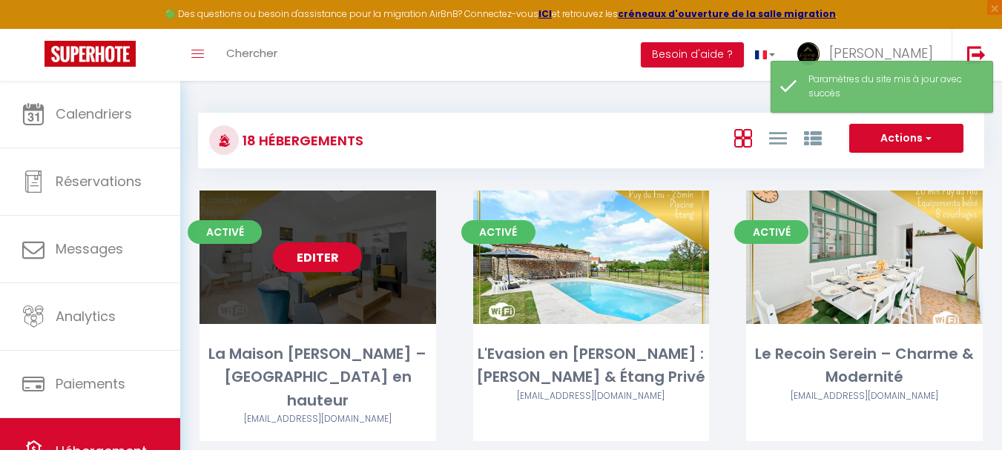
click at [340, 263] on link "Editer" at bounding box center [317, 257] width 89 height 30
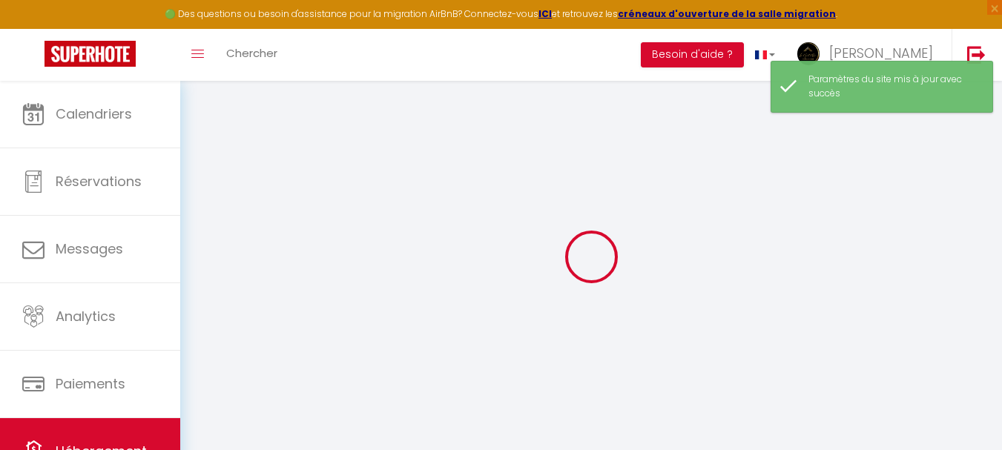
type input "Oups ! Les dates sélectionnées sont indisponibles."
type textarea "Nous vous invitons à choisir d’autres dates ou à consulter nos autres logements…"
type input "47.0571308"
type input "-0.8818973"
checkbox input "false"
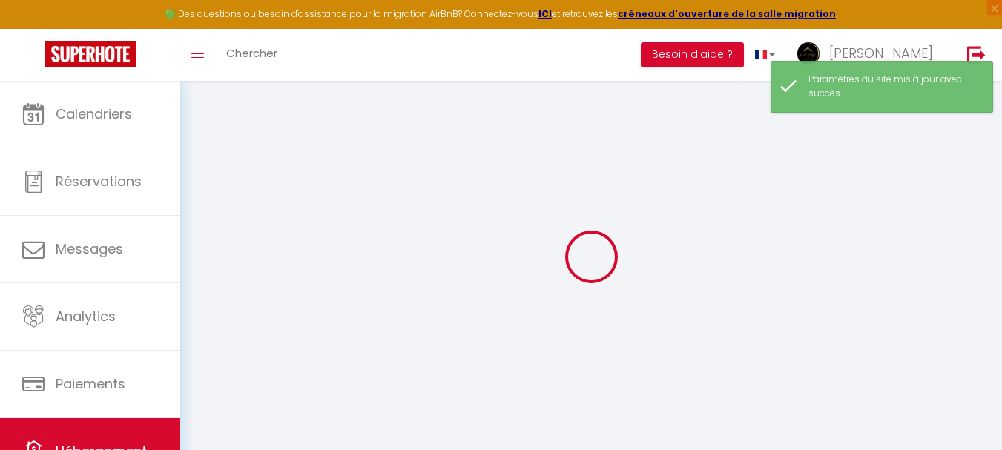
checkbox input "false"
checkbox input "true"
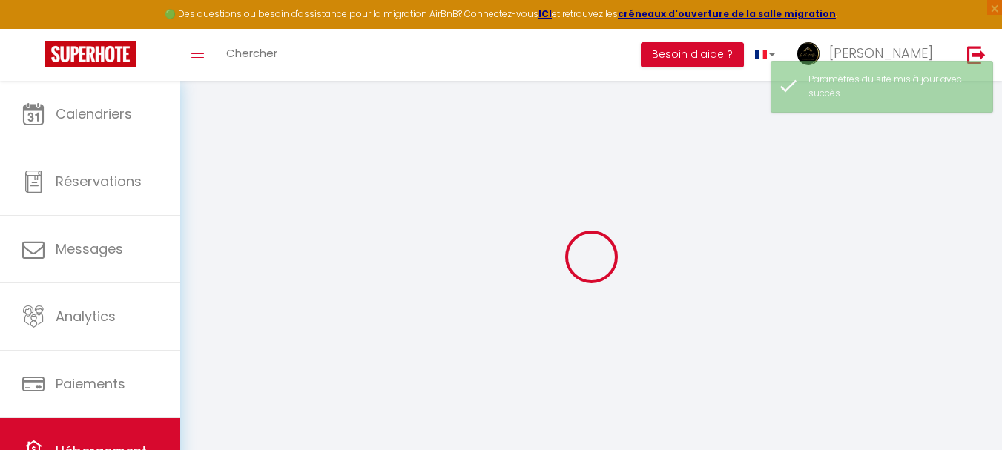
checkbox input "false"
checkbox input "true"
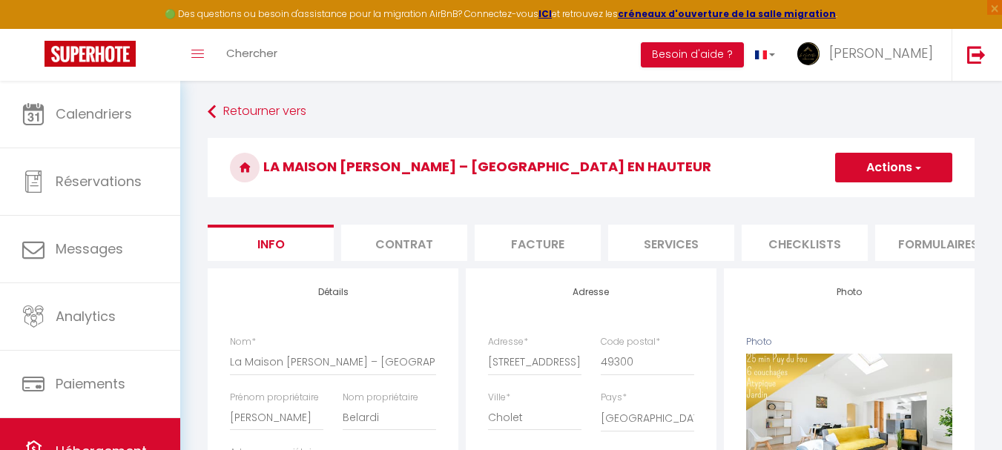
scroll to position [0, 568]
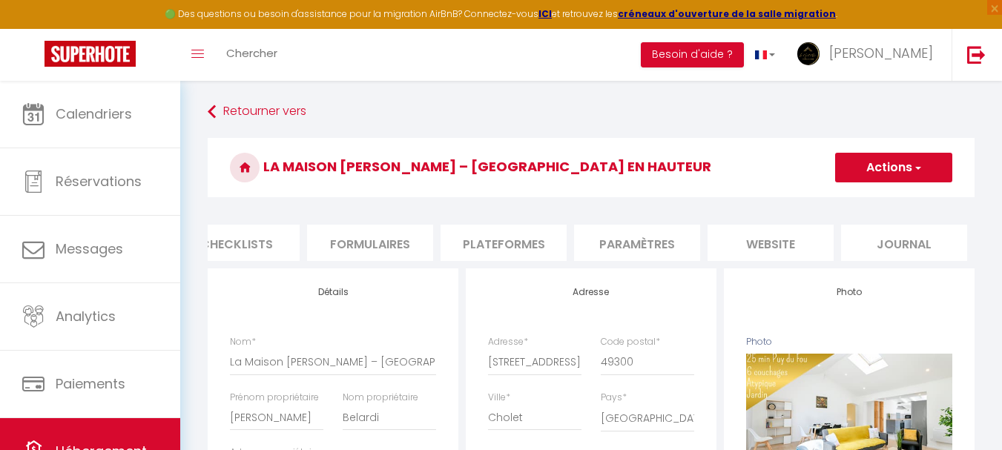
click at [756, 243] on li "website" at bounding box center [770, 243] width 126 height 36
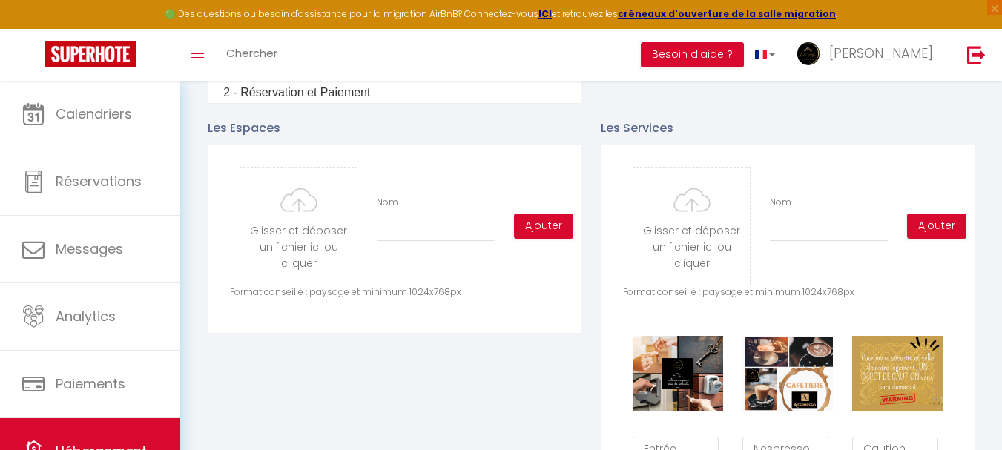
scroll to position [742, 0]
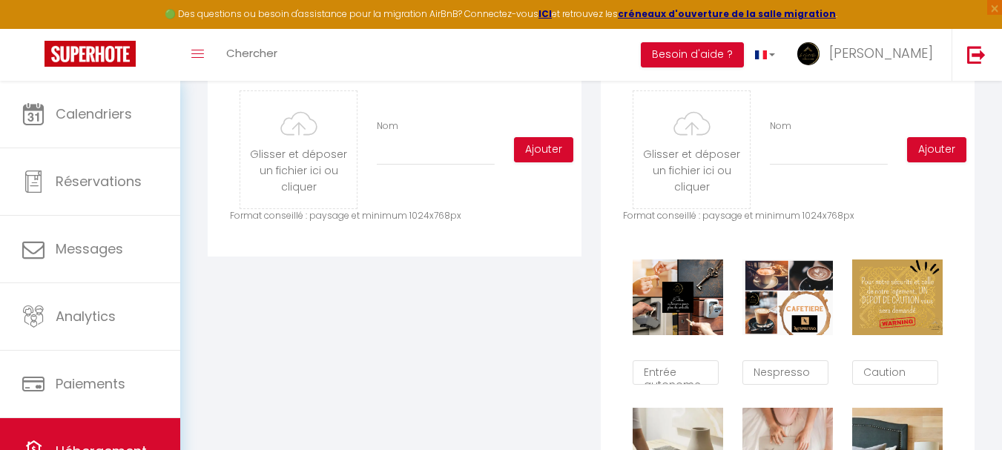
type input "C:\fakepath\20250829-32 rue de la Caillière-Cholet-48.jpg"
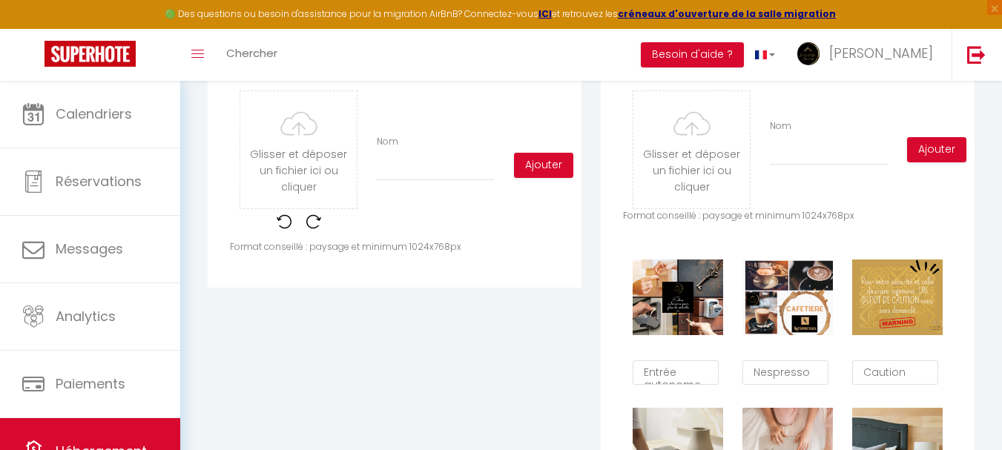
checkbox input "false"
checkbox input "true"
click at [435, 181] on input "Nom" at bounding box center [436, 167] width 118 height 27
type input "S"
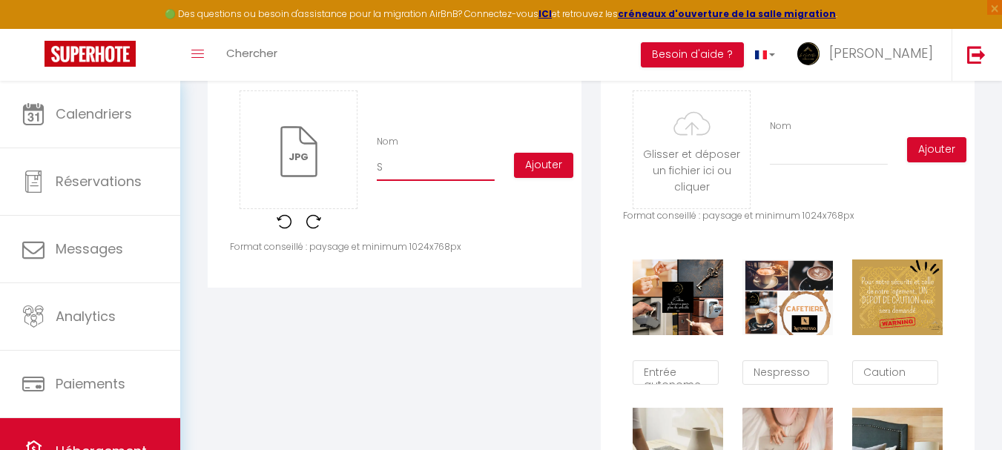
checkbox input "false"
checkbox input "true"
type input "Sa"
checkbox input "false"
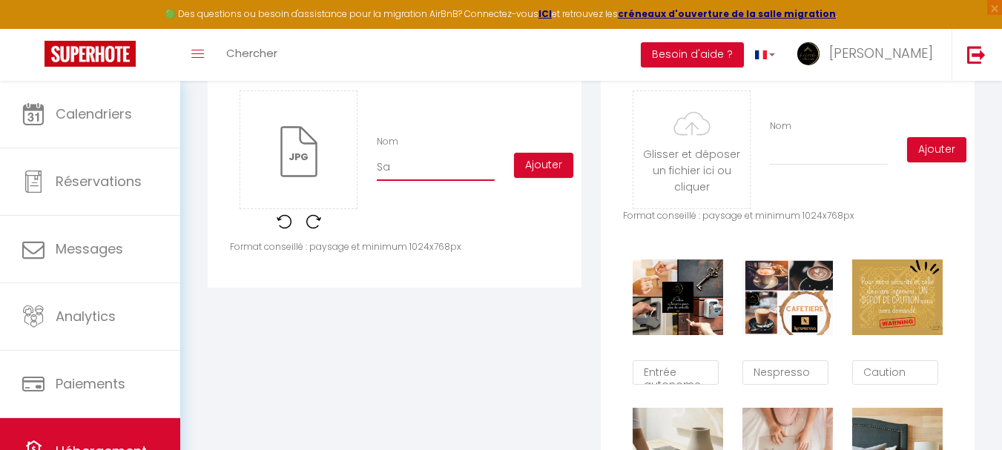
checkbox input "false"
checkbox input "true"
type input "Sal"
checkbox input "false"
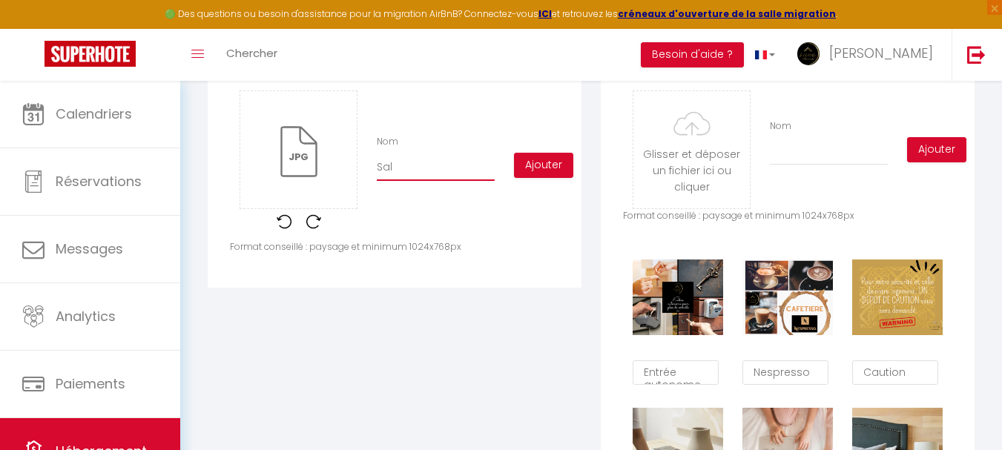
checkbox input "true"
type input "Salo"
checkbox input "false"
checkbox input "true"
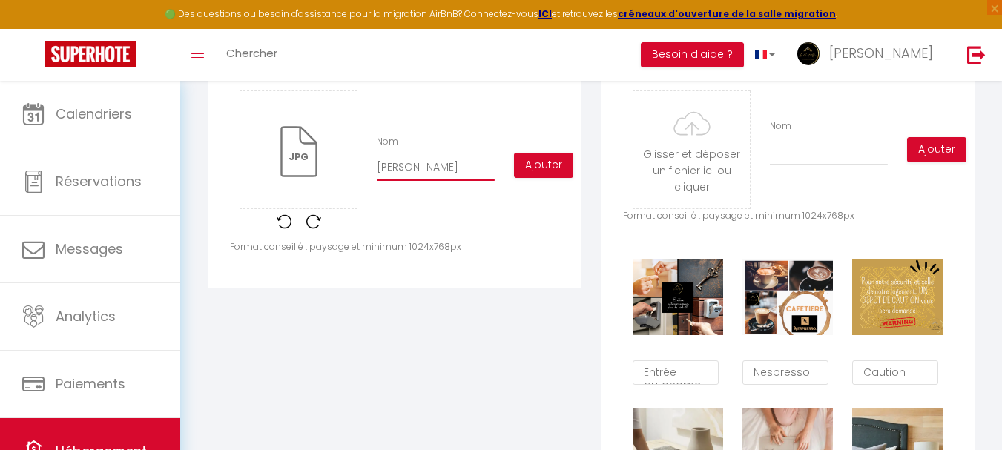
type input "Salon"
checkbox input "false"
checkbox input "true"
type input "Salon"
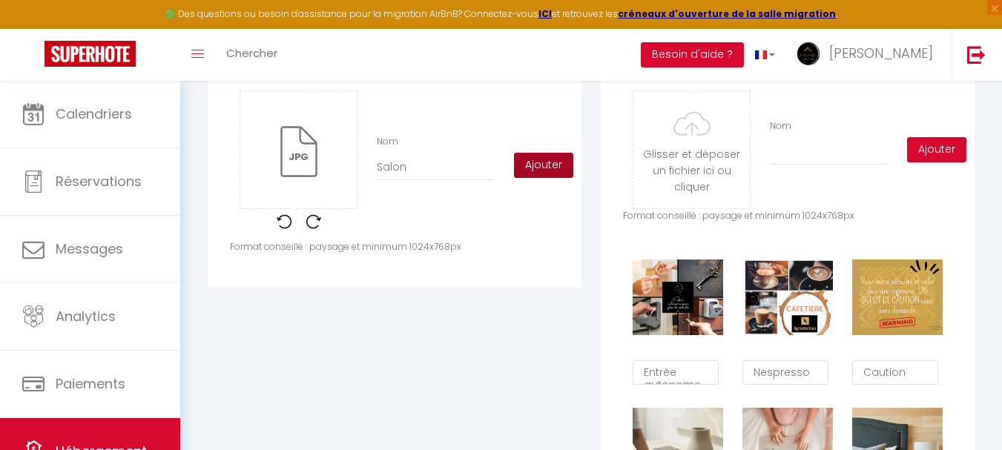
click at [547, 178] on button "Ajouter" at bounding box center [543, 165] width 59 height 25
checkbox input "false"
checkbox input "true"
checkbox input "false"
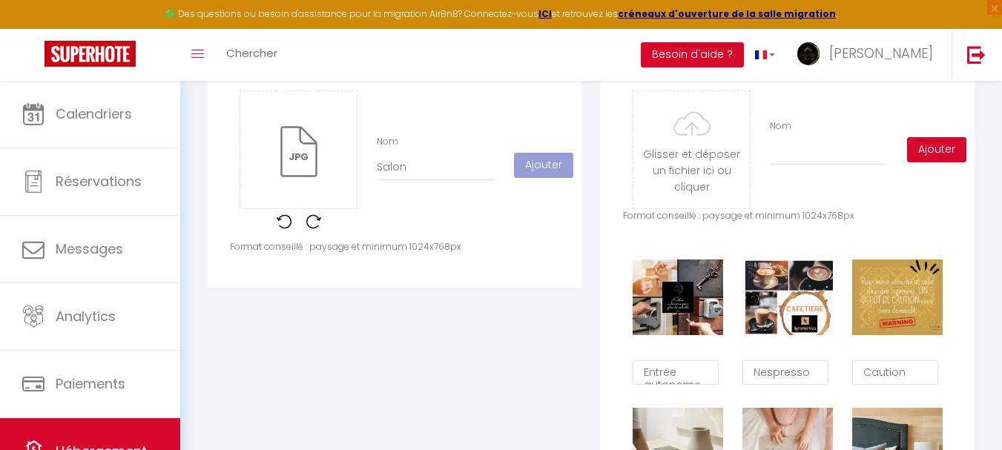
checkbox input "false"
checkbox input "true"
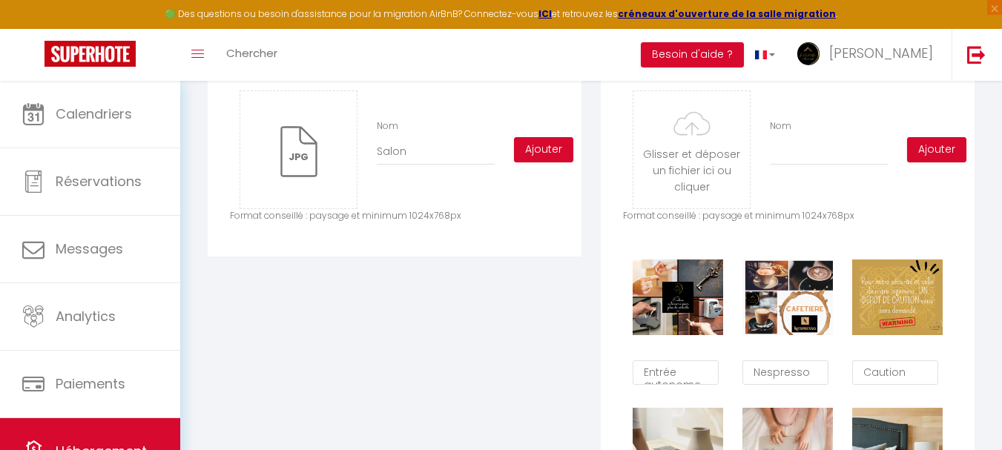
click at [586, 305] on div "Les Espaces Glisser et déposer un fichier ici ou cliquer Ooops, something wrong…" at bounding box center [394, 453] width 393 height 852
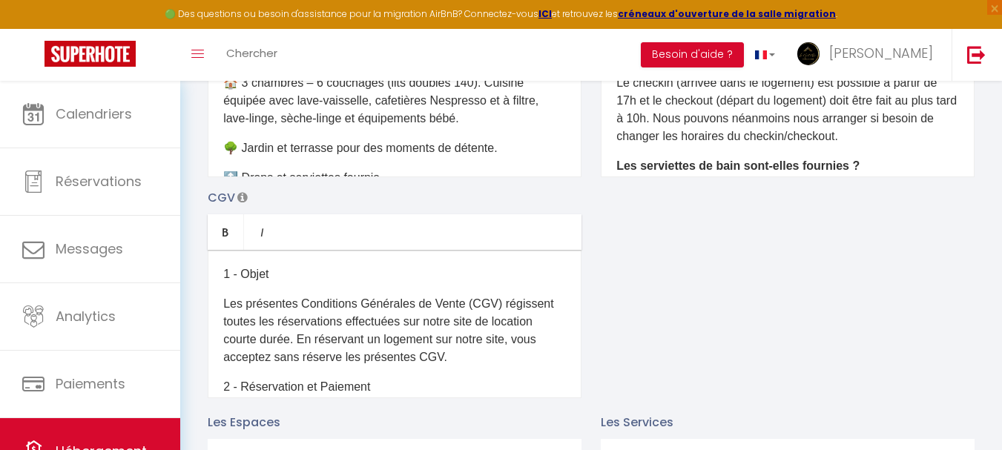
scroll to position [0, 0]
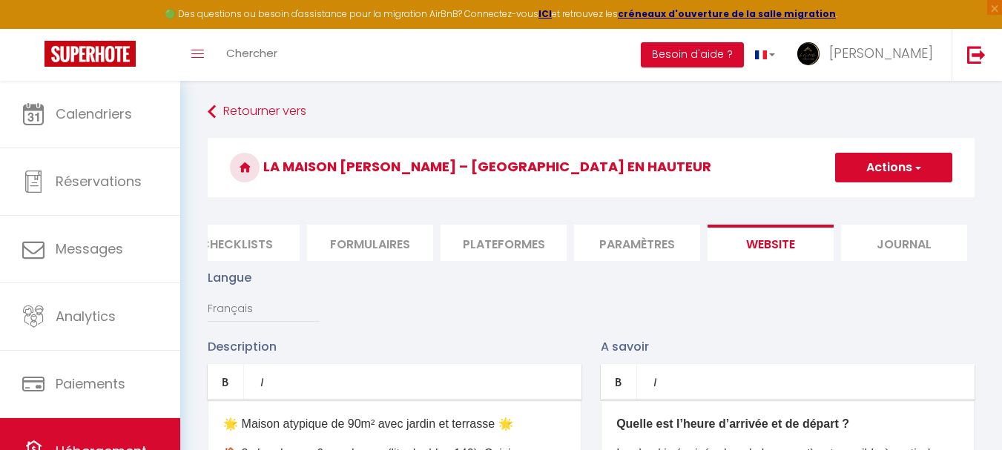
click at [867, 163] on button "Actions" at bounding box center [893, 168] width 117 height 30
click at [885, 192] on link "Enregistrer" at bounding box center [892, 200] width 117 height 19
click at [896, 173] on button "Actions" at bounding box center [893, 168] width 117 height 30
click at [880, 203] on input "Enregistrer" at bounding box center [876, 200] width 55 height 15
checkbox input "false"
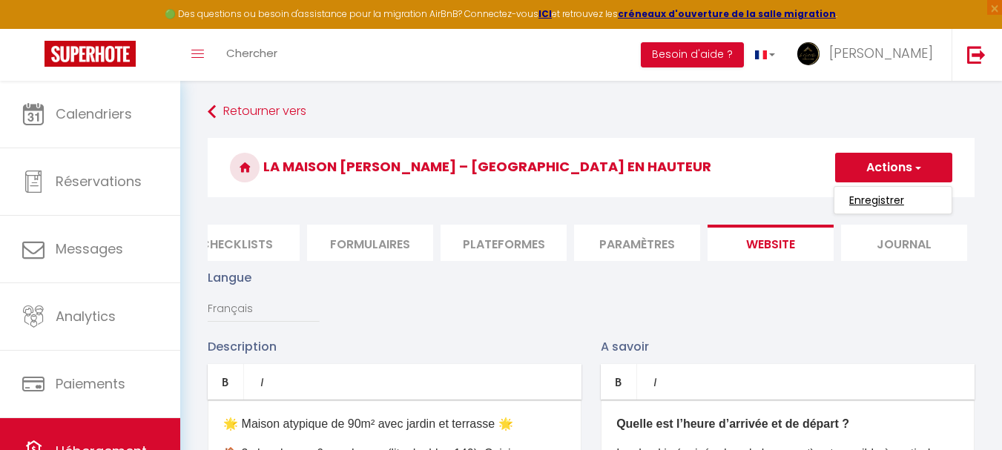
checkbox input "false"
checkbox input "true"
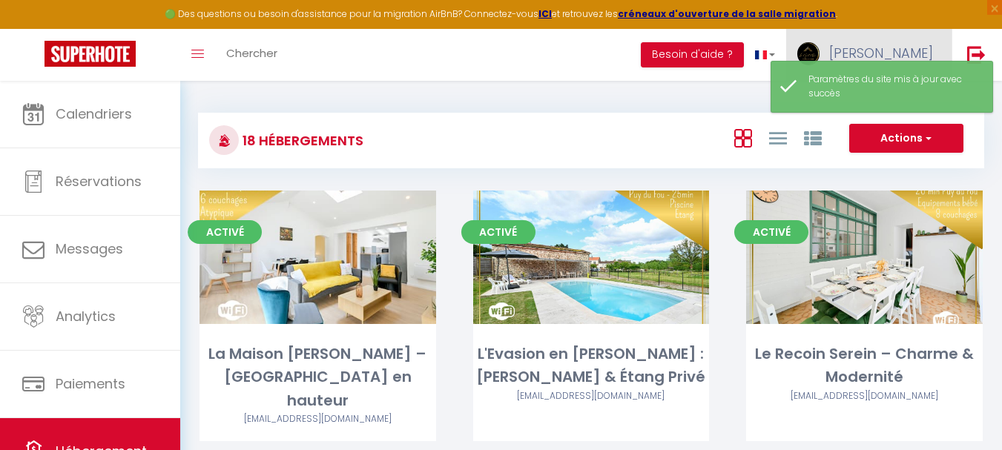
click at [893, 37] on link "[PERSON_NAME]" at bounding box center [868, 55] width 165 height 52
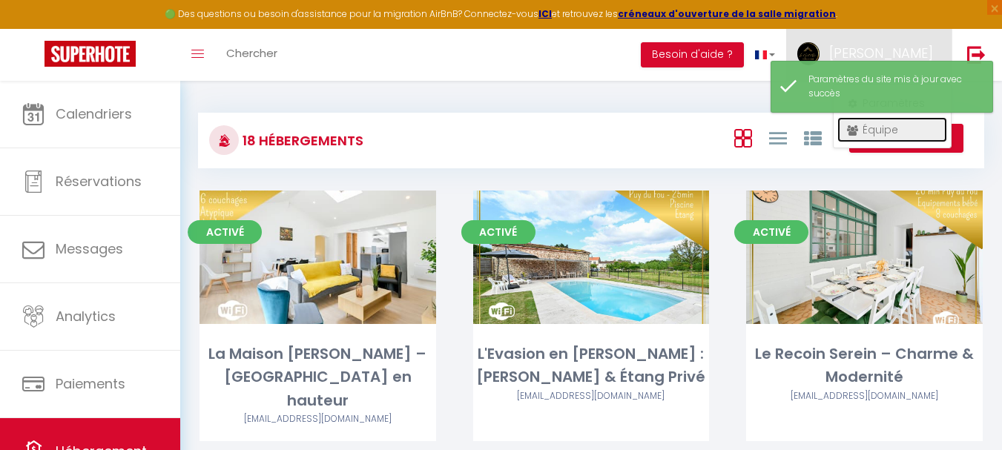
click at [890, 121] on link "Équipe" at bounding box center [892, 129] width 110 height 25
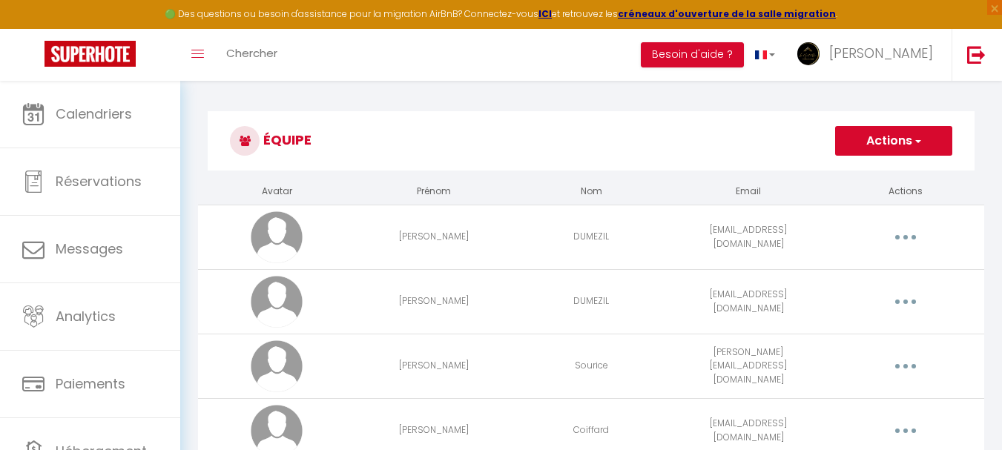
click at [863, 139] on button "Actions" at bounding box center [893, 141] width 117 height 30
click at [857, 178] on link "Ajouter un nouvel utilisateur" at bounding box center [863, 173] width 175 height 19
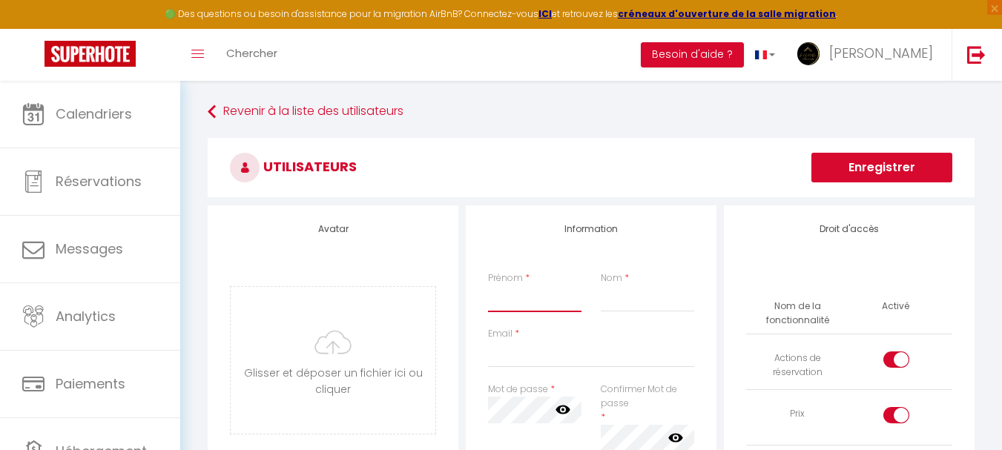
click at [569, 294] on input "Prénom" at bounding box center [534, 298] width 93 height 27
type input "[PERSON_NAME]"
type input "Belardi"
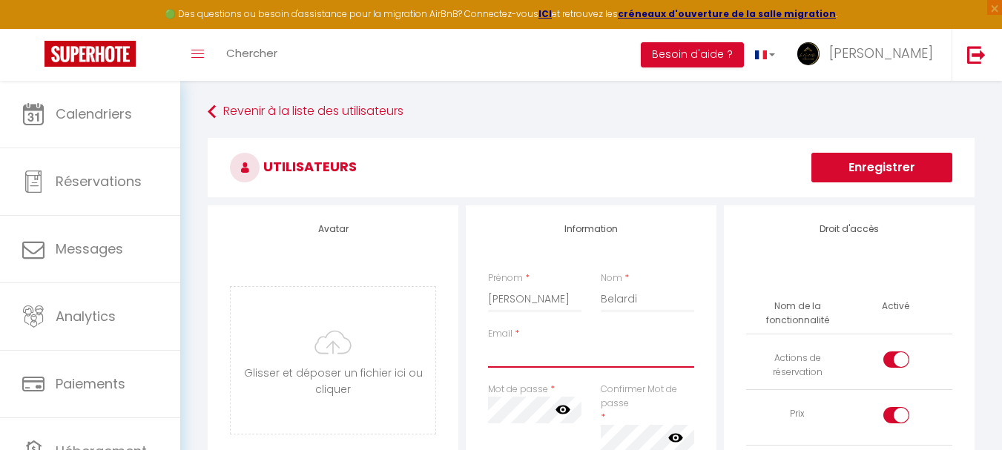
click at [532, 358] on input "Email" at bounding box center [591, 354] width 206 height 27
paste input "pierre.belardi@free.fr"
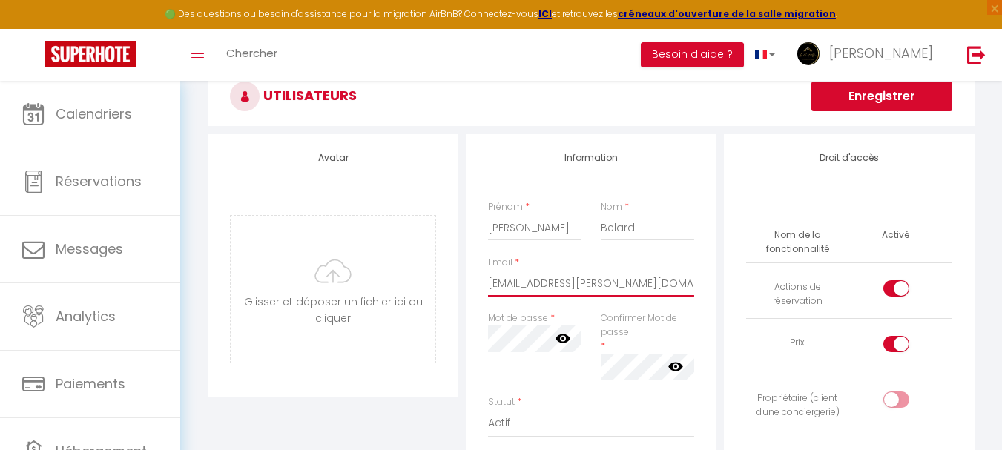
scroll to position [74, 0]
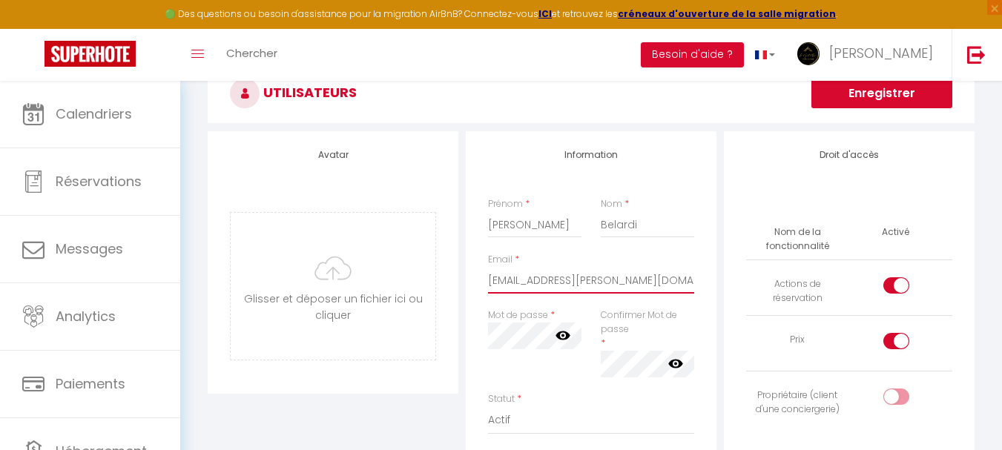
type input "pierre.belardi@free.fr"
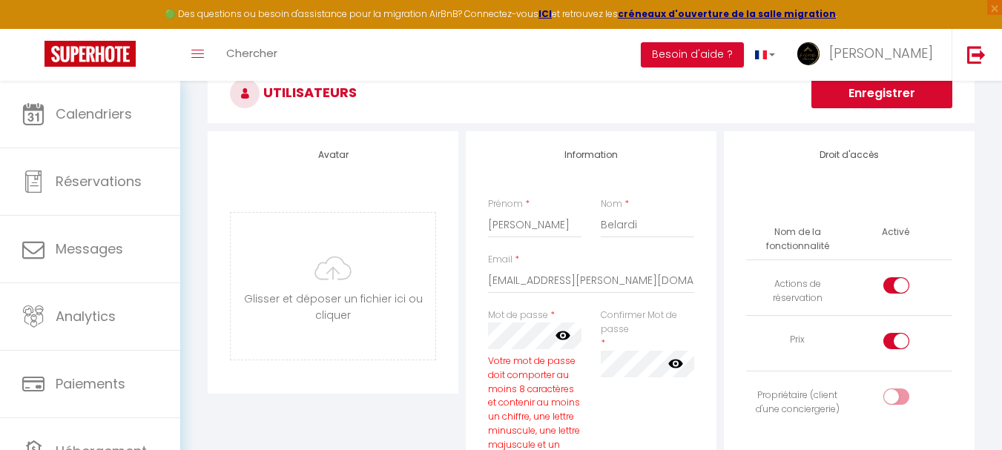
scroll to position [148, 0]
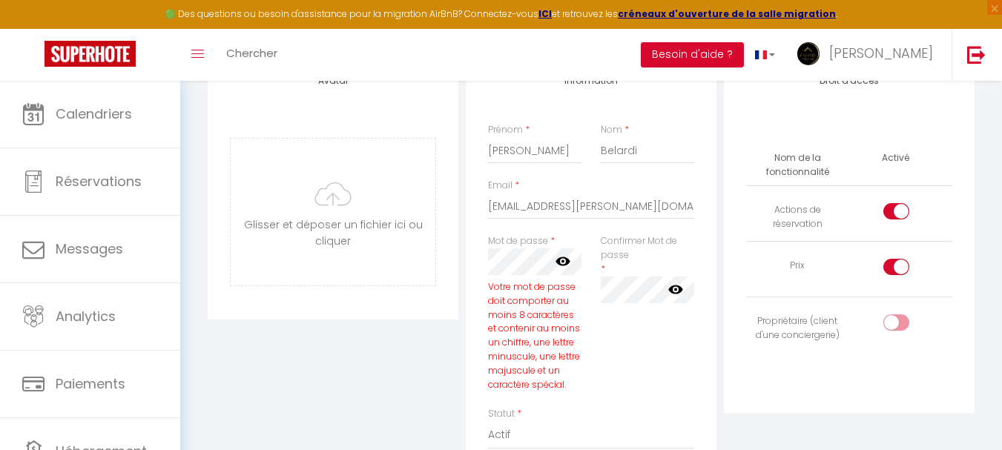
click at [562, 260] on icon at bounding box center [562, 261] width 15 height 15
click at [475, 286] on div "Information Prénom * Pierre Nom * Belardi Email * pierre.belardi@free.fr Mot de…" at bounding box center [591, 371] width 251 height 629
click at [668, 288] on icon at bounding box center [675, 289] width 15 height 15
click at [666, 340] on div "Confirmer Mot de passe * false" at bounding box center [647, 320] width 113 height 173
click at [903, 211] on input "checkbox" at bounding box center [909, 214] width 26 height 22
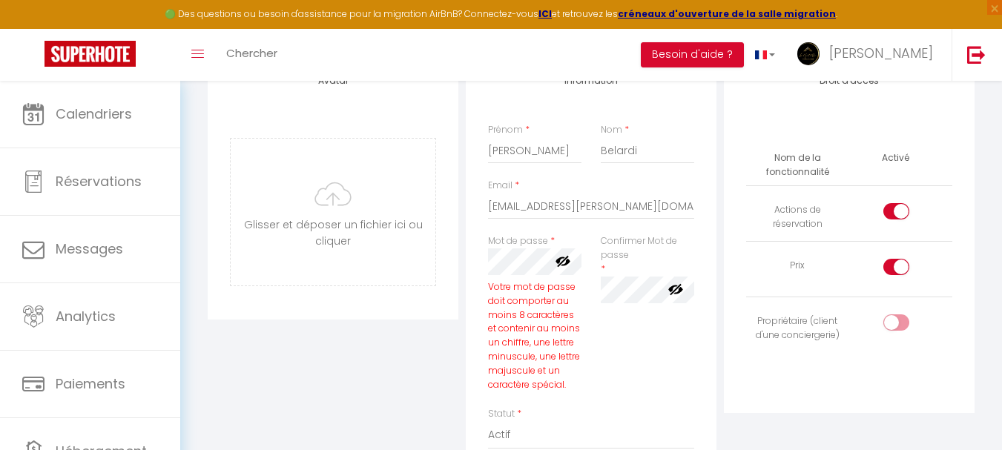
checkbox input "false"
click at [905, 271] on input "checkbox" at bounding box center [909, 270] width 26 height 22
click at [896, 264] on input "checkbox" at bounding box center [909, 270] width 26 height 22
checkbox input "true"
click at [907, 331] on input "checkbox" at bounding box center [909, 325] width 26 height 22
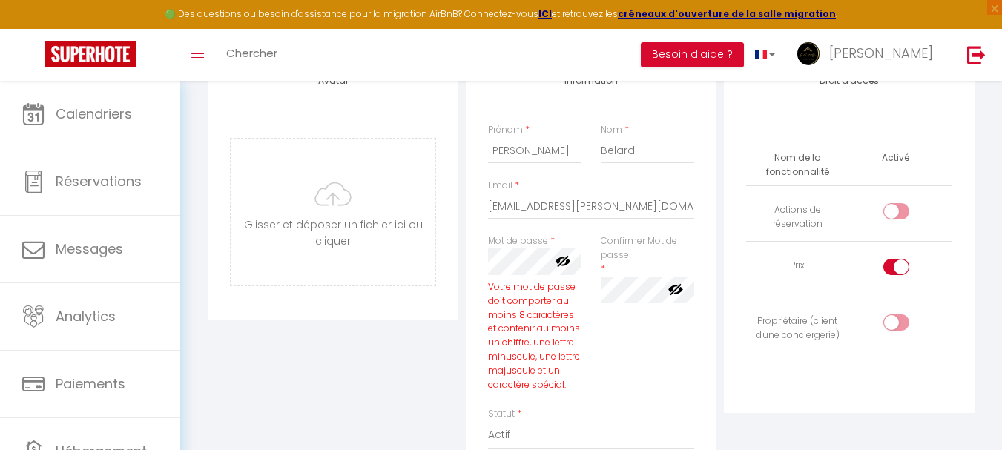
checkbox input "true"
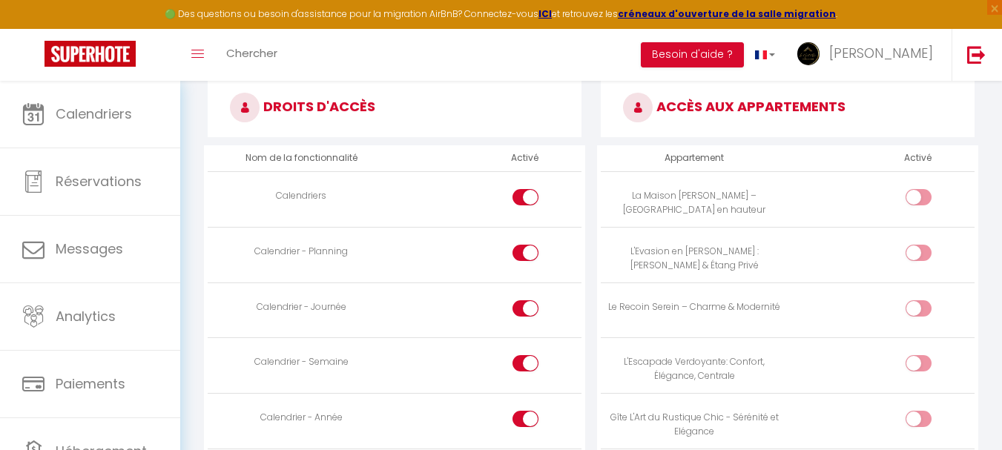
scroll to position [816, 0]
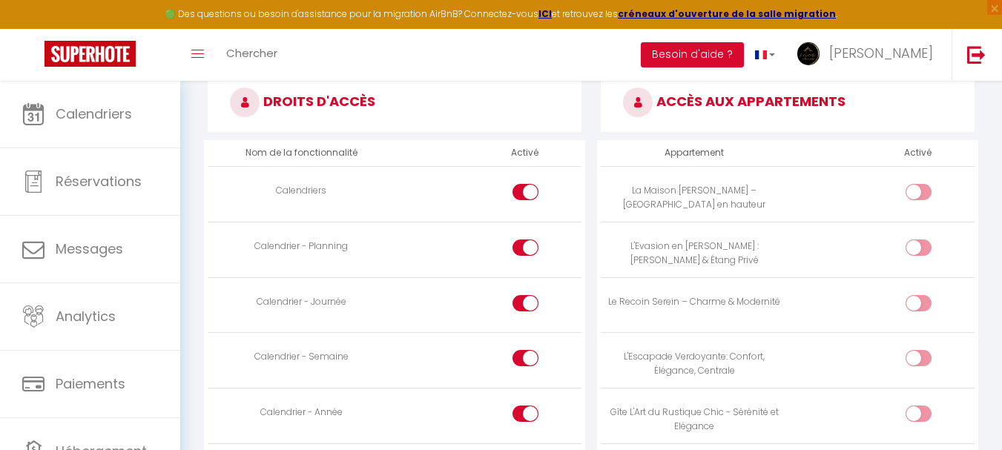
click at [919, 192] on input "checkbox" at bounding box center [931, 195] width 26 height 22
checkbox input "true"
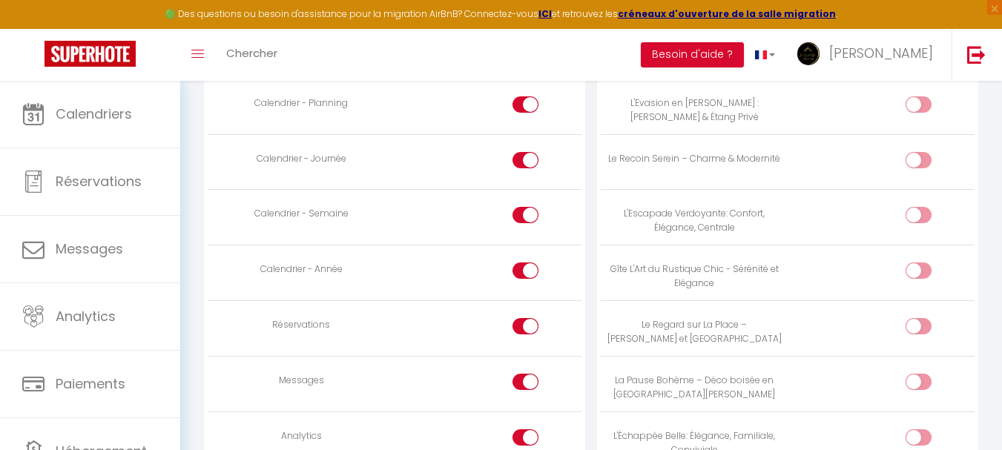
scroll to position [1038, 0]
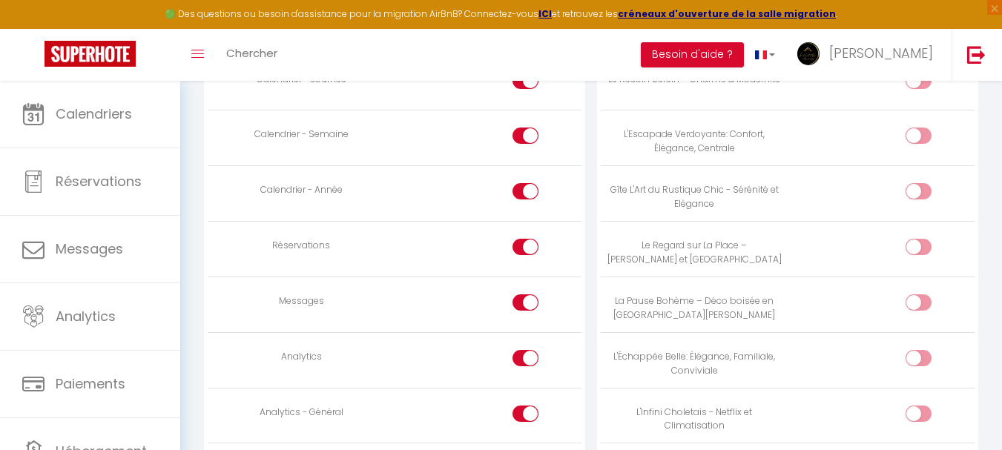
click at [525, 304] on input "checkbox" at bounding box center [538, 305] width 26 height 22
checkbox input "false"
click at [538, 367] on input "checkbox" at bounding box center [538, 361] width 26 height 22
checkbox input "false"
click at [526, 417] on input "checkbox" at bounding box center [538, 417] width 26 height 22
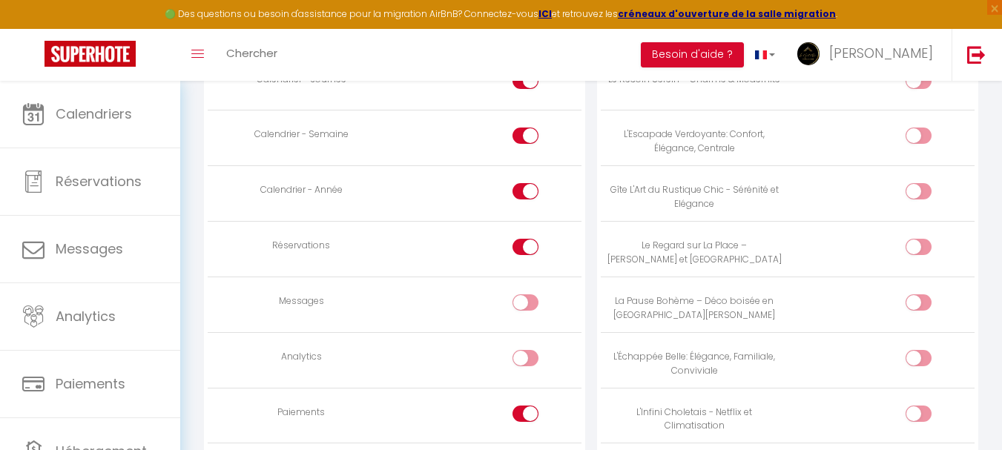
checkbox input "false"
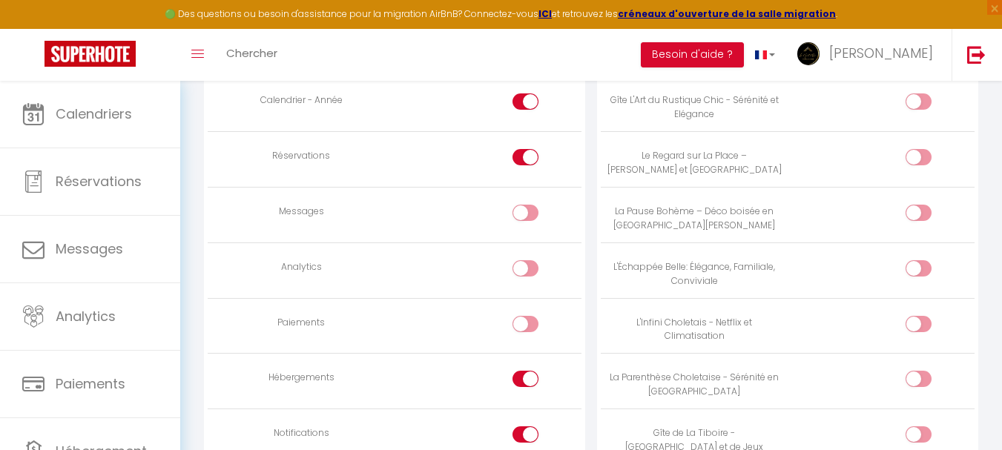
scroll to position [1186, 0]
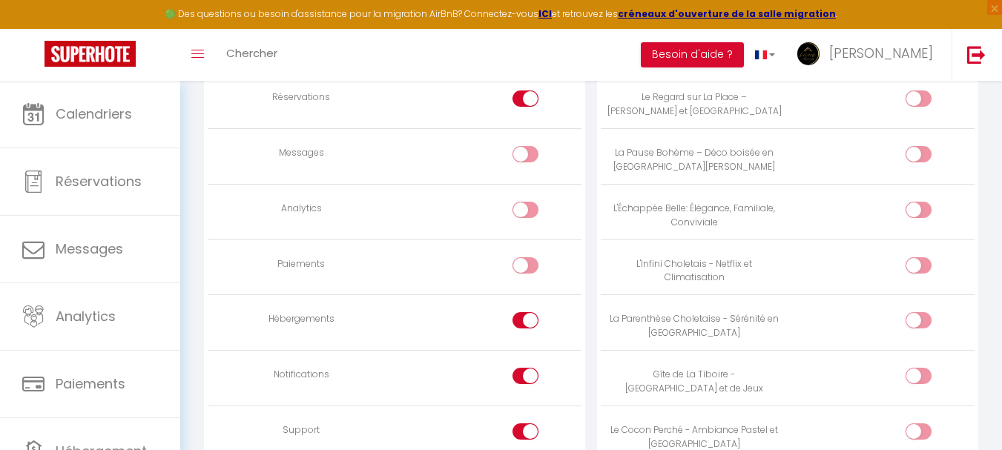
click at [529, 317] on input "checkbox" at bounding box center [538, 323] width 26 height 22
checkbox input "false"
click at [535, 380] on input "checkbox" at bounding box center [538, 379] width 26 height 22
checkbox input "false"
click at [530, 435] on input "checkbox" at bounding box center [538, 434] width 26 height 22
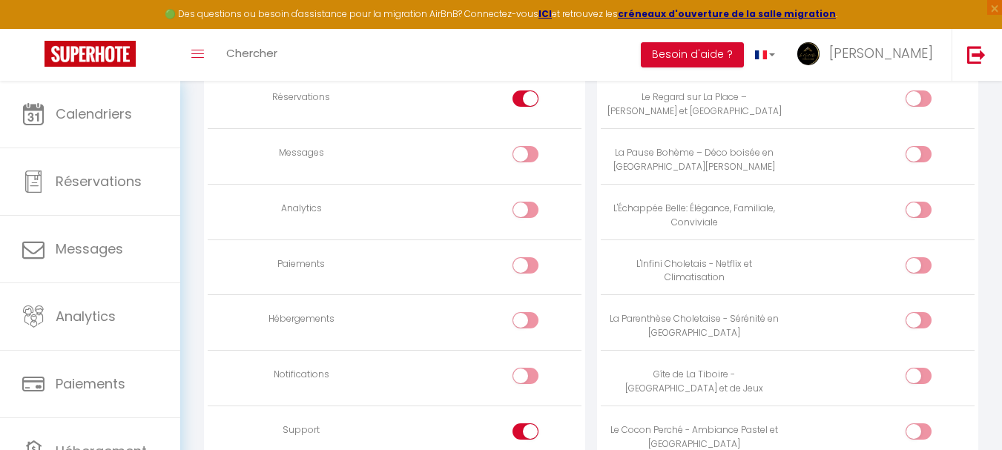
checkbox input "false"
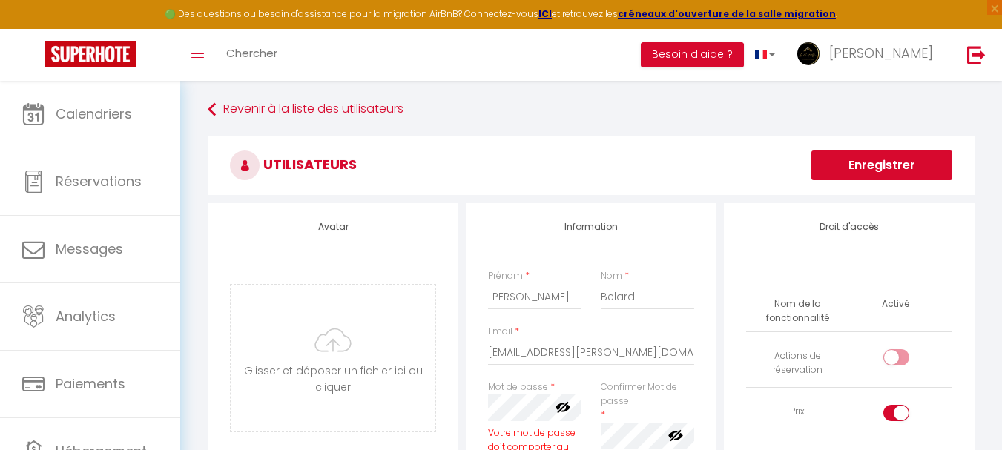
scroll to position [0, 0]
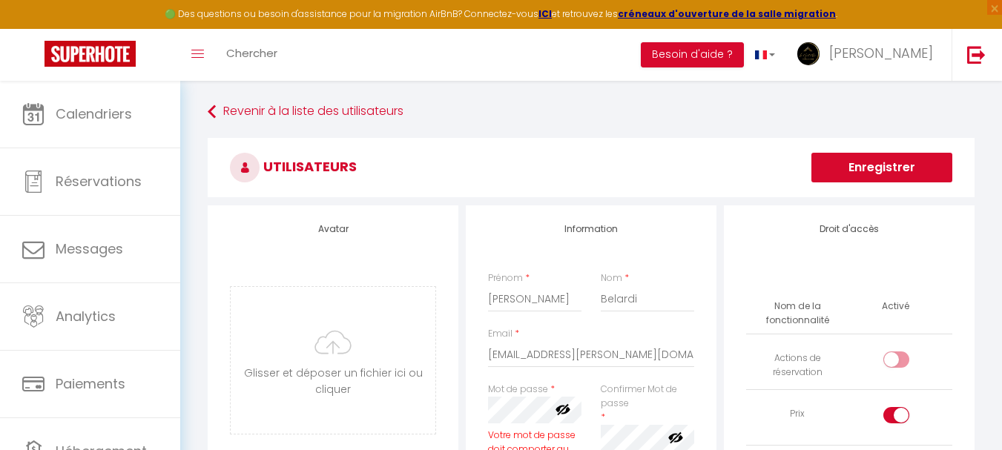
click at [875, 171] on button "Enregistrer" at bounding box center [881, 168] width 141 height 30
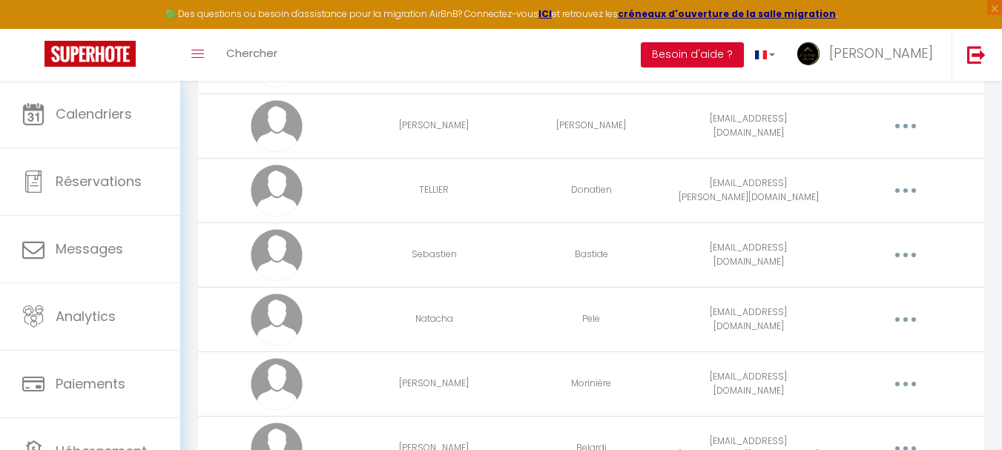
scroll to position [1335, 0]
click at [914, 193] on button "button" at bounding box center [906, 193] width 42 height 24
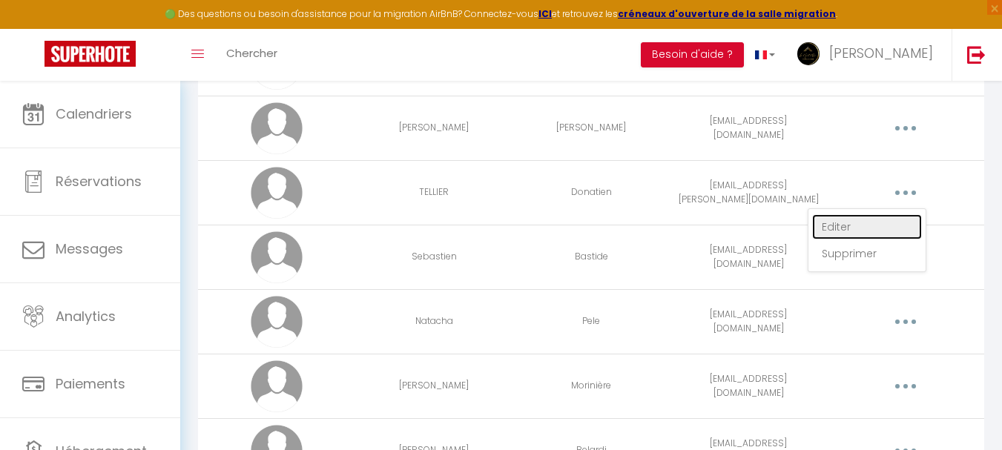
click at [879, 226] on link "Editer" at bounding box center [867, 226] width 110 height 25
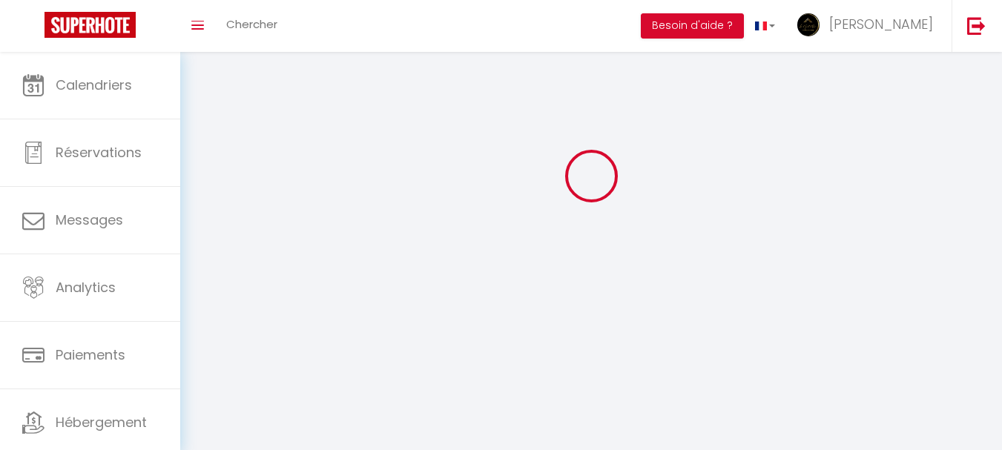
type input "TELLIER"
type input "Donatien"
type input "[EMAIL_ADDRESS][DOMAIN_NAME]"
type textarea "https://app.superhote.com/#/connect/NX9pE0s2W3"
checkbox input "false"
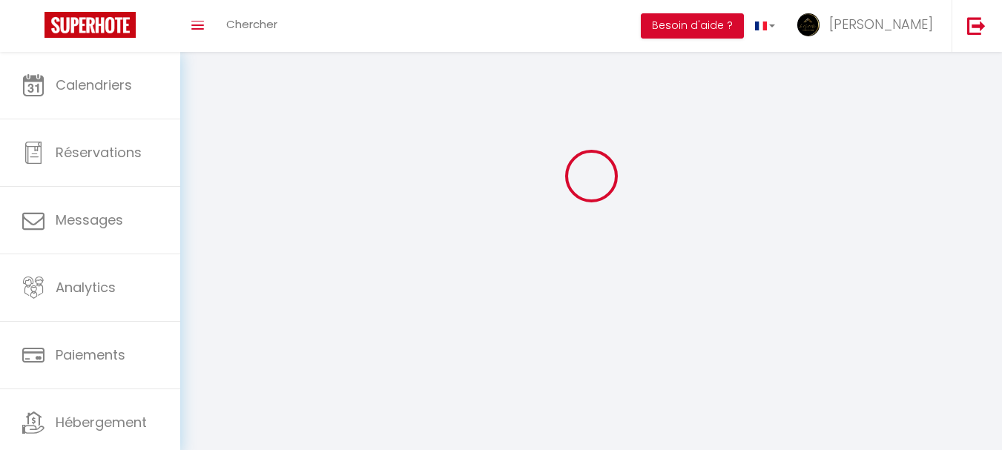
checkbox input "true"
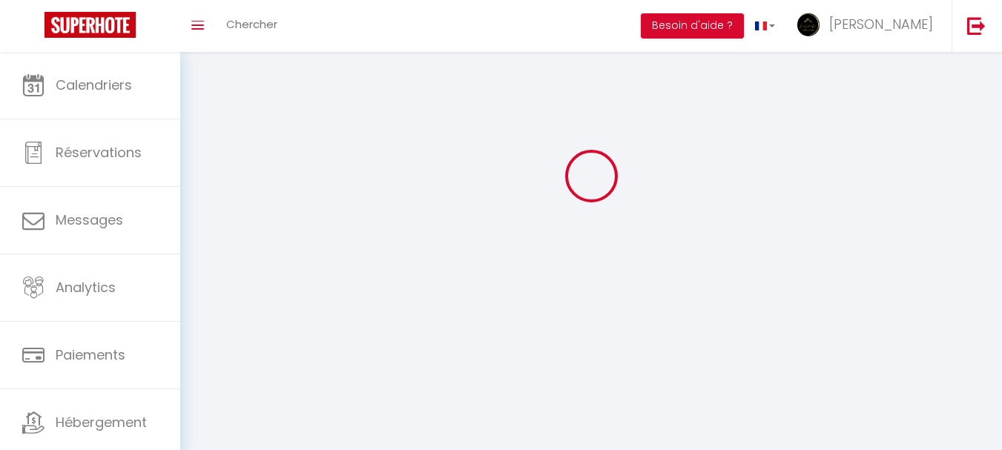
checkbox input "true"
checkbox input "false"
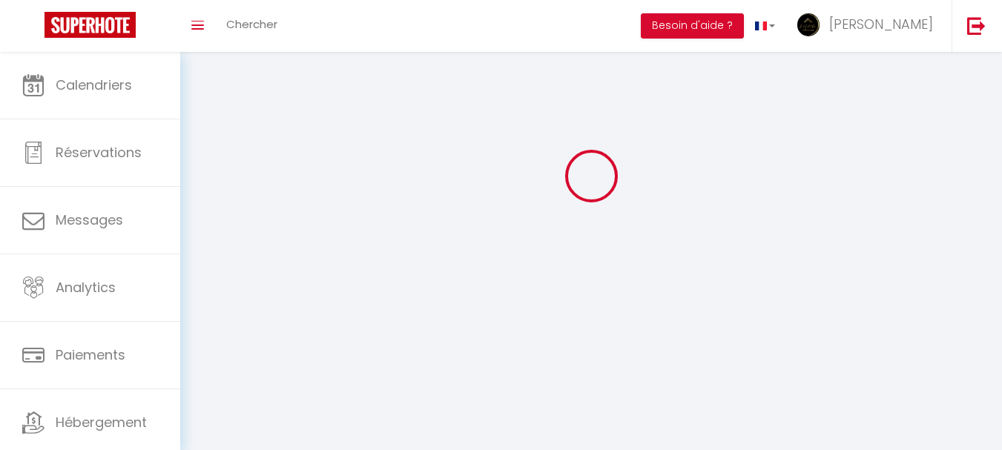
checkbox input "false"
select select
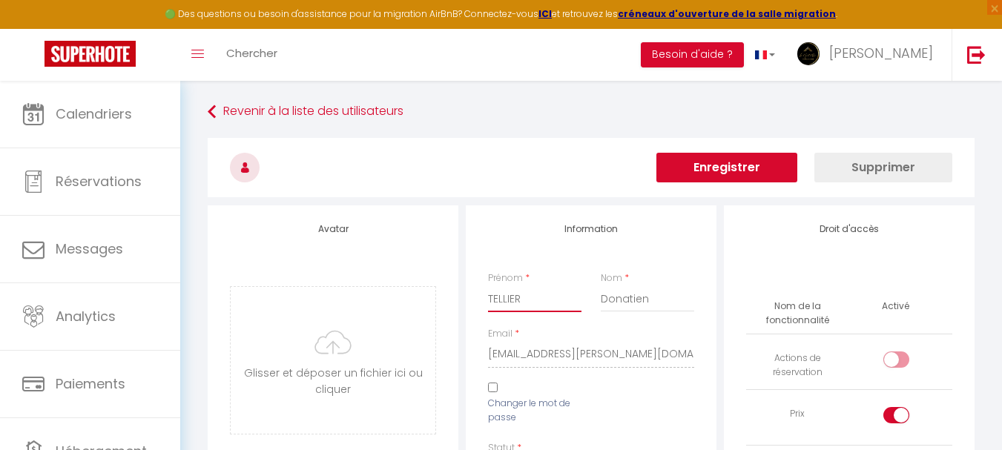
drag, startPoint x: 523, startPoint y: 298, endPoint x: 448, endPoint y: 284, distance: 76.2
type input "Donatien"
drag, startPoint x: 647, startPoint y: 300, endPoint x: 589, endPoint y: 305, distance: 58.8
click at [589, 305] on div "Prénom * Donatien Nom * Donatien" at bounding box center [590, 299] width 225 height 56
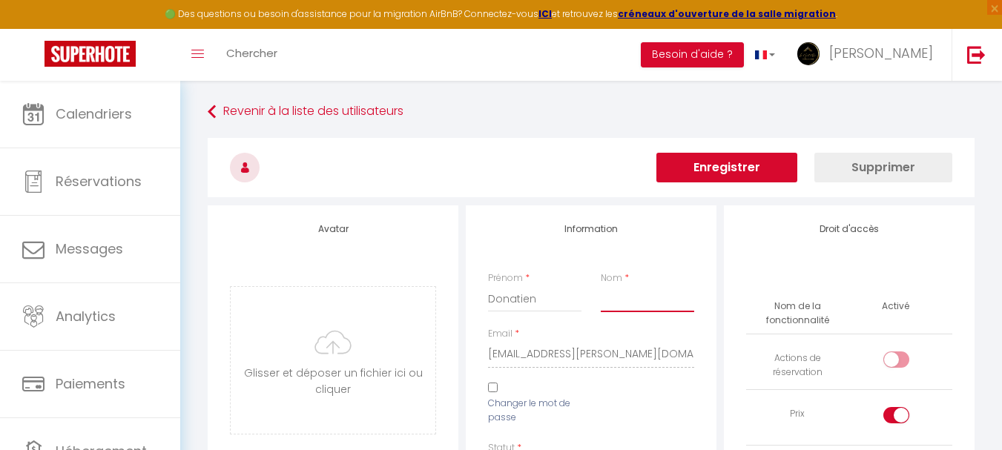
paste input "TELLIER"
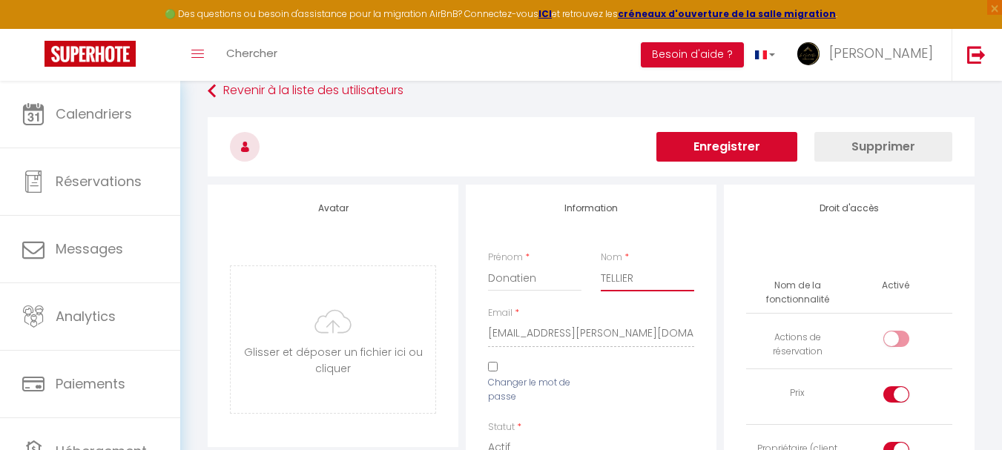
scroll to position [74, 0]
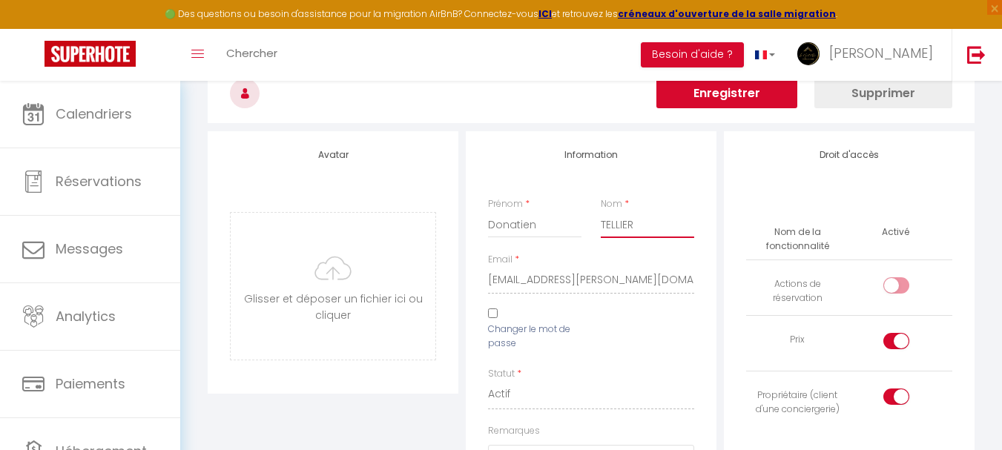
type input "TELLIER"
click at [747, 94] on button "Enregistrer" at bounding box center [726, 94] width 141 height 30
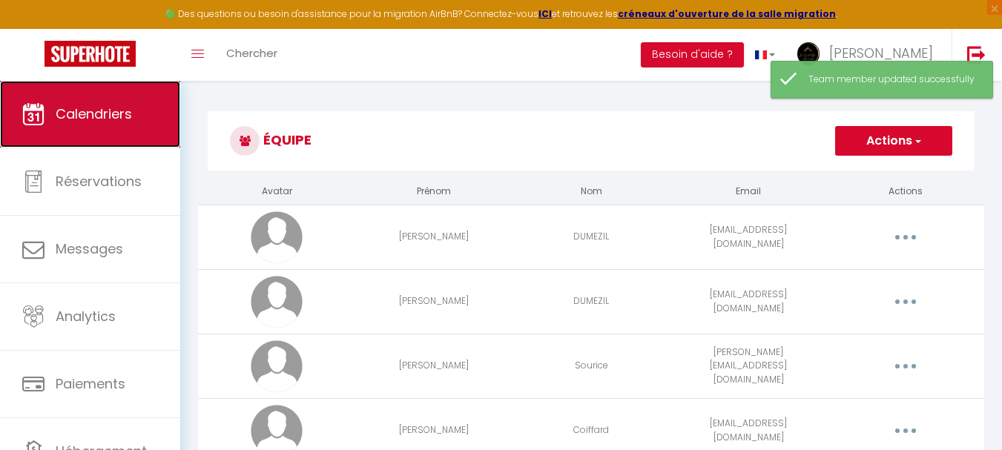
click at [83, 119] on span "Calendriers" at bounding box center [94, 114] width 76 height 19
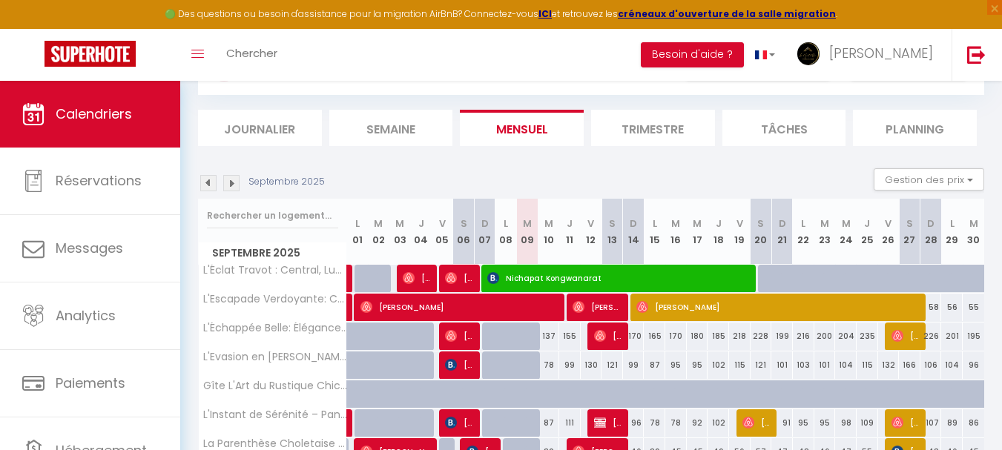
scroll to position [74, 0]
